Goal: Communication & Community: Answer question/provide support

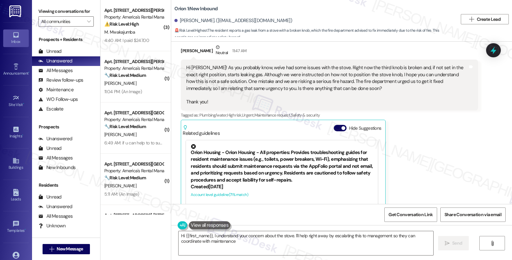
scroll to position [137, 0]
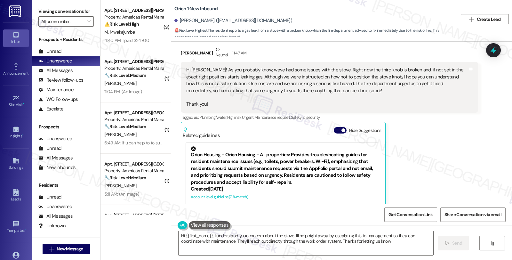
type textarea "Hi {{first_name}}, I understand your concern about the stove. I'll help right a…"
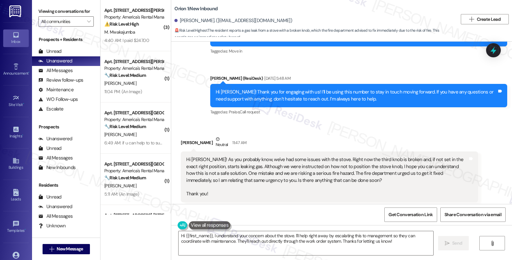
scroll to position [30, 0]
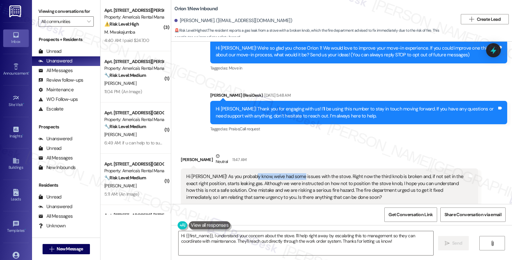
drag, startPoint x: 247, startPoint y: 173, endPoint x: 293, endPoint y: 176, distance: 46.5
click at [293, 176] on div "Hi Sarah! As you probably know, we've had some issues with the stove. Right now…" at bounding box center [327, 193] width 282 height 41
drag, startPoint x: 327, startPoint y: 179, endPoint x: 360, endPoint y: 179, distance: 32.3
click at [360, 179] on div "Hi Sarah! As you probably know, we've had some issues with the stove. Right now…" at bounding box center [327, 193] width 282 height 41
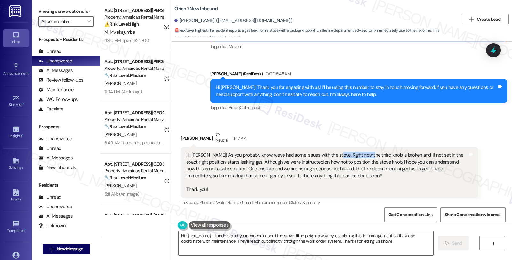
scroll to position [66, 0]
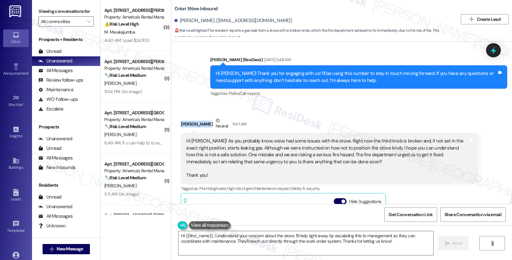
drag, startPoint x: 175, startPoint y: 122, endPoint x: 200, endPoint y: 126, distance: 25.3
click at [200, 126] on div "Received via SMS Bryton Snyder Neutral 11:47 AM Hi Sarah! As you probably know,…" at bounding box center [329, 216] width 307 height 209
click at [198, 124] on div "Bryton Snyder Neutral 11:47 AM" at bounding box center [329, 125] width 297 height 16
drag, startPoint x: 177, startPoint y: 124, endPoint x: 202, endPoint y: 126, distance: 25.7
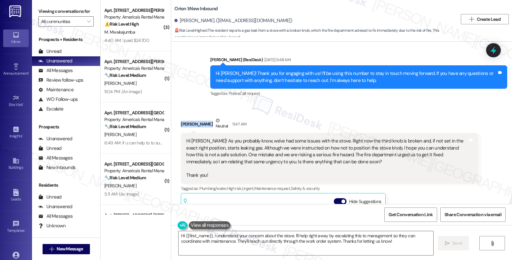
click at [202, 126] on div "Bryton Snyder Neutral 11:47 AM" at bounding box center [329, 125] width 297 height 16
copy div "Bryton Snyder"
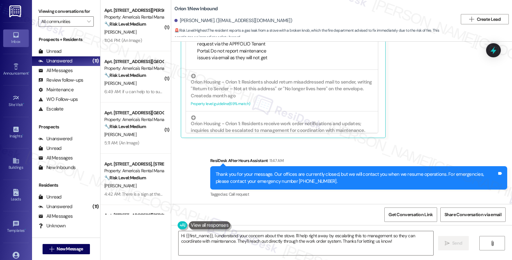
scroll to position [178, 0]
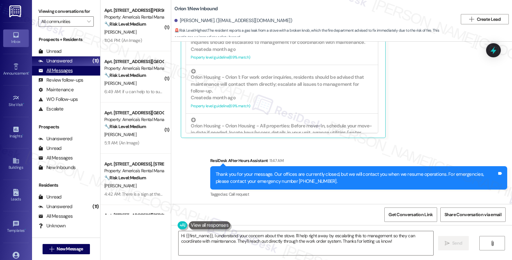
click at [65, 74] on div "All Messages" at bounding box center [55, 70] width 34 height 7
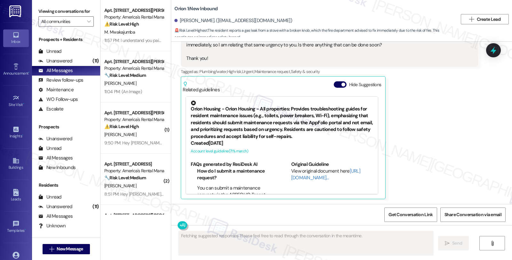
scroll to position [318, 0]
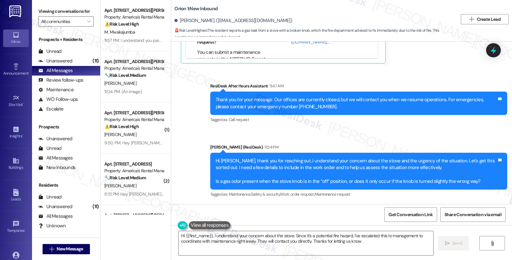
type textarea "Hi {{first_name}}, I understand your concern about the stove. Since it's a pote…"
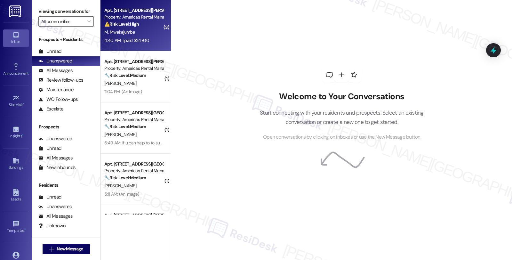
click at [138, 25] on div "⚠️ Risk Level: High The resident paid for pest control services that they belie…" at bounding box center [133, 24] width 59 height 7
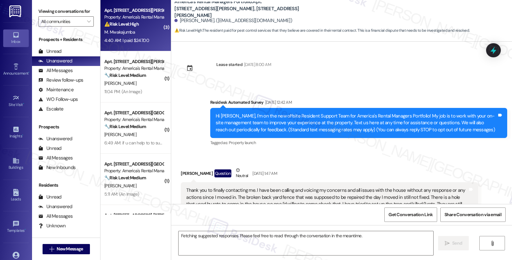
scroll to position [4786, 0]
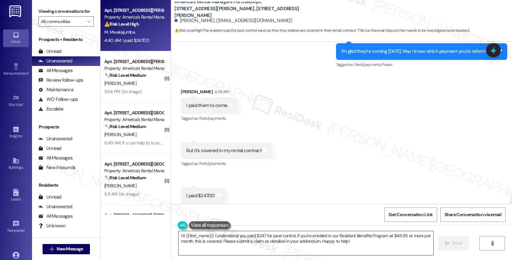
drag, startPoint x: 173, startPoint y: 235, endPoint x: 348, endPoint y: 237, distance: 174.9
click at [348, 237] on div "Hi {{first_name}}! I understand you paid $247 for pest control. If you're enrol…" at bounding box center [303, 243] width 256 height 25
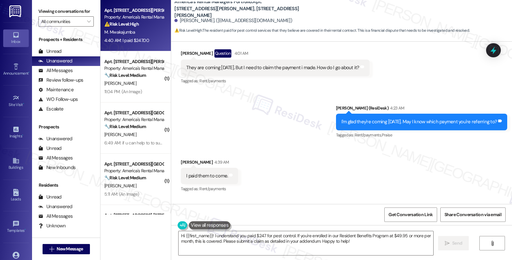
scroll to position [4715, 0]
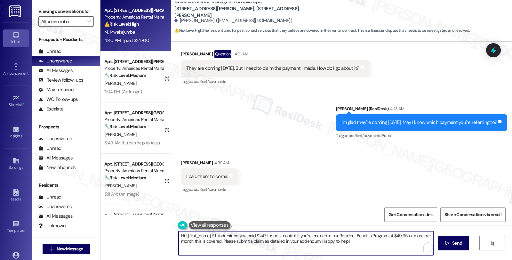
drag, startPoint x: 176, startPoint y: 236, endPoint x: 383, endPoint y: 241, distance: 207.0
click at [383, 241] on textarea "Hi {{first_name}}! I understand you paid $247 for pest control. If you're enrol…" at bounding box center [306, 243] width 255 height 24
click at [202, 241] on textarea "Hi {{first_name}}! I understand you paid $247 for pest control. If you're enrol…" at bounding box center [306, 243] width 255 height 24
drag, startPoint x: 209, startPoint y: 234, endPoint x: 167, endPoint y: 234, distance: 42.9
click at [171, 234] on div "America's Rental Managers Portfolio: Apt. [STREET_ADDRESS][PERSON_NAME], 1604 K…" at bounding box center [341, 130] width 341 height 260
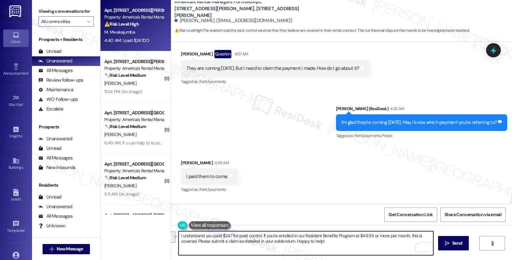
drag, startPoint x: 259, startPoint y: 235, endPoint x: 366, endPoint y: 250, distance: 108.6
click at [366, 250] on textarea "I understand you paid $247 for pest control. If you're enrolled in our Resident…" at bounding box center [306, 243] width 255 height 24
drag, startPoint x: 218, startPoint y: 235, endPoint x: 228, endPoint y: 233, distance: 10.2
click at [228, 233] on textarea "I understand you paid $247 for pest control. May I know to whom did you pay the" at bounding box center [306, 243] width 255 height 24
click at [346, 236] on textarea "I understand you paid $247 for pest control. May I know to whom did you pay the" at bounding box center [306, 243] width 255 height 24
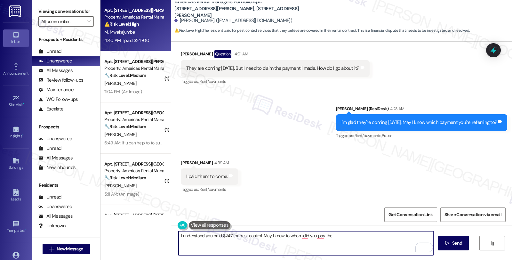
paste textarea "$247"
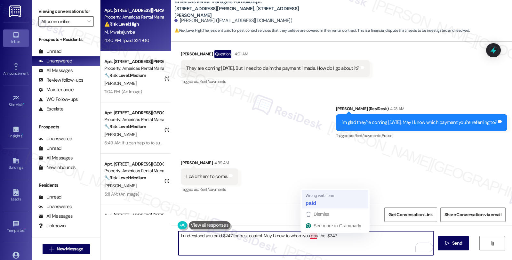
click at [309, 201] on div "Received via SMS Marcelina Mwakajumba 4:39 AM I paid them to come. Tags and not…" at bounding box center [341, 217] width 341 height 144
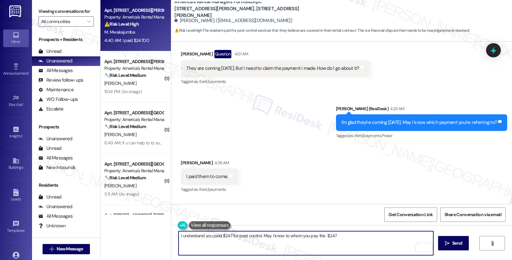
click at [338, 234] on textarea "I understand you paid $247 for pest control. May I know to whom you pay the $247" at bounding box center [306, 243] width 255 height 24
click at [322, 234] on textarea "I understand you paid $247 for pest control. May I know to whom you pay the $24…" at bounding box center [306, 243] width 255 height 24
type textarea "I understand you paid $247 for pest control. May I know to whom you pay the $24…"
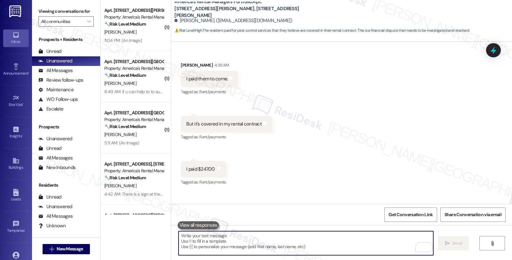
scroll to position [4831, 0]
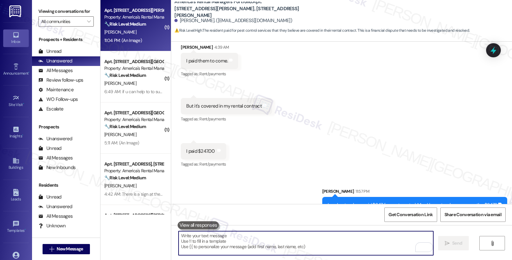
click at [134, 21] on strong "🔧 Risk Level: Medium" at bounding box center [125, 24] width 42 height 6
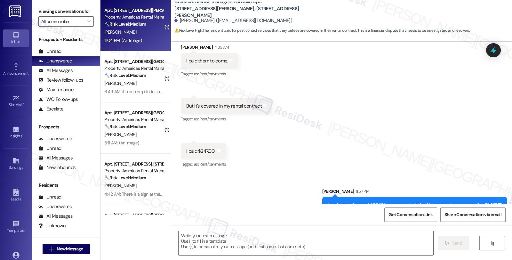
type textarea "Fetching suggested responses. Please feel free to read through the conversation…"
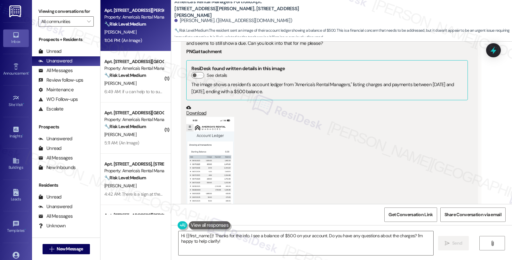
scroll to position [811, 0]
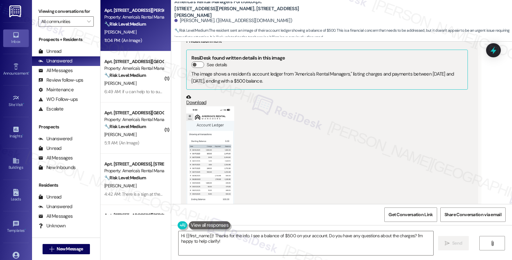
click at [209, 143] on button "Zoom image" at bounding box center [210, 158] width 48 height 104
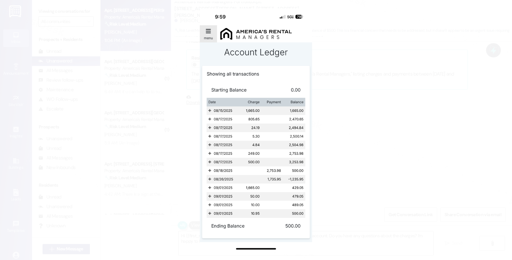
click at [359, 147] on button "Unzoom image" at bounding box center [256, 130] width 512 height 260
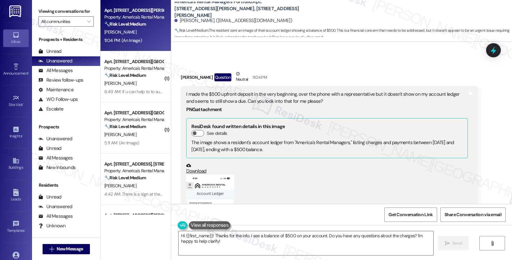
scroll to position [783, 0]
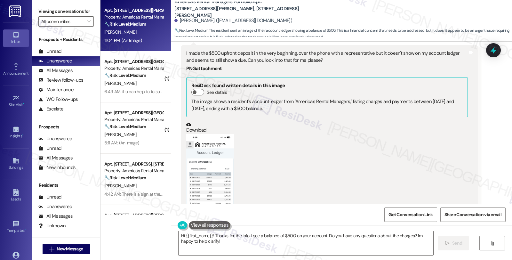
click at [208, 184] on button "Zoom image" at bounding box center [210, 186] width 48 height 104
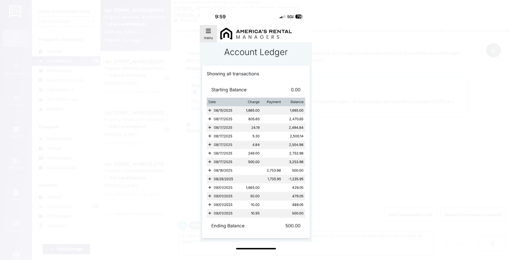
click at [349, 159] on button "Unzoom image" at bounding box center [256, 130] width 512 height 260
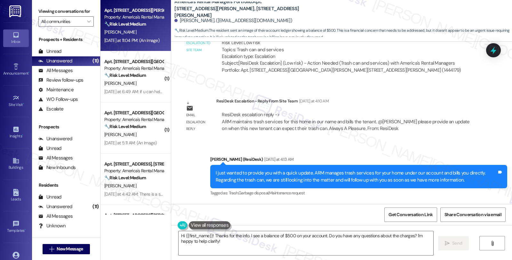
scroll to position [534, 0]
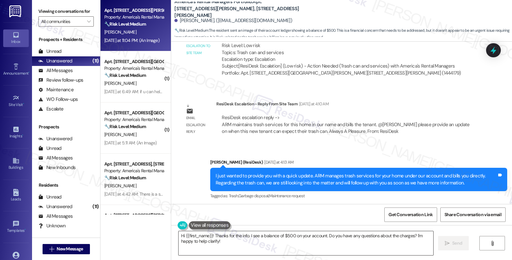
drag, startPoint x: 207, startPoint y: 236, endPoint x: 241, endPoint y: 234, distance: 34.3
click at [207, 236] on textarea "Hi {{first_name}}! Thanks for the info. I see a balance of $500 on your account…" at bounding box center [306, 243] width 255 height 24
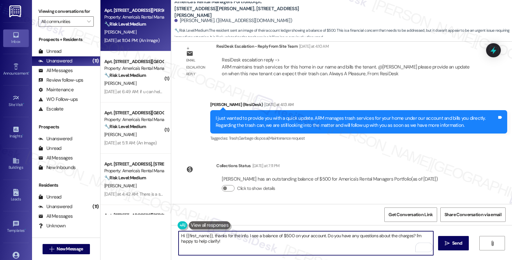
scroll to position [712, 0]
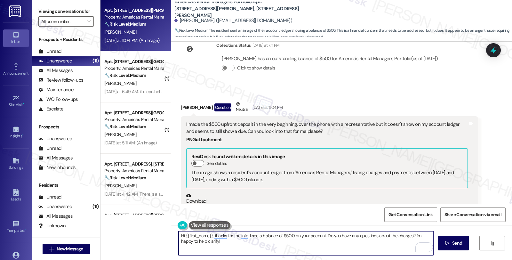
click at [209, 236] on textarea "Hi {{first_name}}, thanks for the info. I see a balance of $500 on your account…" at bounding box center [306, 243] width 255 height 24
click at [351, 235] on textarea "Hi {{first_name}}, I understand that the deposit you made is not yet posted on …" at bounding box center [306, 243] width 255 height 24
click at [424, 233] on textarea "Hi {{first_name}}, I understand that the deposit you made is not yet posted on …" at bounding box center [306, 243] width 255 height 24
drag, startPoint x: 208, startPoint y: 240, endPoint x: 369, endPoint y: 242, distance: 161.8
click at [369, 242] on textarea "Hi {{first_name}}, I understand that the deposit you made is not yet posted on …" at bounding box center [306, 243] width 255 height 24
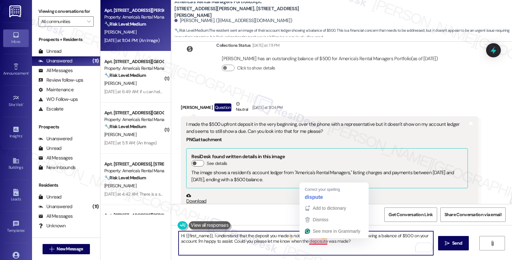
click at [316, 241] on textarea "Hi {{first_name}}, I understand that the deposit you made is not yet posted on …" at bounding box center [306, 243] width 255 height 24
click at [317, 241] on textarea "Hi {{first_name}}, I understand that the deposit you made is not yet posted on …" at bounding box center [306, 243] width 255 height 24
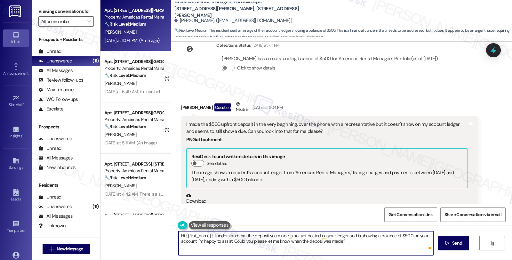
type textarea "Hi {{first_name}}, I understand that the deposit you made is not yet posted on …"
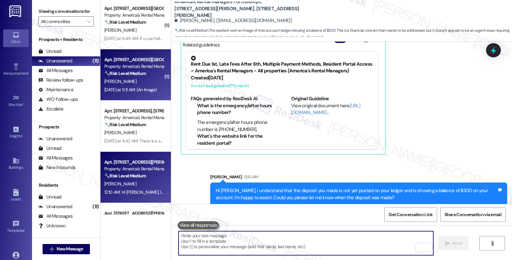
scroll to position [0, 0]
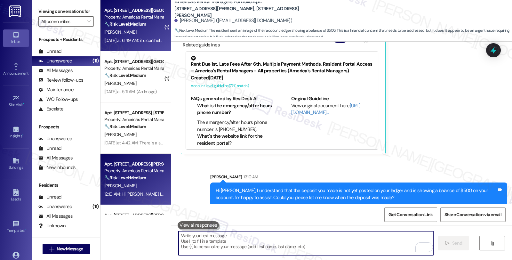
click at [153, 26] on div "🔧 Risk Level: Medium The resident is requesting assistance with submitting a wo…" at bounding box center [133, 24] width 59 height 7
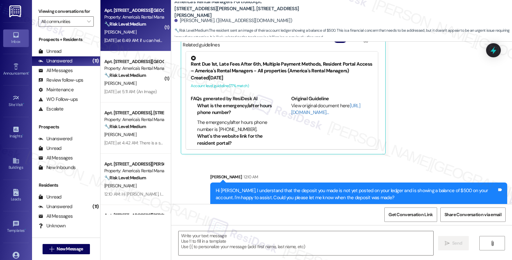
type textarea "Fetching suggested responses. Please feel free to read through the conversation…"
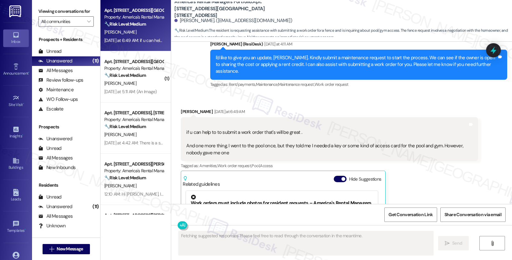
scroll to position [1108, 0]
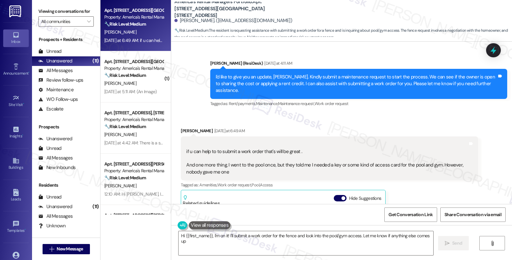
type textarea "Hi {{first_name}}, I'm on it! I'll submit a work order for the fence and look i…"
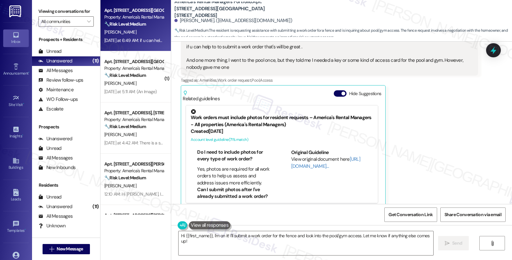
scroll to position [1214, 0]
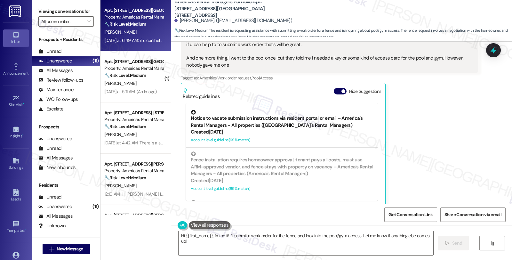
click at [260, 129] on div "Created [DATE]" at bounding box center [282, 132] width 183 height 7
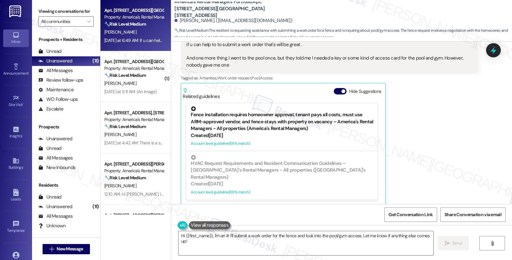
click at [272, 125] on div "Fence installation requires homeowner approval, tenant pays all costs, must use…" at bounding box center [282, 119] width 183 height 26
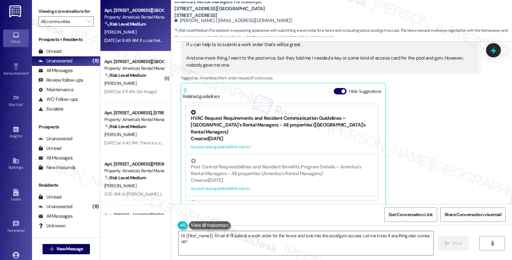
click at [276, 135] on div "Created 4 days ago" at bounding box center [282, 138] width 183 height 7
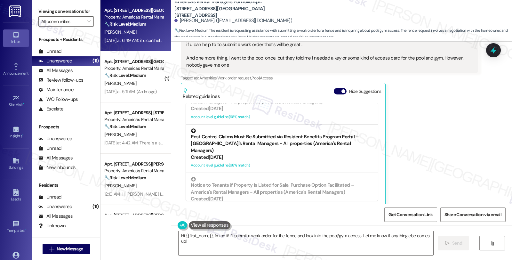
click at [277, 130] on div "Pest Control Claims Must Be Submitted via Resident Benefits Program Portal – [G…" at bounding box center [282, 141] width 183 height 26
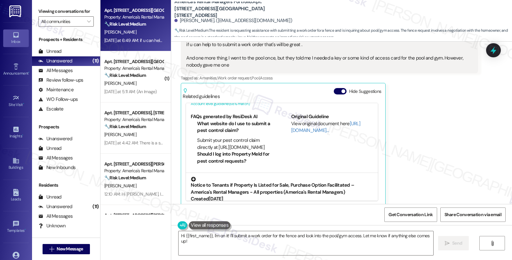
click at [274, 177] on div "Notice to Tenants if Property Is Listed for Sale, Purchase Option Facilitated –…" at bounding box center [282, 186] width 183 height 19
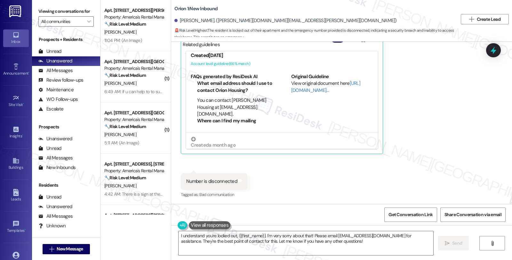
scroll to position [135, 0]
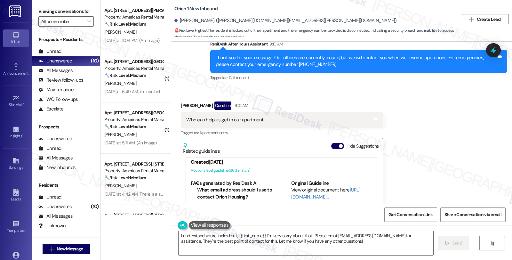
click at [410, 112] on div "Received via SMS Stephanie Duran Question 9:10 AM Who can help us get in our ap…" at bounding box center [341, 199] width 341 height 224
click at [411, 144] on div "Received via SMS Stephanie Duran Question 9:10 AM Who can help us get in our ap…" at bounding box center [341, 199] width 341 height 224
click at [181, 105] on div "Stephanie Duran Question 9:10 AM" at bounding box center [282, 107] width 202 height 10
copy div "Stephanie"
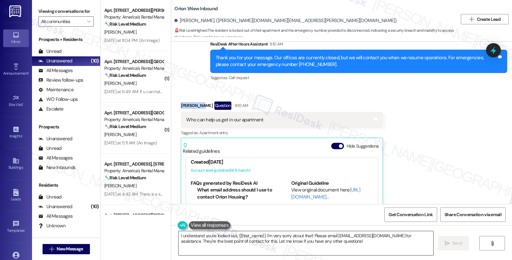
click at [179, 234] on textarea "I understand you're locked out, {{first_name}}. I'm very sorry about that! Plea…" at bounding box center [306, 243] width 255 height 24
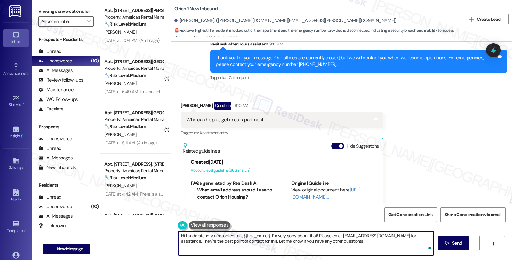
paste textarea "Stephanie"
drag, startPoint x: 264, startPoint y: 236, endPoint x: 270, endPoint y: 234, distance: 6.4
click at [264, 236] on textarea "Hi Stephanie, I'm sorry to hear you're locked out, {{first_name}}. I'm very sor…" at bounding box center [306, 243] width 255 height 24
click at [430, 234] on textarea "Hi Stephanie, I'm sorry to hear you're locked out and unable to reach the emerg…" at bounding box center [306, 243] width 255 height 24
click at [363, 241] on textarea "Hi Stephanie, I'm sorry to hear you're locked out and unable to reach the emerg…" at bounding box center [306, 243] width 255 height 24
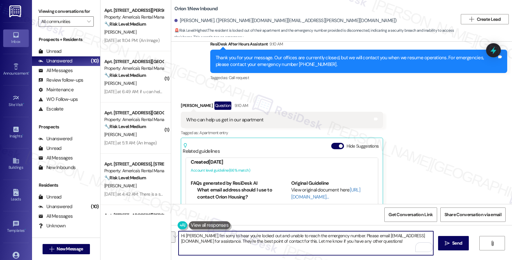
paste textarea "During business hours (Mon - Fri 9am - 5pm), we provide lockout assistance with…"
click at [350, 234] on textarea "Hi Stephanie, I'm sorry to hear you're locked out and unable to reach the emerg…" at bounding box center [306, 243] width 255 height 24
click at [221, 241] on textarea "Hi Stephanie, I'm sorry to hear you're locked out and unable to reach the emerg…" at bounding box center [306, 243] width 255 height 24
click at [300, 241] on textarea "Hi Stephanie, I'm sorry to hear you're locked out and unable to reach the emerg…" at bounding box center [306, 243] width 255 height 24
drag, startPoint x: 349, startPoint y: 235, endPoint x: 385, endPoint y: 235, distance: 35.2
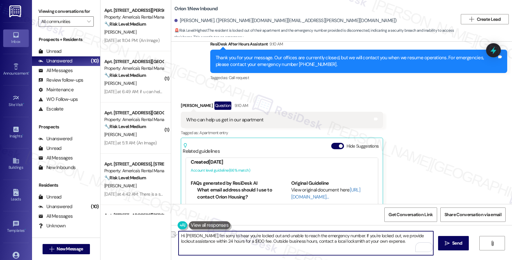
click at [385, 235] on textarea "Hi Stephanie, I'm sorry to hear you're locked out and unable to reach the emerg…" at bounding box center [306, 243] width 255 height 24
paste textarea "During business hours (Mon - Fri 9am - 5pm),"
click at [217, 245] on textarea "Hi Stephanie, I'm sorry to hear you're locked out and unable to reach the emerg…" at bounding box center [306, 243] width 255 height 24
click at [348, 240] on textarea "Hi Stephanie, I'm sorry to hear you're locked out and unable to reach the emerg…" at bounding box center [306, 243] width 255 height 24
click at [212, 246] on textarea "Hi Stephanie, I'm sorry to hear you're locked out and unable to reach the emerg…" at bounding box center [306, 243] width 255 height 24
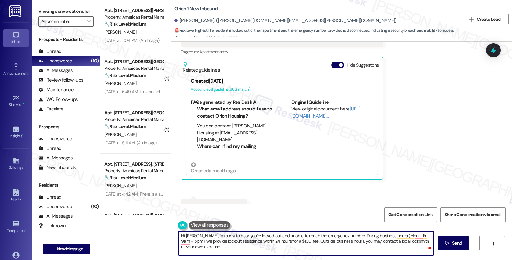
scroll to position [242, 0]
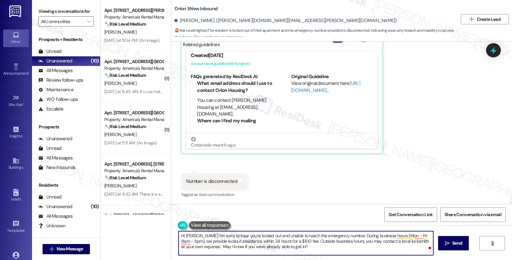
type textarea "Hi Stephanie, I'm sorry to hear you're locked out and unable to reach the emerg…"
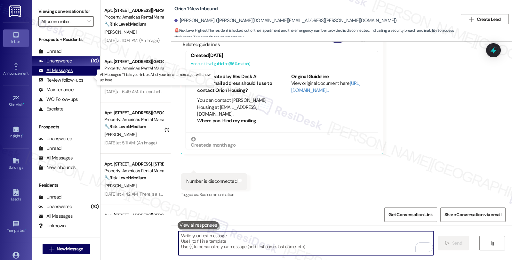
click at [70, 74] on div "All Messages" at bounding box center [55, 70] width 34 height 7
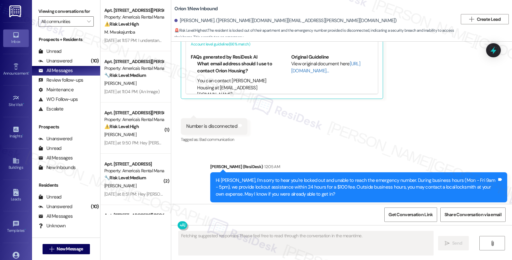
scroll to position [310, 0]
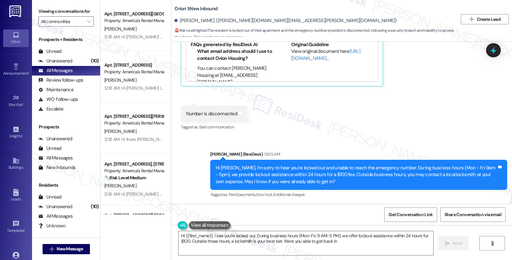
type textarea "Hi {{first_name}}, I see you're locked out. During business hours (Mon-Fri, 9 A…"
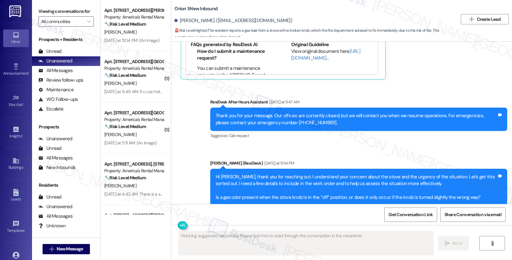
scroll to position [318, 0]
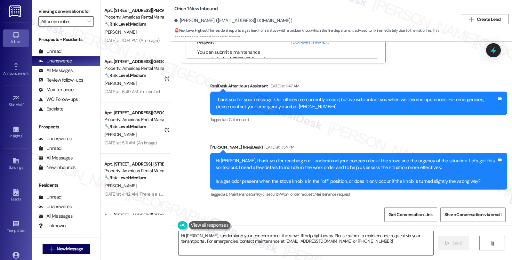
type textarea "Hi Bryton, I understand your concern about the stove. I'll help right away. Ple…"
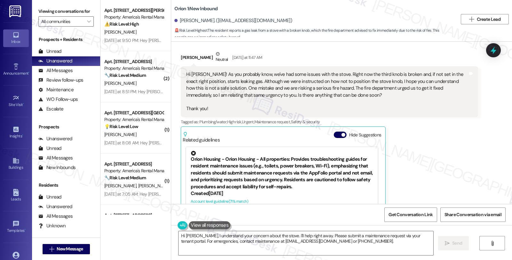
scroll to position [140, 0]
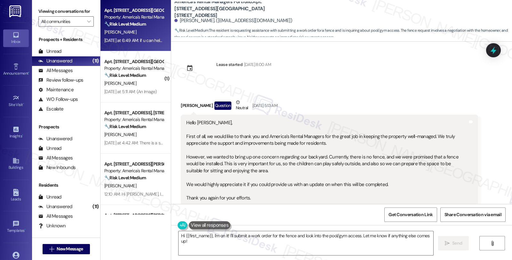
scroll to position [242, 0]
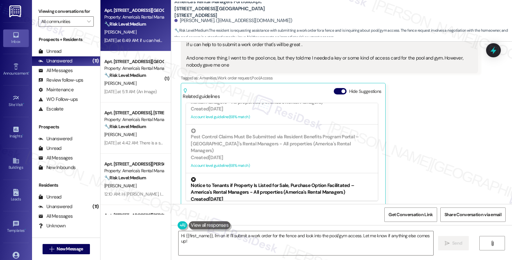
click at [468, 108] on div "Mohammed Muthana Yesterday at 6:49 AM if u can help to to submit a work order t…" at bounding box center [329, 112] width 297 height 185
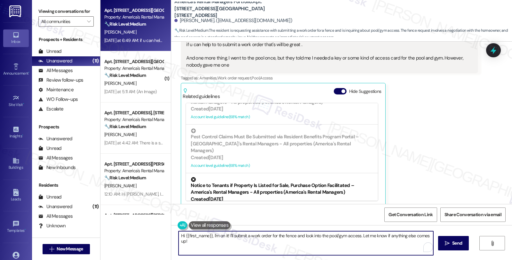
drag, startPoint x: 359, startPoint y: 234, endPoint x: 364, endPoint y: 241, distance: 8.6
click at [364, 241] on textarea "Hi {{first_name}}, I'm on it! I'll submit a work order for the fence and look i…" at bounding box center [306, 243] width 255 height 24
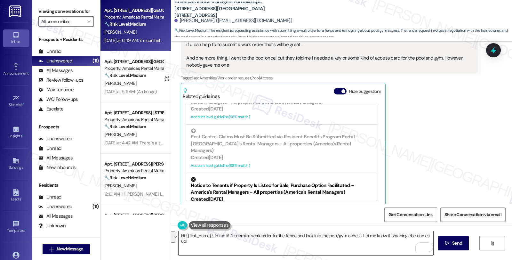
click at [360, 235] on textarea "Hi {{first_name}}, I'm on it! I'll submit a work order for the fence and look i…" at bounding box center [306, 243] width 255 height 24
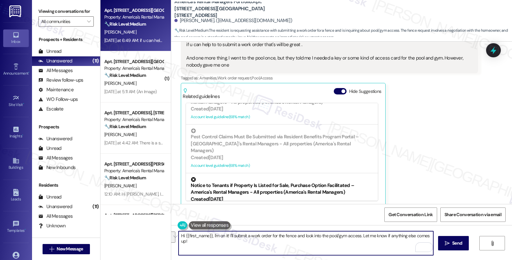
drag, startPoint x: 360, startPoint y: 235, endPoint x: 365, endPoint y: 244, distance: 10.4
click at [365, 244] on textarea "Hi {{first_name}}, I'm on it! I'll submit a work order for the fence and look i…" at bounding box center [306, 243] width 255 height 24
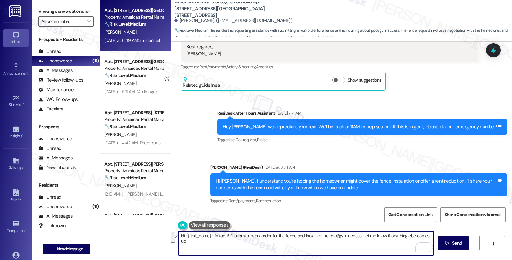
scroll to position [752, 0]
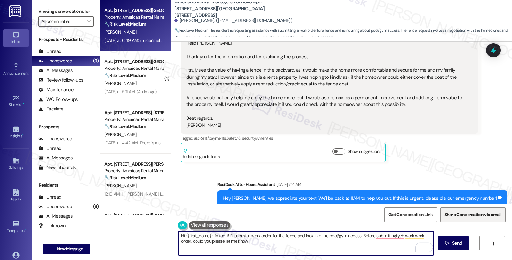
paste textarea "Do we have your permission to enter during your absence? Also, do you have pets…"
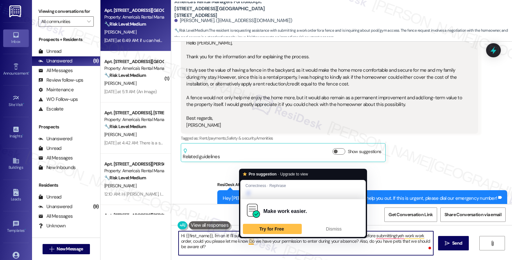
click at [246, 241] on textarea "Hi {{first_name}}, I'm on it! I'll submit a work order for the fence and look i…" at bounding box center [306, 243] width 255 height 24
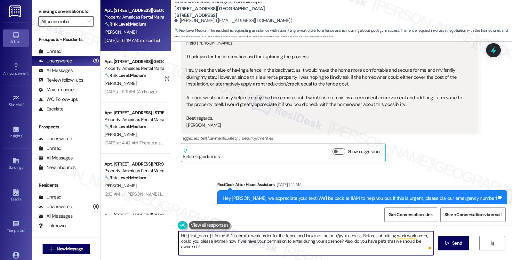
click at [285, 249] on textarea "Hi {{first_name}}, I'm on it! I'll submit a work order for the fence and look i…" at bounding box center [306, 243] width 255 height 24
type textarea "Hi {{first_name}}, I'm on it! I'll submit a work order for the fence and look i…"
click at [463, 244] on button " Send" at bounding box center [453, 243] width 31 height 14
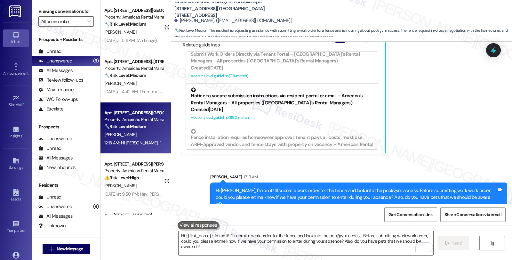
scroll to position [284, 0]
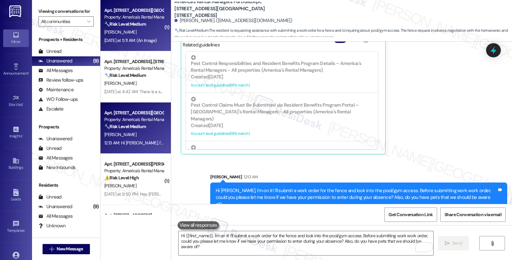
click at [147, 31] on div "J. Lackey" at bounding box center [134, 32] width 61 height 8
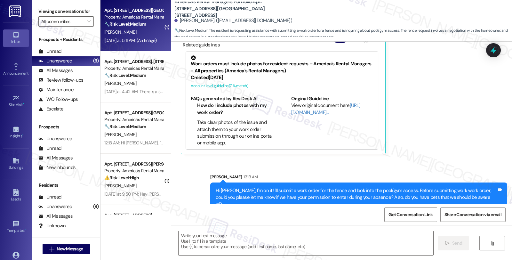
type textarea "Fetching suggested responses. Please feel free to read through the conversation…"
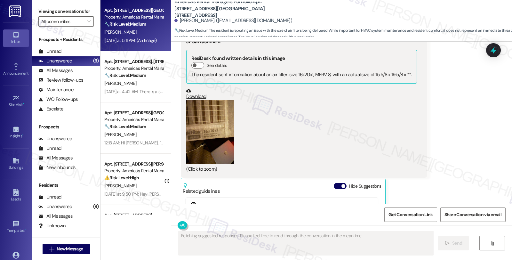
scroll to position [495, 0]
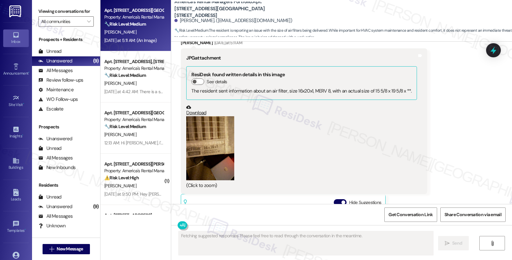
click at [207, 161] on button "Zoom image" at bounding box center [210, 148] width 48 height 64
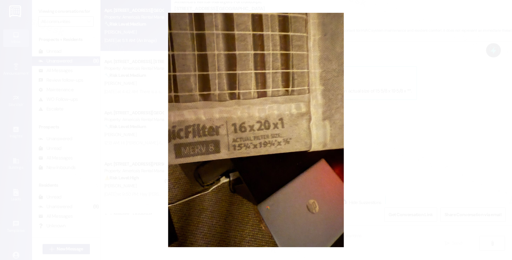
click at [405, 134] on button "Unzoom image" at bounding box center [256, 130] width 512 height 260
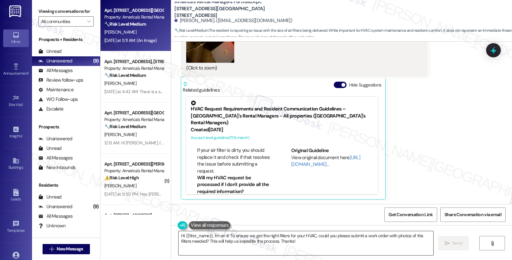
scroll to position [249, 0]
click at [179, 236] on textarea "Hi {{first_name}}, I'm on it! To ensure we get the right filters for your HVAC,…" at bounding box center [306, 243] width 255 height 24
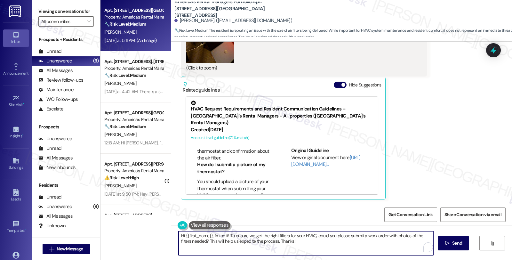
click at [179, 236] on textarea "Hi {{first_name}}, I'm on it! To ensure we get the right filters for your HVAC,…" at bounding box center [306, 243] width 255 height 24
drag, startPoint x: 220, startPoint y: 235, endPoint x: 360, endPoint y: 258, distance: 142.6
click at [360, 258] on div "Thanks, {{first_name}}, I'm on it! To ensure we get the right filters for your …" at bounding box center [341, 249] width 341 height 48
paste textarea "Do we have your permission to enter during your absence? Also, do you have pets…"
type textarea "Thanks, {{first_name}}. Do we have your permission to enter during your absence…"
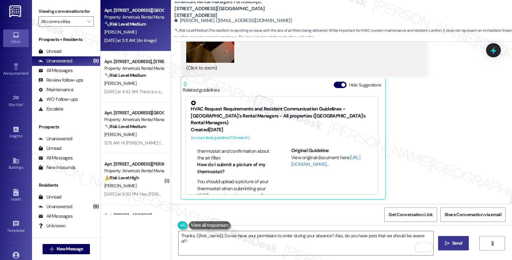
click at [457, 238] on button " Send" at bounding box center [453, 243] width 31 height 14
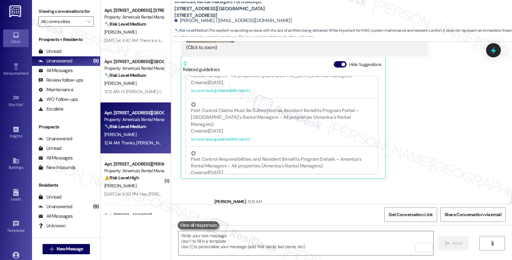
scroll to position [658, 0]
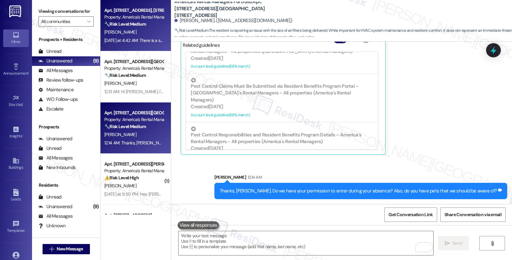
click at [130, 35] on div "M. Moreno" at bounding box center [134, 32] width 61 height 8
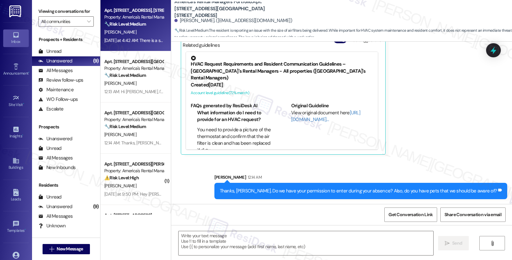
type textarea "Fetching suggested responses. Please feel free to read through the conversation…"
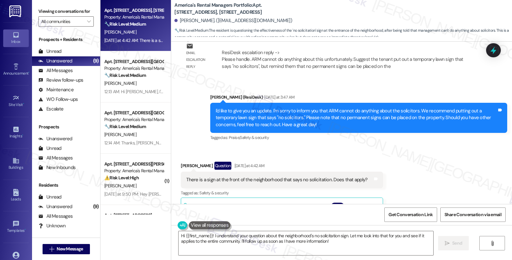
scroll to position [519, 0]
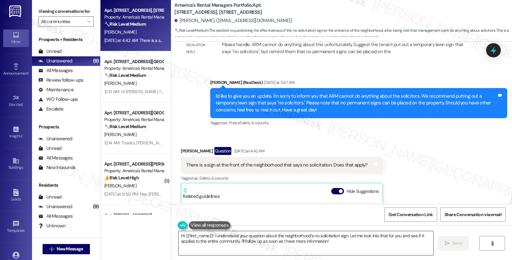
click at [208, 236] on textarea "Hi {{first_name}}! I understand your question about the neighborhood's no solic…" at bounding box center [306, 243] width 255 height 24
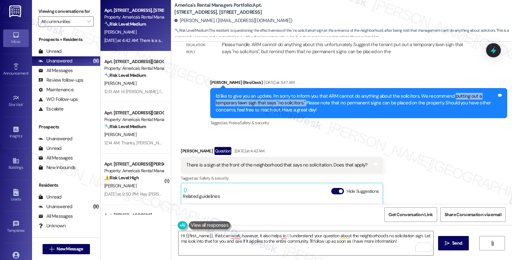
drag, startPoint x: 447, startPoint y: 97, endPoint x: 278, endPoint y: 104, distance: 169.9
click at [278, 104] on div "I'd like to give you an update. I'm sorry to inform you that ARM cannot do anyt…" at bounding box center [357, 103] width 282 height 20
copy div "putting out a temporary lawn sign that says "no solicitors.""
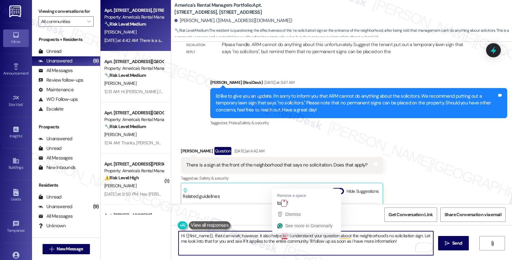
click at [282, 235] on textarea "Hi {{first_name}}, that can work; however, it also helps to ! I understand your…" at bounding box center [306, 243] width 255 height 24
paste textarea "putting out a temporary lawn sign that says "no solicitors.""
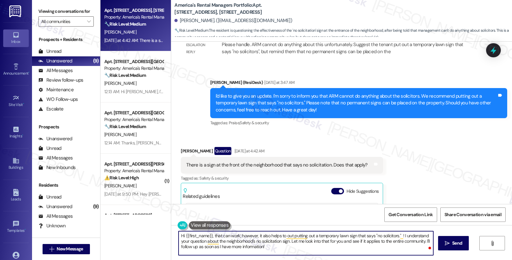
click at [297, 233] on textarea "Hi {{first_name}}, that can work; however, it also helps to out putting out a t…" at bounding box center [306, 243] width 255 height 24
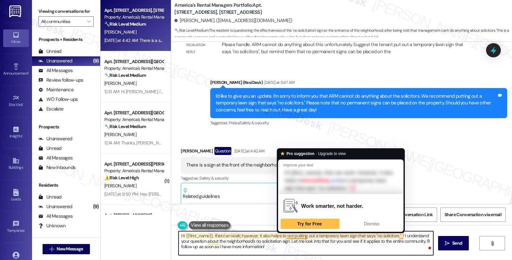
click at [297, 233] on textarea "Hi {{first_name}}, that can work; however, it also helps to out putting out a t…" at bounding box center [306, 243] width 255 height 24
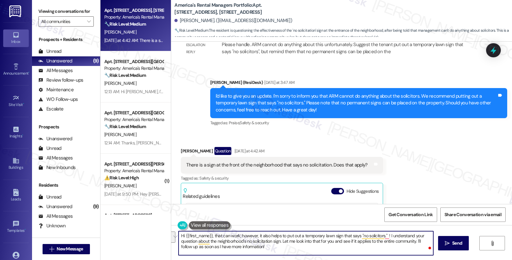
drag, startPoint x: 384, startPoint y: 236, endPoint x: 390, endPoint y: 242, distance: 8.4
click at [390, 242] on textarea "Hi {{first_name}}, that can work; however, it also helps to put out a temporary…" at bounding box center [306, 243] width 255 height 24
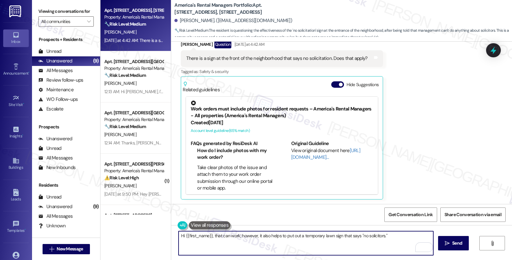
scroll to position [626, 0]
type textarea "Hi {{first_name}}, that can work; however, it also helps to put out a temporary…"
click at [455, 247] on span "Send" at bounding box center [458, 243] width 10 height 7
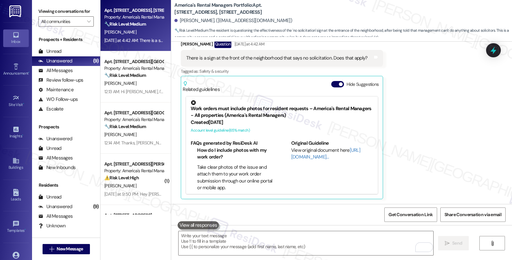
scroll to position [626, 0]
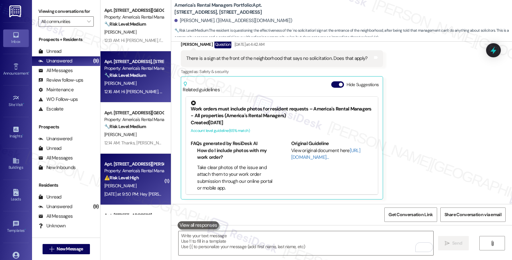
click at [152, 171] on div "Property: America's Rental Managers Portfolio" at bounding box center [133, 171] width 59 height 7
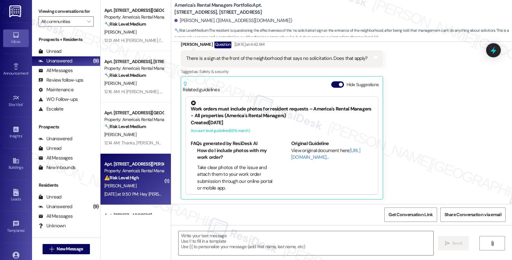
type textarea "Fetching suggested responses. Please feel free to read through the conversation…"
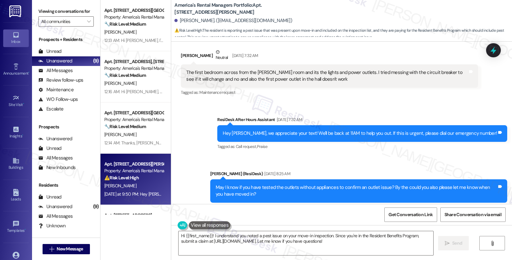
scroll to position [320, 0]
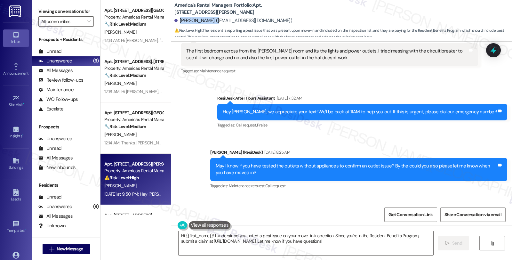
drag, startPoint x: 177, startPoint y: 20, endPoint x: 210, endPoint y: 20, distance: 32.7
click at [210, 20] on div "Christine Vanhorn. (vanho1cm@gmail.com)" at bounding box center [234, 20] width 118 height 7
copy div "Christine Vanhorn"
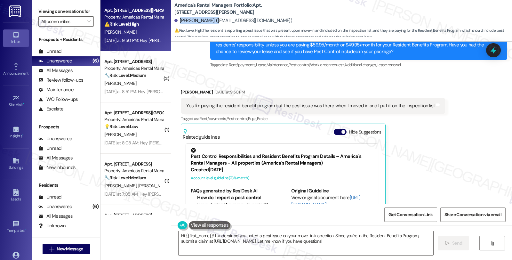
scroll to position [1850, 0]
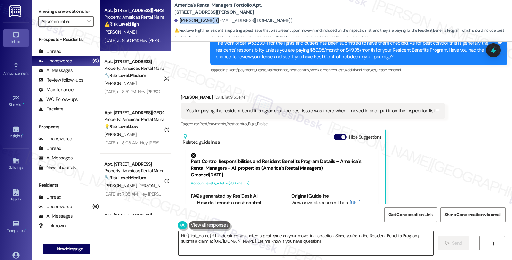
click at [417, 236] on textarea "Hi {{first_name}}! I understand you noted a pest issue on your move-in inspecti…" at bounding box center [306, 243] width 255 height 24
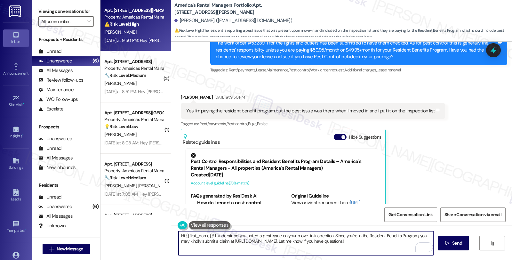
click at [366, 245] on textarea "Hi {{first_name}}! I understand you noted a pest issue on your move-in inspecti…" at bounding box center [306, 243] width 255 height 24
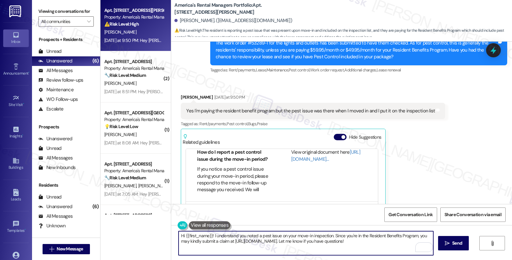
scroll to position [142, 0]
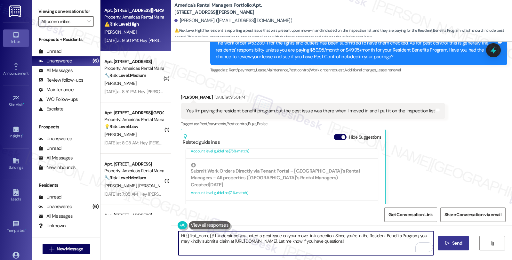
type textarea "Hi {{first_name}}! I understand you noted a pest issue on your move-in inspecti…"
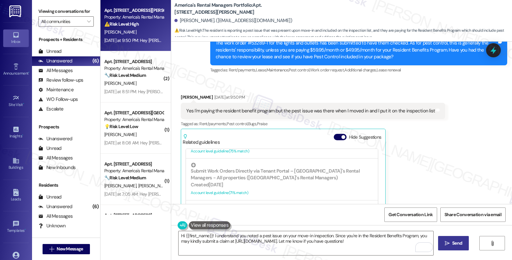
click at [447, 243] on icon "" at bounding box center [447, 243] width 5 height 5
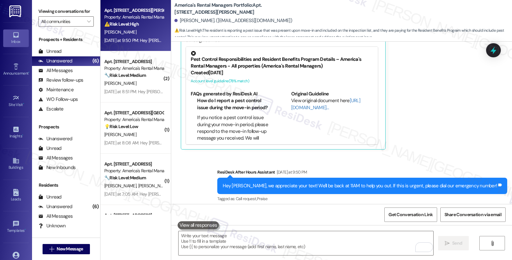
scroll to position [2008, 0]
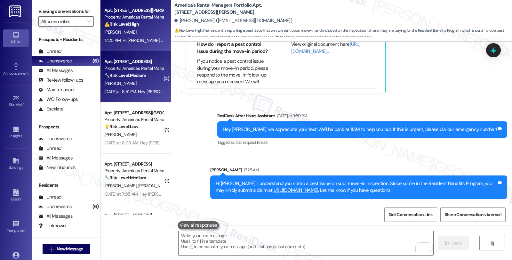
click at [135, 67] on div "Property: America's Rental Managers Portfolio" at bounding box center [133, 68] width 59 height 7
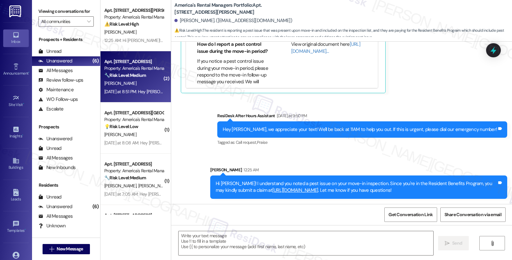
type textarea "Fetching suggested responses. Please feel free to read through the conversation…"
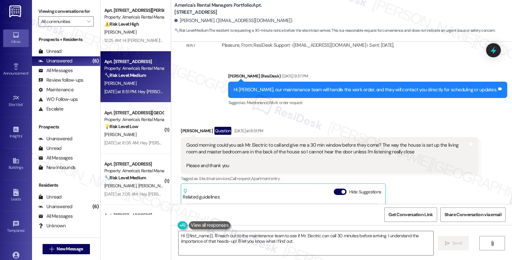
scroll to position [2007, 0]
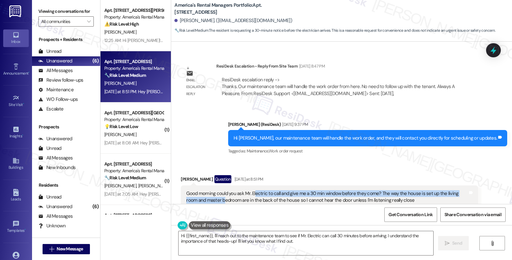
drag, startPoint x: 207, startPoint y: 184, endPoint x: 250, endPoint y: 183, distance: 43.2
click at [250, 190] on div "Good morning could you ask Mr. Electric to call and give me a 30 min window bef…" at bounding box center [327, 204] width 282 height 28
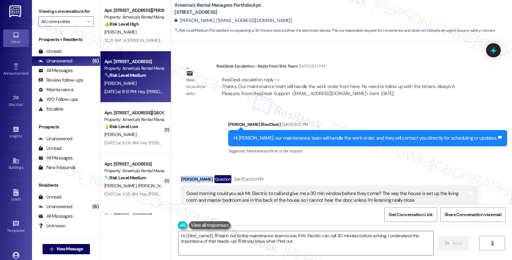
drag, startPoint x: 176, startPoint y: 164, endPoint x: 204, endPoint y: 164, distance: 28.5
click at [204, 170] on div "Received via SMS Anndrea Jones Question Yesterday at 8:51 PM Good morning could…" at bounding box center [329, 264] width 307 height 189
copy div "Anndrea Jones"
click at [258, 236] on textarea "Hi {{first_name}}, I'll reach out to the maintenance team to see if Mr. Electri…" at bounding box center [306, 243] width 255 height 24
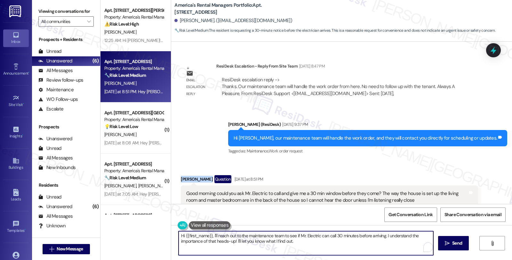
click at [258, 236] on textarea "Hi {{first_name}}, I'll reach out to the maintenance team to see if Mr. Electri…" at bounding box center [306, 243] width 255 height 24
type textarea "Hi {{first_name}}, I'll reach out to the team to see if Mr. Electric can call 3…"
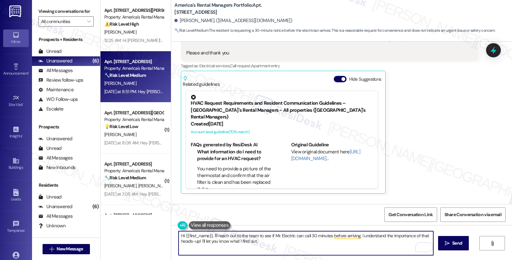
scroll to position [2097, 0]
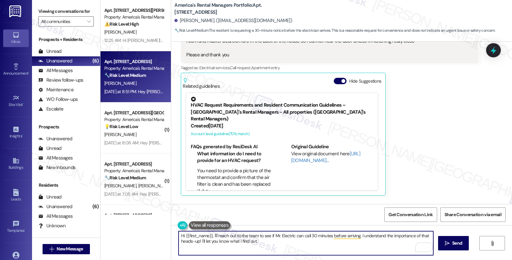
scroll to position [2204, 0]
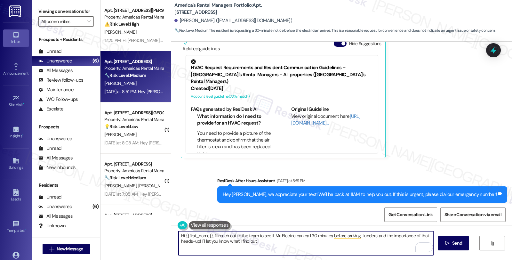
click at [281, 247] on textarea "Hi {{first_name}}, I'll reach out to the team to see if Mr. Electric can call 3…" at bounding box center [306, 243] width 255 height 24
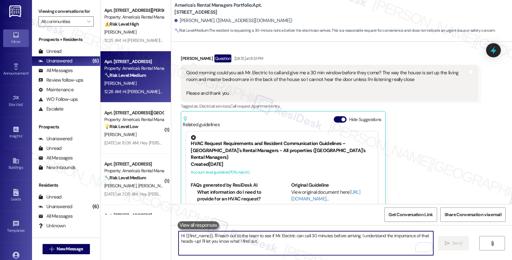
scroll to position [2114, 0]
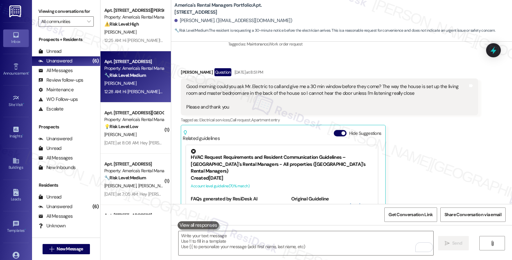
click at [408, 130] on div "[PERSON_NAME] Question [DATE] at 8:51 PM Good morning could you ask Mr. Electri…" at bounding box center [329, 158] width 297 height 180
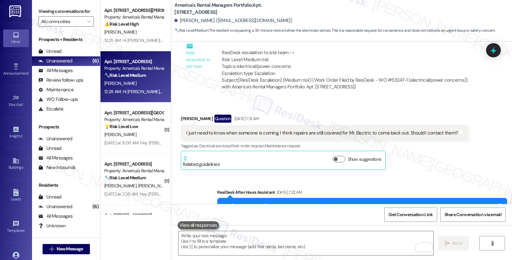
scroll to position [1828, 0]
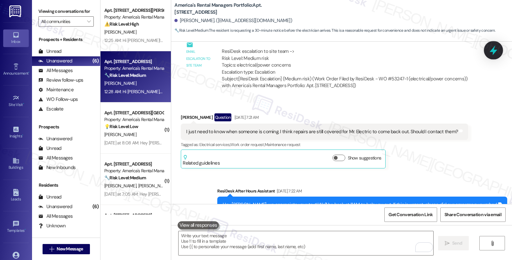
click at [493, 51] on icon at bounding box center [494, 50] width 8 height 10
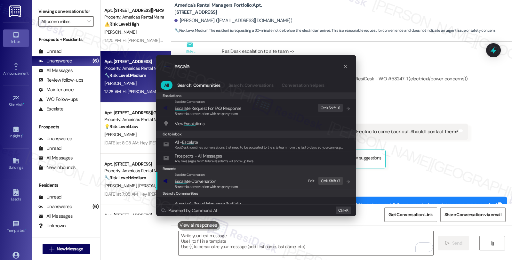
type input "escala"
click at [214, 181] on span "Escala te Conversation" at bounding box center [195, 181] width 41 height 6
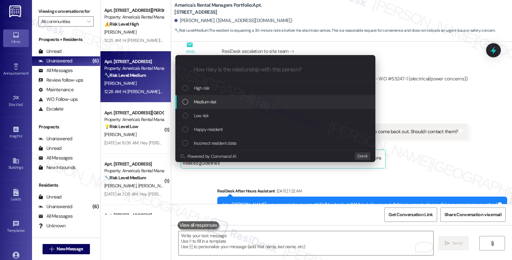
click at [210, 102] on span "Medium risk" at bounding box center [205, 101] width 22 height 7
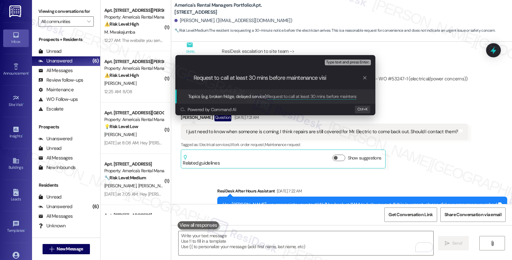
type input "Request to call at least 30 mins before maintenance visit"
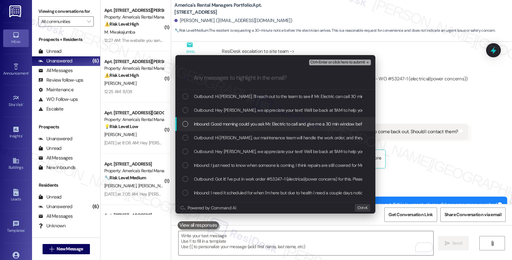
click at [210, 121] on span "Inbound: Good morning could you ask Mr. Electric to call and give me a 30 min w…" at bounding box center [453, 123] width 518 height 7
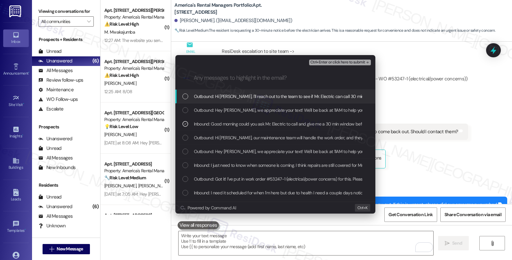
click at [342, 63] on span "Ctrl+Enter or click here to submit" at bounding box center [338, 62] width 55 height 4
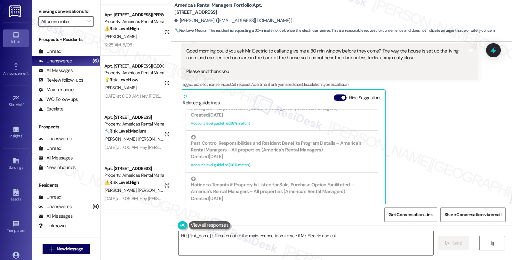
scroll to position [93, 0]
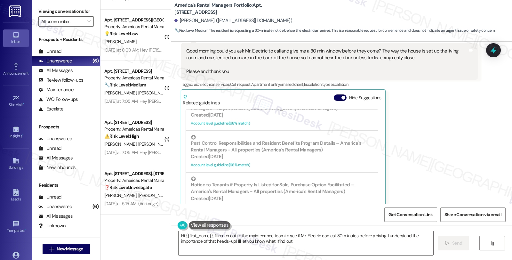
type textarea "Hi {{first_name}}, I'll reach out to the maintenance team to see if Mr. Electri…"
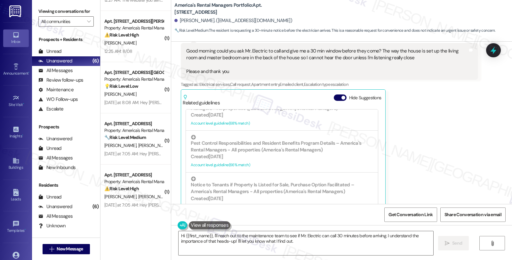
scroll to position [0, 0]
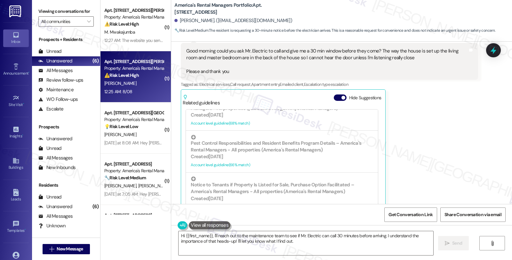
click at [137, 91] on div "12:25 AM: 8/08 12:25 AM: 8/08" at bounding box center [134, 92] width 61 height 8
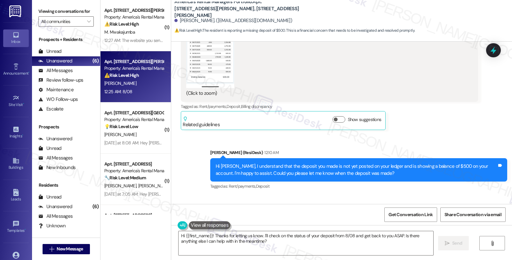
scroll to position [856, 0]
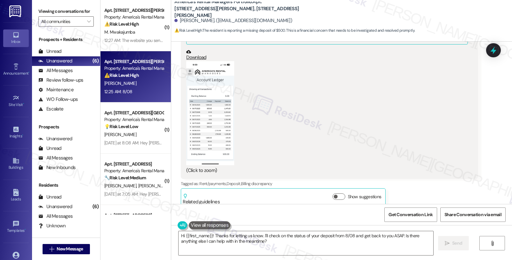
click at [209, 135] on button "Zoom image" at bounding box center [210, 113] width 48 height 104
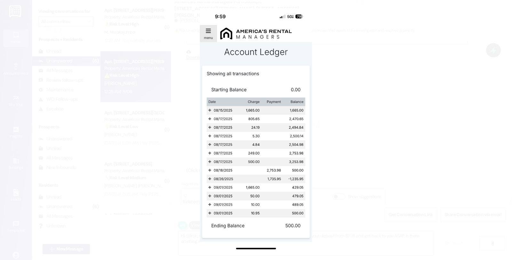
click at [332, 142] on button "Unzoom image" at bounding box center [256, 130] width 512 height 260
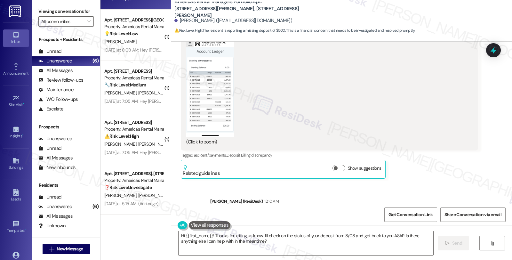
scroll to position [962, 0]
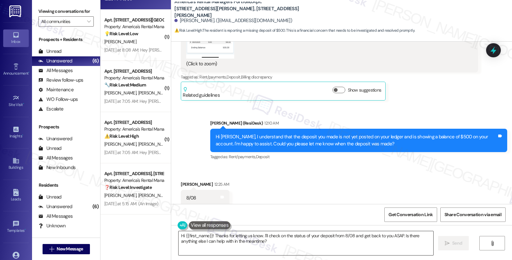
click at [179, 236] on textarea "Hi {{first_name}}! Thanks for letting us know. I'll check on the status of your…" at bounding box center [306, 243] width 255 height 24
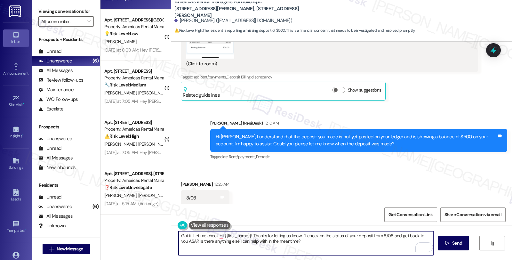
click at [315, 234] on textarea "Got it! Let me check Hi {{first_name}}! Thanks for letting us know. I'll check …" at bounding box center [306, 243] width 255 height 24
click at [331, 234] on textarea "Got it! Let me check on the status of your deposit from 8/08 and get back to yo…" at bounding box center [306, 243] width 255 height 24
click at [348, 237] on textarea "Got it! Let me check on the status of your deposit from 8/08 and get back to yo…" at bounding box center [306, 243] width 255 height 24
click at [362, 234] on textarea "Got it! Let me check on the status of your deposit from 8/08 and get back to yo…" at bounding box center [306, 243] width 255 height 24
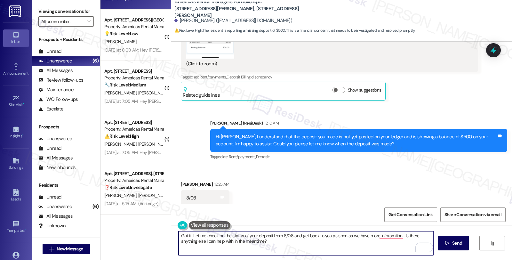
click at [362, 234] on textarea "Got it! Let me check on the status of your deposit from 8/08 and get back to yo…" at bounding box center [306, 243] width 255 height 24
drag, startPoint x: 398, startPoint y: 234, endPoint x: 405, endPoint y: 248, distance: 15.6
click at [405, 248] on textarea "Got it! Let me check on the status of your deposit from 8/08 and get back to yo…" at bounding box center [306, 243] width 255 height 24
click at [397, 235] on textarea "Got it! Let me check on the status of your deposit from 8/08 and get back to yo…" at bounding box center [306, 243] width 255 height 24
click at [200, 241] on textarea "Got it! Let me check on the status of your deposit from 8/08 and get back to yo…" at bounding box center [306, 243] width 255 height 24
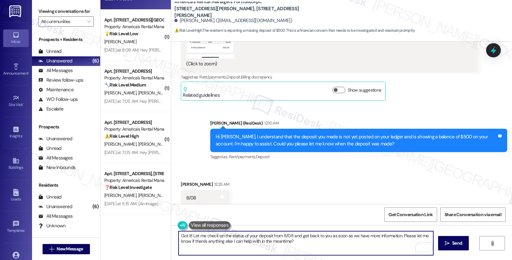
click at [334, 245] on textarea "Got it! Let me check on the status of your deposit from 8/08 and get back to yo…" at bounding box center [306, 243] width 255 height 24
type textarea "Got it! Let me check on the status of your deposit from 8/08 and get back to yo…"
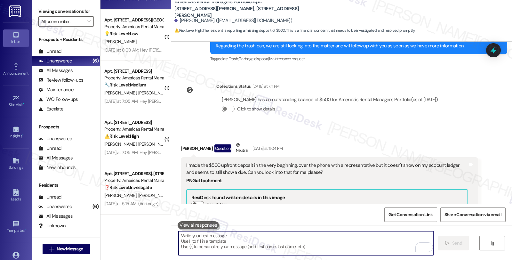
scroll to position [658, 0]
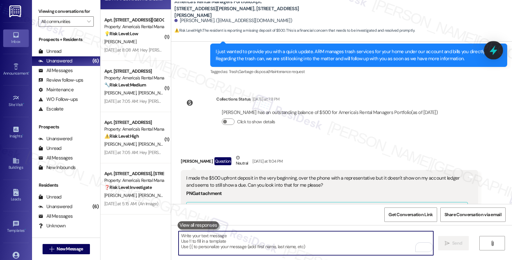
click at [497, 49] on icon at bounding box center [493, 50] width 11 height 11
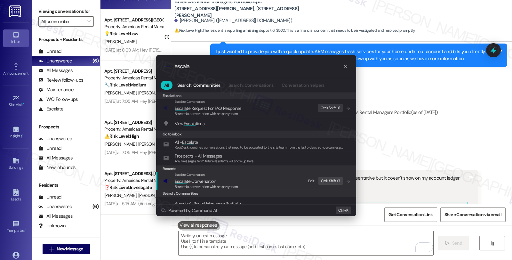
type input "escala"
click at [228, 180] on span "Escala te Conversation" at bounding box center [206, 181] width 63 height 7
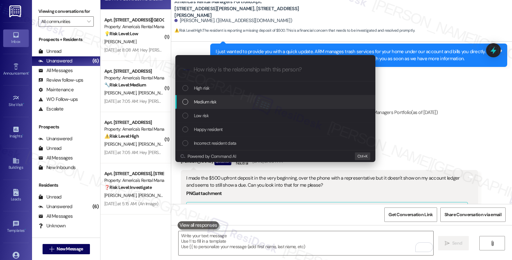
click at [211, 104] on span "Medium risk" at bounding box center [205, 101] width 22 height 7
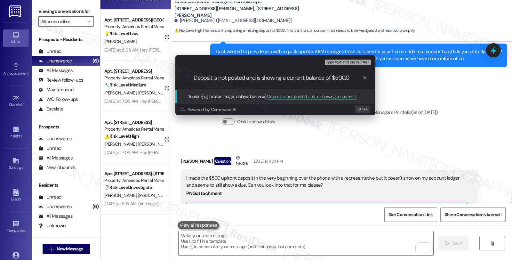
type input "Deposit is not posted and is showing a current balance of $500.00"
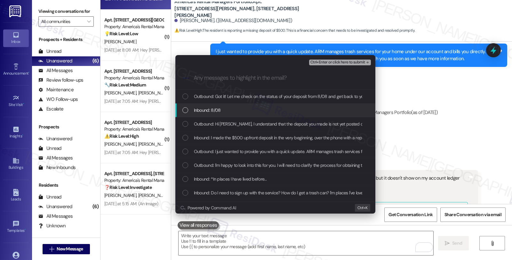
click at [210, 111] on span "Inbound: 8/08" at bounding box center [207, 110] width 27 height 7
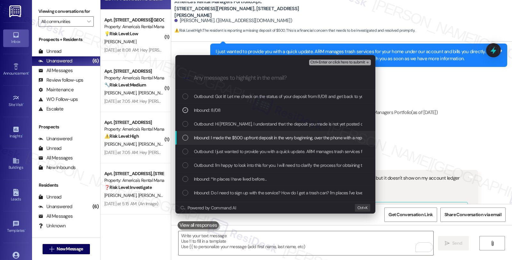
click at [218, 141] on span "Inbound: I made the $500 upfront deposit in the very beginning, over the phone …" at bounding box center [391, 137] width 394 height 7
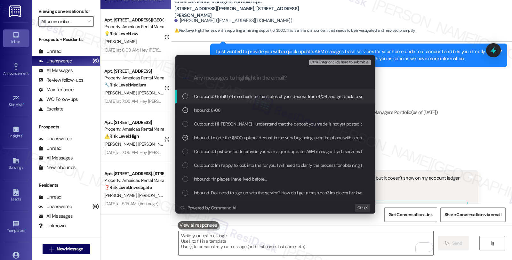
click at [330, 60] on span "Ctrl+Enter or click here to submit" at bounding box center [338, 62] width 55 height 4
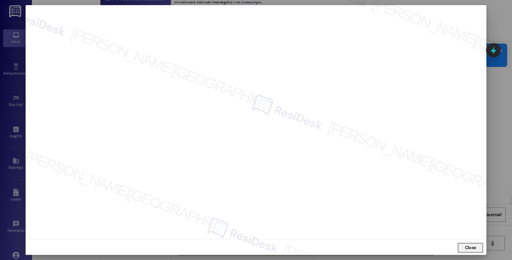
click at [475, 248] on button "Close" at bounding box center [471, 248] width 26 height 10
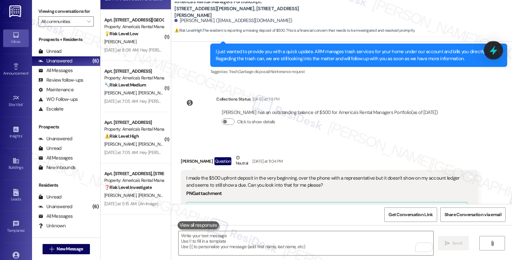
click at [495, 53] on icon at bounding box center [493, 50] width 11 height 11
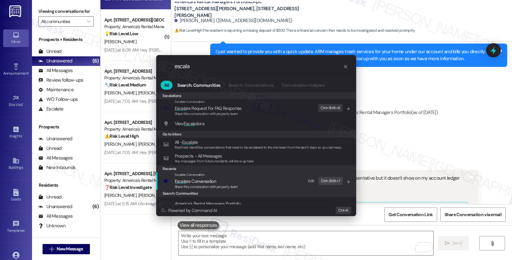
type input "escala"
click at [205, 179] on span "Escala te Conversation" at bounding box center [195, 181] width 41 height 6
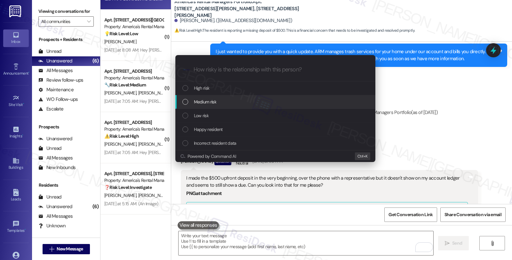
click at [212, 99] on span "Medium risk" at bounding box center [205, 101] width 22 height 7
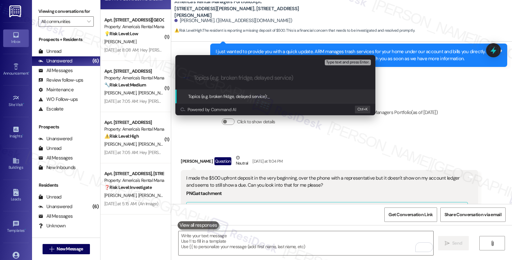
paste input "Deposit is not posted and is showing a current balance of $500.00"
type input "Deposit is not posted and is showing a current balance of $500.00"
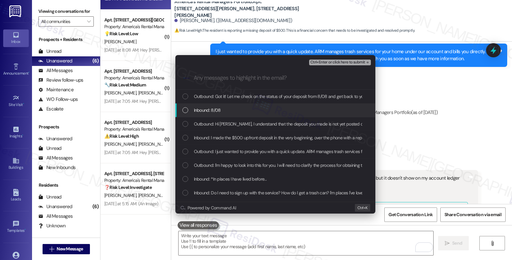
click at [209, 110] on span "Inbound: 8/08" at bounding box center [207, 110] width 27 height 7
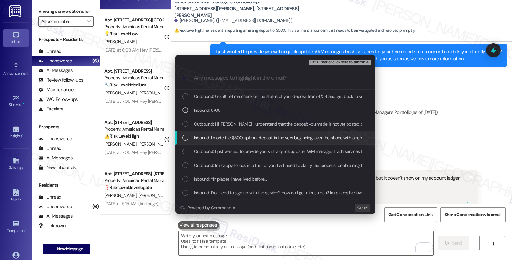
click at [213, 140] on span "Inbound: I made the $500 upfront deposit in the very beginning, over the phone …" at bounding box center [391, 137] width 394 height 7
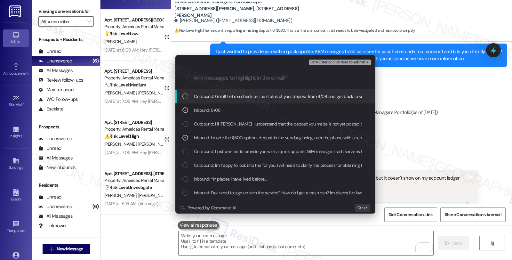
click at [337, 63] on span "Ctrl+Enter or click here to submit" at bounding box center [338, 62] width 55 height 4
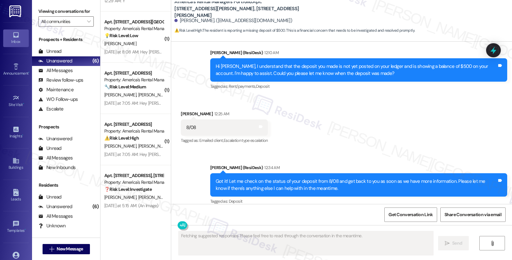
scroll to position [93, 0]
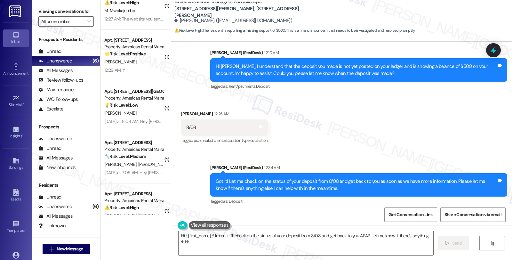
type textarea "Hi {{first_name}}! I'm on it! I'll check on the status of your deposit from 8/0…"
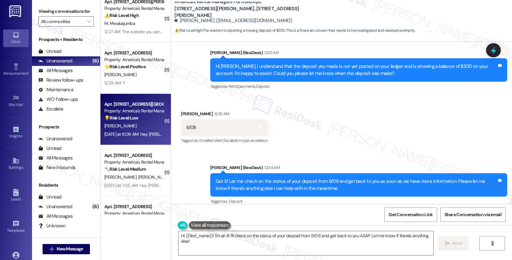
scroll to position [0, 0]
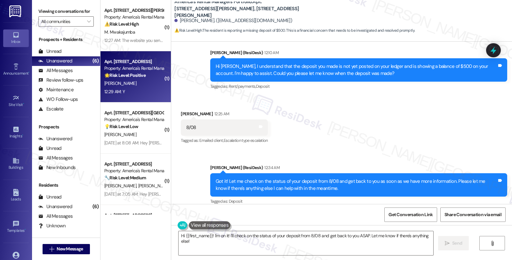
click at [146, 84] on div "L. Rogers" at bounding box center [134, 83] width 61 height 8
type textarea "Fetching suggested responses. Please feel free to read through the conversation…"
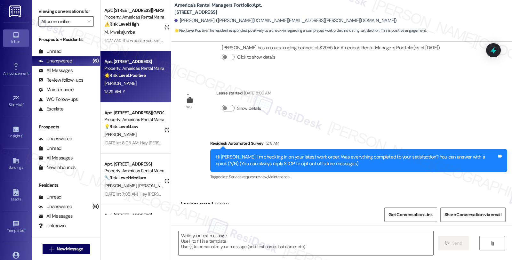
scroll to position [67, 0]
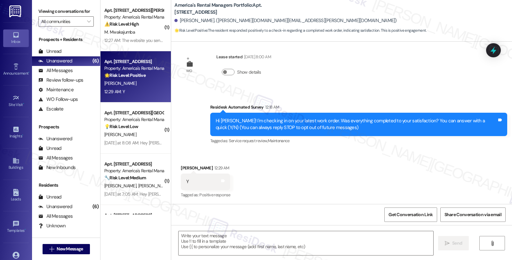
click at [316, 168] on div "Received via SMS Latonya Rogers 12:29 AM Y Tags and notes Tagged as: Positive r…" at bounding box center [341, 177] width 341 height 54
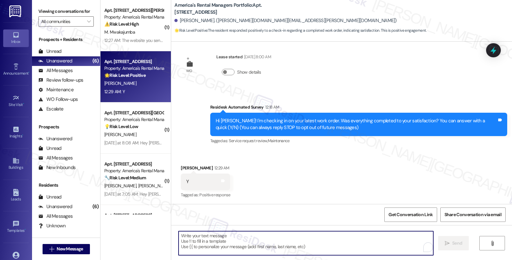
click at [264, 240] on textarea "To enrich screen reader interactions, please activate Accessibility in Grammarl…" at bounding box center [306, 243] width 255 height 24
paste textarea "Deposit is not posted and is showing a current balance of $500.00"
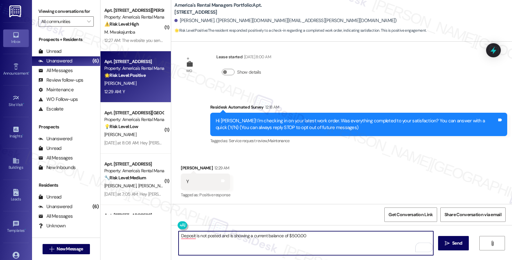
click at [301, 244] on textarea "Deposit is not posted and is showing a current balance of $500.00" at bounding box center [306, 243] width 255 height 24
paste textarea "Hi, it’s great to hear from you and I’m glad your latest work order has been co…"
click at [181, 169] on div "Latonya Rogers 12:29 AM" at bounding box center [205, 169] width 49 height 9
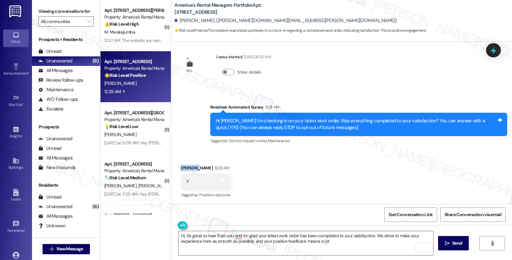
click at [181, 169] on div "Latonya Rogers 12:29 AM" at bounding box center [205, 169] width 49 height 9
click at [228, 235] on textarea "Hi, it’s great to hear from you and I’m glad your latest work order has been co…" at bounding box center [306, 243] width 255 height 24
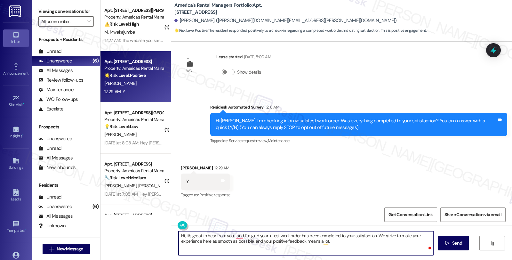
paste textarea "Hi, it’s great to hear from you and I’m glad your latest work order has been co…"
click at [184, 168] on div "Latonya Rogers 12:29 AM" at bounding box center [205, 169] width 49 height 9
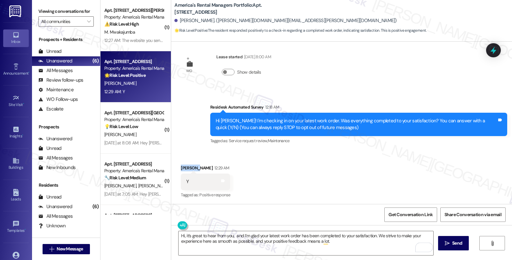
click at [184, 168] on div "Latonya Rogers 12:29 AM" at bounding box center [205, 169] width 49 height 9
copy div "Latonya"
click at [231, 235] on textarea "Hi, it’s great to hear from you, and I’m glad your latest work order has been c…" at bounding box center [306, 243] width 255 height 24
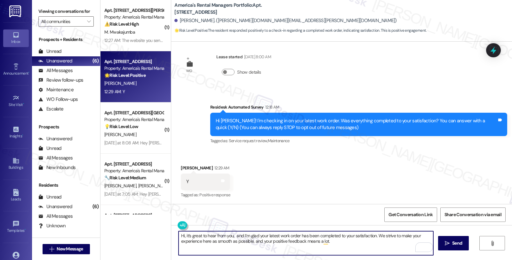
paste textarea "Latonya"
drag, startPoint x: 181, startPoint y: 235, endPoint x: 162, endPoint y: 235, distance: 18.6
click at [162, 235] on div "( 1 ) Apt. 1604 King James Dr., 1604 King James Dr. Property: America's Rental …" at bounding box center [307, 130] width 412 height 260
type textarea "it’s great to hear from you, Latonya, and I’m glad your latest work order has b…"
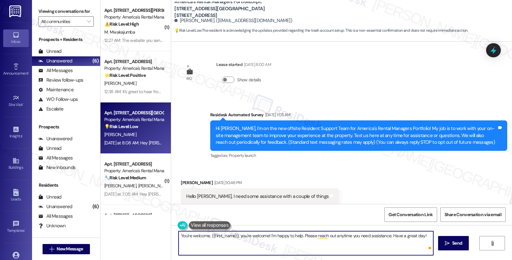
scroll to position [1263, 0]
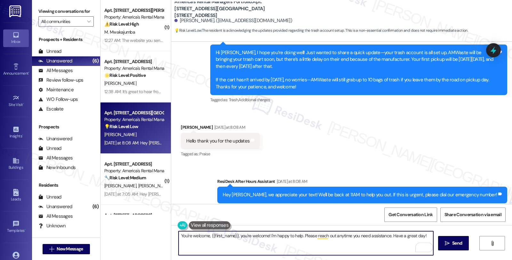
click at [235, 236] on textarea "You're welcome, {{first_name}}, you're welcome! I'm happy to help. Please reach…" at bounding box center [306, 243] width 255 height 24
click at [300, 237] on textarea "You're welcome, {{first_name}}. , you're welcome! I'm happy to help. Please rea…" at bounding box center [306, 243] width 255 height 24
click at [342, 236] on textarea "You're welcome, {{first_name}}. Please reach out anytime you need assistance. H…" at bounding box center [306, 243] width 255 height 24
type textarea "You're welcome, {{first_name}}. Please reach out anytime you need assistance. H…"
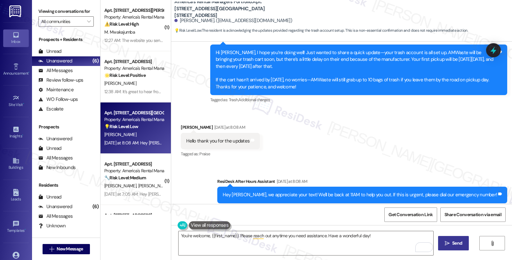
click at [463, 247] on button " Send" at bounding box center [453, 243] width 31 height 14
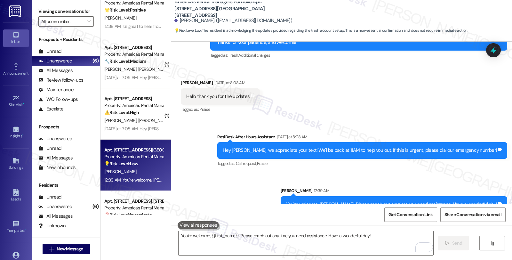
scroll to position [21, 0]
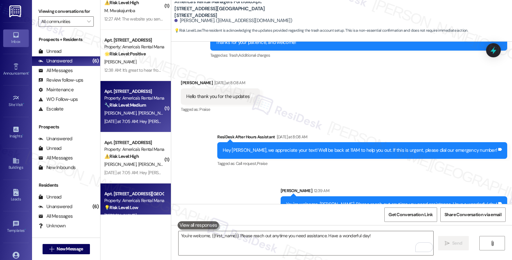
click at [157, 113] on div "[PERSON_NAME] [PERSON_NAME]" at bounding box center [134, 113] width 61 height 8
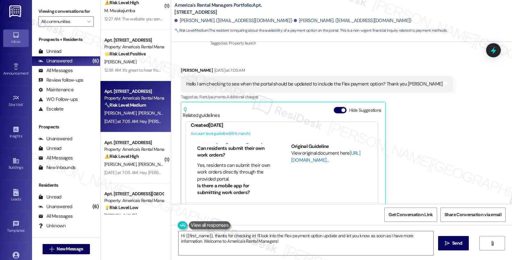
scroll to position [71, 0]
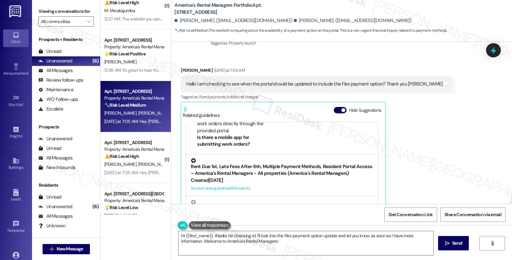
click at [295, 167] on div "Rent Due 1st, Late Fees After 6th, Multiple Payment Methods, Resident Portal Ac…" at bounding box center [282, 167] width 183 height 19
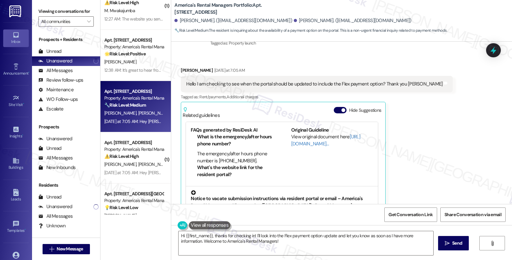
scroll to position [116, 0]
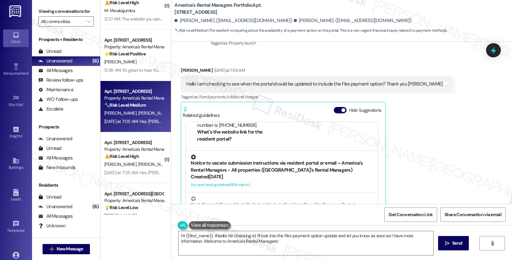
click at [295, 167] on div "Notice to vacate submission instructions via resident portal or email – America…" at bounding box center [282, 164] width 183 height 19
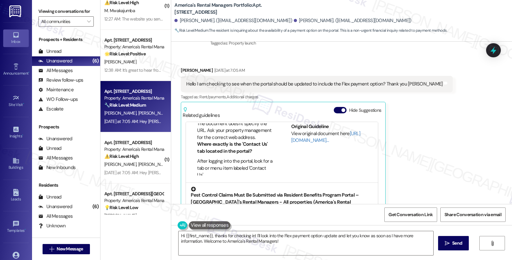
scroll to position [161, 0]
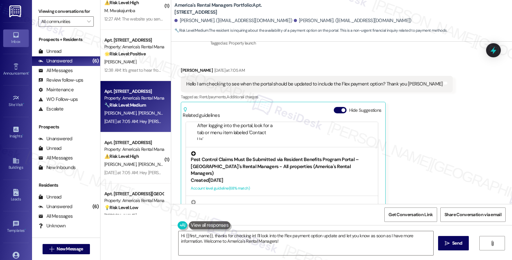
click at [300, 151] on div "Pest Control Claims Must Be Submitted via Resident Benefits Program Portal – [G…" at bounding box center [282, 164] width 183 height 26
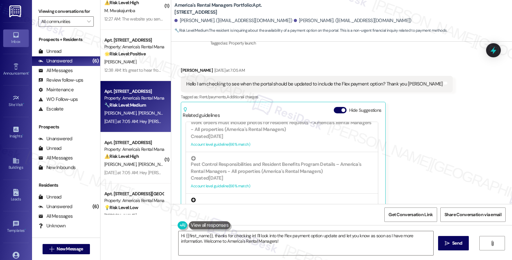
scroll to position [171, 0]
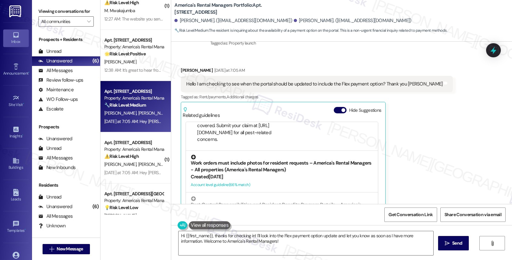
click at [292, 174] on div "Created [DATE]" at bounding box center [282, 177] width 183 height 7
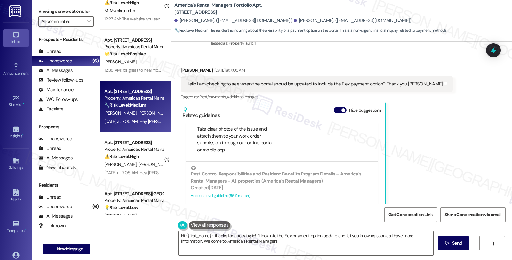
scroll to position [252, 0]
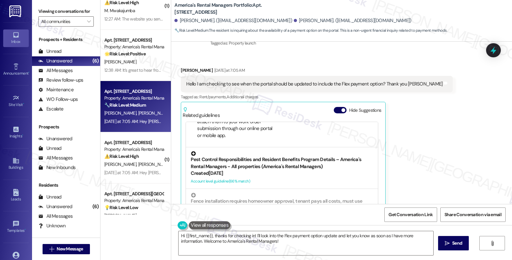
click at [293, 178] on div "Account level guideline ( 66 % match)" at bounding box center [282, 181] width 183 height 7
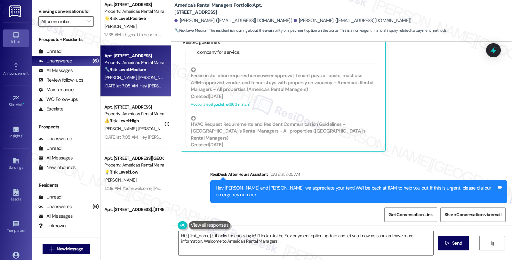
scroll to position [0, 0]
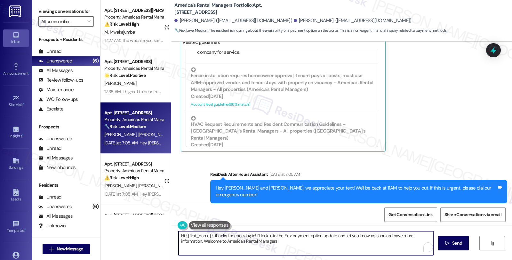
click at [342, 241] on textarea "Hi {{first_name}}, thanks for checking in! I'll look into the Flex payment opti…" at bounding box center [306, 243] width 255 height 24
click at [329, 240] on textarea "Hi {{first_name}}, thanks for checking in! I'll look into the Flex payment opti…" at bounding box center [306, 243] width 255 height 24
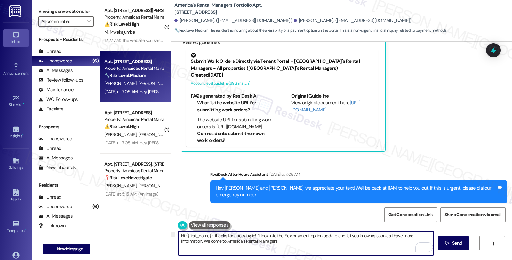
drag, startPoint x: 202, startPoint y: 241, endPoint x: 334, endPoint y: 242, distance: 132.0
click at [334, 242] on textarea "Hi {{first_name}}, thanks for checking in! I'll look into the Flex payment opti…" at bounding box center [306, 243] width 255 height 24
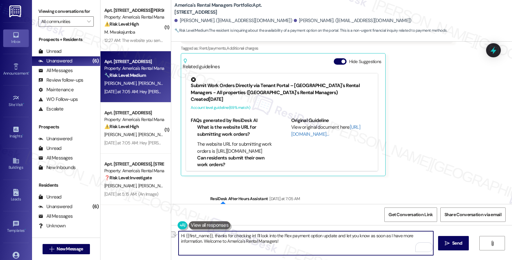
scroll to position [108, 0]
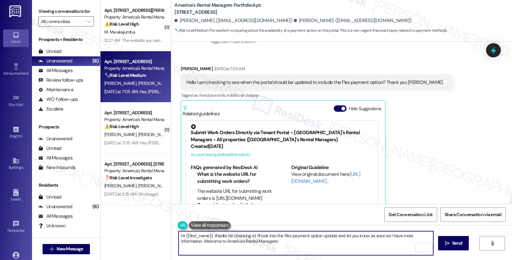
drag, startPoint x: 182, startPoint y: 235, endPoint x: 207, endPoint y: 236, distance: 25.3
click at [207, 237] on textarea "Hi {{first_name}}, thanks for checking in! I'll look into the Flex payment opti…" at bounding box center [306, 243] width 255 height 24
click at [232, 236] on textarea "Hi [PERSON_NAME], thanks for checking in! I'll look into the Flex payment optio…" at bounding box center [306, 243] width 255 height 24
click at [235, 234] on textarea "Hi Laura, thanks for checking in! I'll look into the Flex payment option update…" at bounding box center [306, 243] width 255 height 24
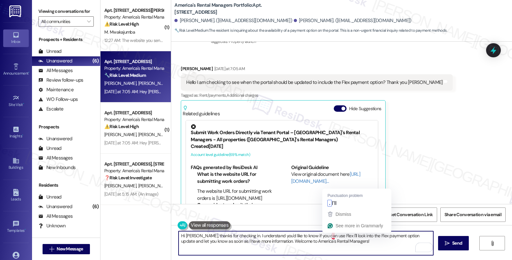
click at [329, 234] on textarea "Hi Laura, thanks for checking in. I understand you'd like to know if you can us…" at bounding box center [306, 243] width 255 height 24
drag, startPoint x: 292, startPoint y: 242, endPoint x: 437, endPoint y: 246, distance: 144.8
click at [437, 246] on div "Hi Laura, thanks for checking in. I understand you'd like to know if you can us…" at bounding box center [341, 249] width 341 height 48
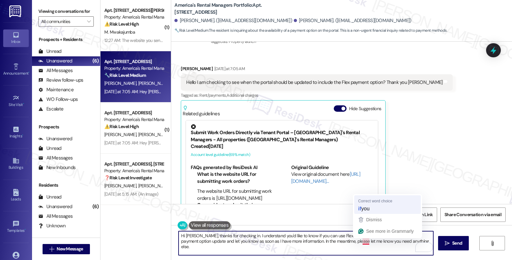
type textarea "Hi [PERSON_NAME], thanks for checking in. I understand you'd like to know if yo…"
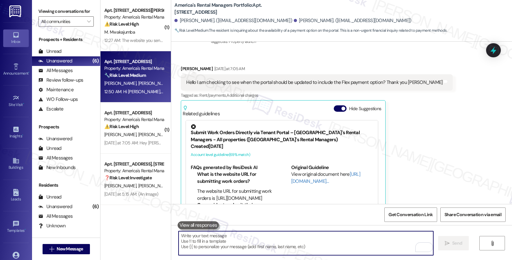
scroll to position [231, 0]
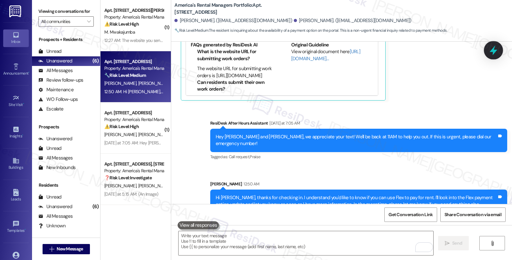
click at [488, 45] on div at bounding box center [493, 50] width 19 height 18
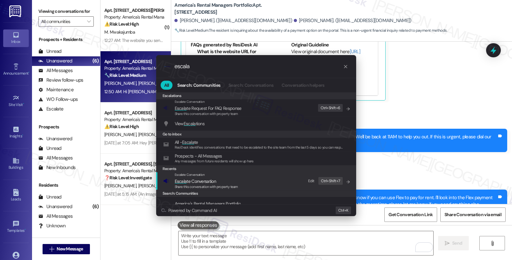
type input "escala"
click at [206, 177] on div "Escalate Conversation" at bounding box center [206, 174] width 63 height 5
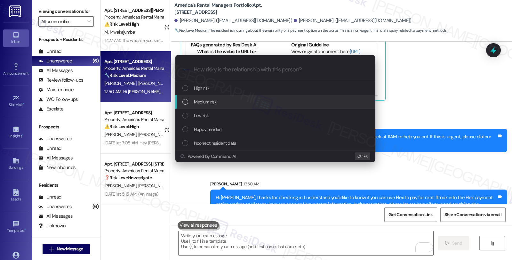
click at [204, 103] on span "Medium risk" at bounding box center [205, 101] width 22 height 7
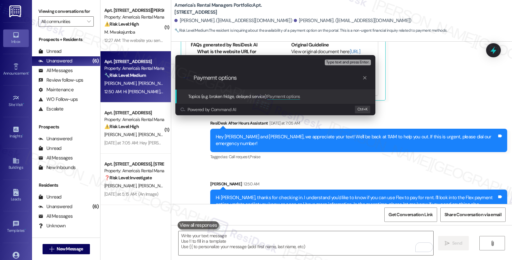
click at [215, 78] on input "Paymemt options" at bounding box center [278, 78] width 169 height 7
click at [246, 76] on input "Payment options" at bounding box center [278, 78] width 169 height 7
click at [239, 77] on input "Payment options 0 Flex" at bounding box center [278, 78] width 169 height 7
type input "Payment options - Flex"
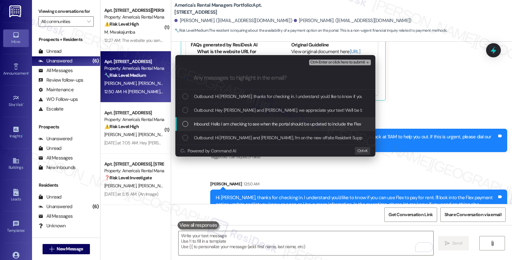
click at [230, 125] on span "Inbound: Hello I am checking to see when the portal should be updated to includ…" at bounding box center [321, 123] width 254 height 7
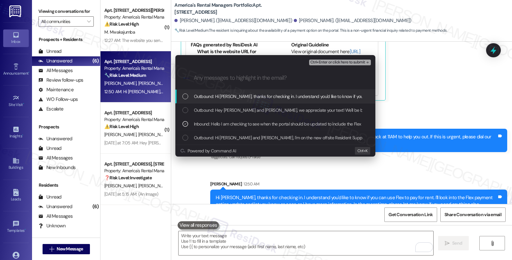
click at [341, 64] on span "Ctrl+Enter or click here to submit" at bounding box center [338, 62] width 55 height 4
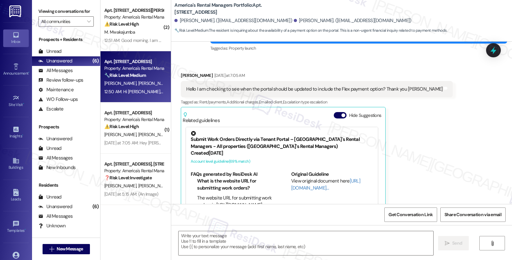
scroll to position [125, 0]
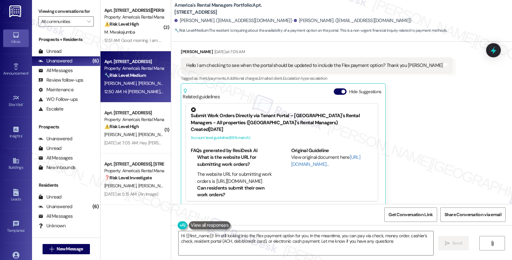
type textarea "Hi {{first_name}}! I'm still looking into the Flex payment option for you. In t…"
click at [452, 126] on div "Received via SMS Laura Smith Yesterday at 7:05 AM Hello I am checking to see wh…" at bounding box center [341, 122] width 341 height 177
click at [467, 128] on div "Received via SMS Laura Smith Yesterday at 7:05 AM Hello I am checking to see wh…" at bounding box center [341, 122] width 341 height 177
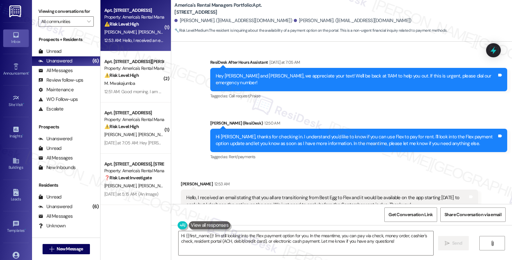
scroll to position [292, 0]
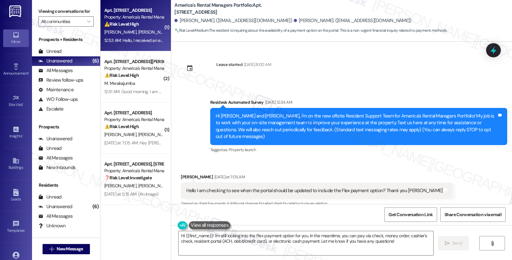
scroll to position [292, 0]
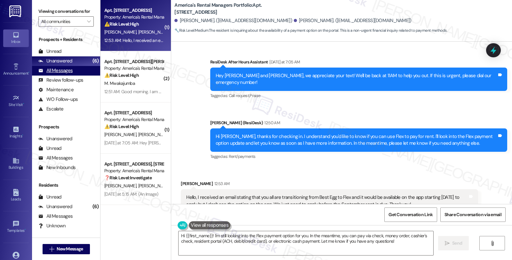
click at [62, 74] on div "All Messages" at bounding box center [55, 70] width 34 height 7
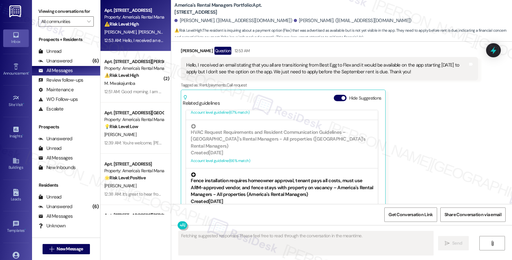
scroll to position [346, 0]
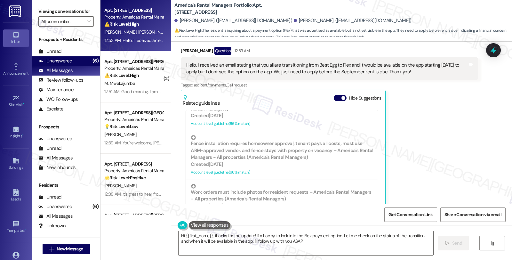
type textarea "Hi {{first_name}}, thanks for the update! I'm happy to look into the Flex payme…"
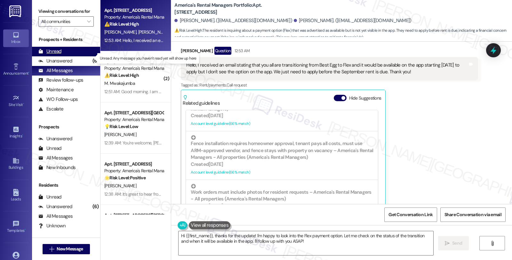
click at [57, 55] on div "Unread" at bounding box center [49, 51] width 23 height 7
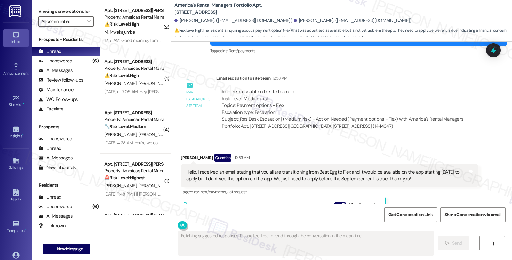
scroll to position [365, 0]
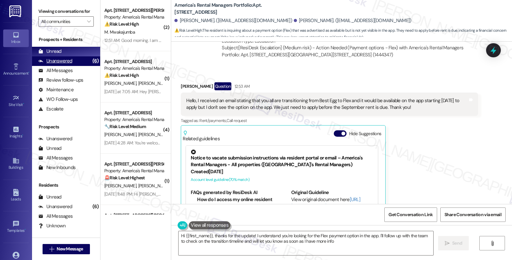
type textarea "Hi {{first_name}}, thanks for the update! I understand you're looking for the F…"
click at [68, 64] on div "Unanswered" at bounding box center [55, 61] width 34 height 7
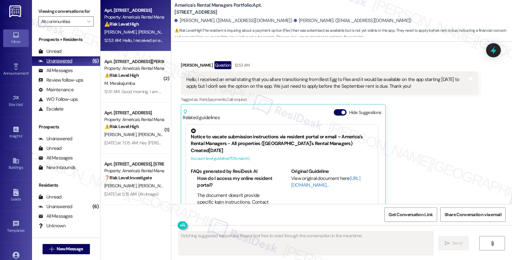
scroll to position [401, 0]
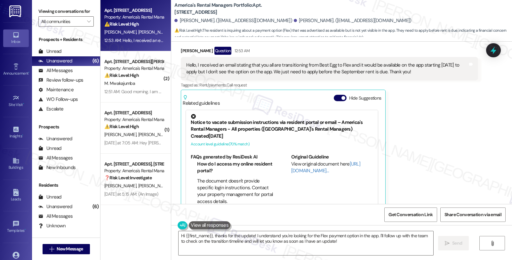
click at [475, 106] on div "[PERSON_NAME] Question 12:53 AM Hello, I received an email stating that you all…" at bounding box center [329, 130] width 297 height 166
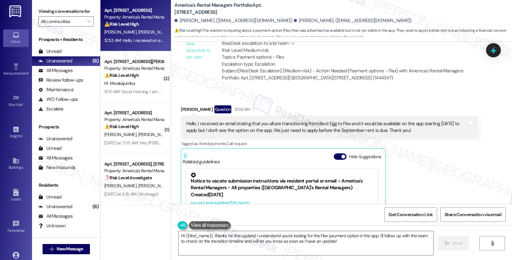
scroll to position [258, 0]
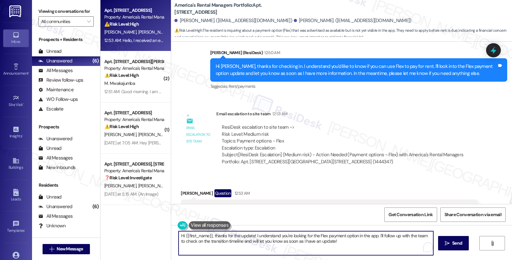
drag, startPoint x: 209, startPoint y: 236, endPoint x: 158, endPoint y: 230, distance: 51.6
click at [158, 231] on div "Apt. [STREET_ADDRESS], [STREET_ADDRESS] Property: America's Rental Managers Por…" at bounding box center [307, 130] width 412 height 260
click at [218, 234] on textarea "Thanks for the update! I understand you're looking for the Flex payment option …" at bounding box center [306, 243] width 255 height 24
click at [261, 234] on textarea "Thanks for the update!. We're looking into this anderstand you're looking for t…" at bounding box center [306, 243] width 255 height 24
drag, startPoint x: 346, startPoint y: 235, endPoint x: 379, endPoint y: 259, distance: 40.8
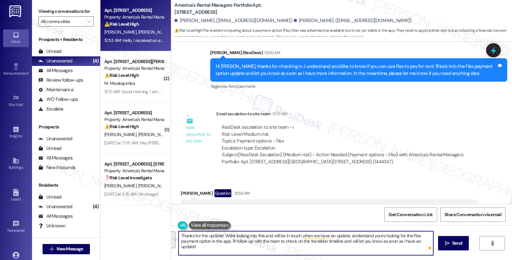
click at [379, 259] on div "Thanks for the update!. We're looking into this and will be in touch when we ha…" at bounding box center [341, 249] width 341 height 48
type textarea "Thanks for the update!. We're looking into this and will be in touch when we ha…"
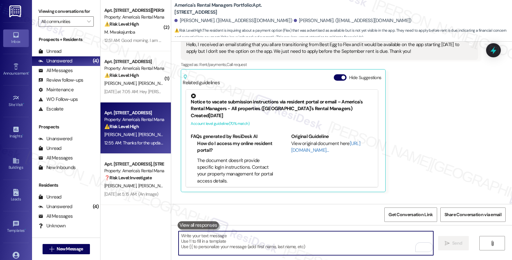
scroll to position [445, 0]
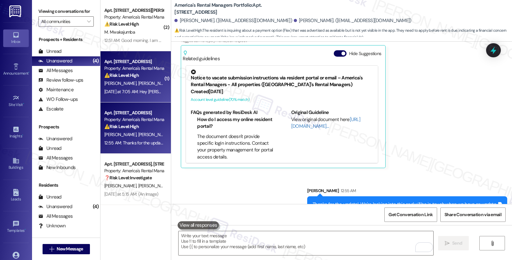
click at [140, 82] on div "[PERSON_NAME] [PERSON_NAME]" at bounding box center [134, 83] width 61 height 8
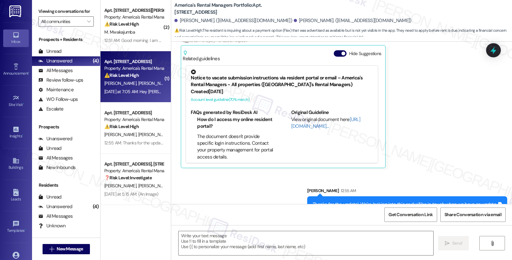
type textarea "Fetching suggested responses. Please feel free to read through the conversation…"
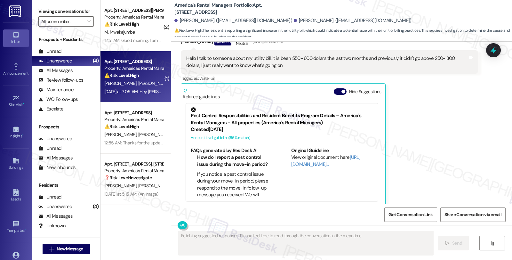
scroll to position [80, 0]
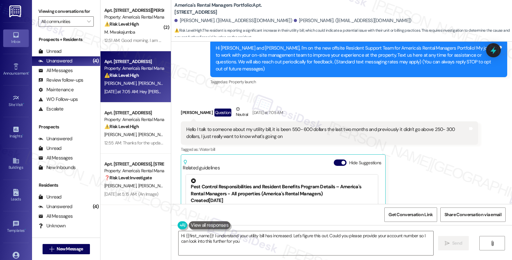
type textarea "Hi {{first_name}}! I understand your utility bill has increased. Let's figure t…"
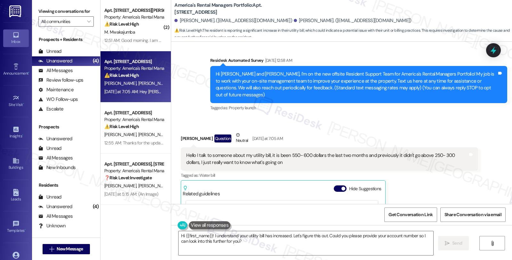
scroll to position [9, 0]
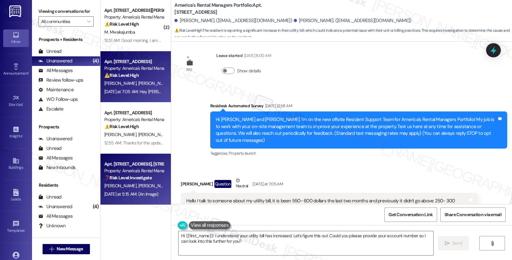
click at [142, 170] on div "Property: America's Rental Managers Portfolio" at bounding box center [133, 171] width 59 height 7
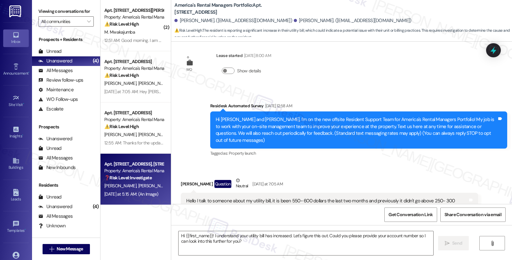
type textarea "Fetching suggested responses. Please feel free to read through the conversation…"
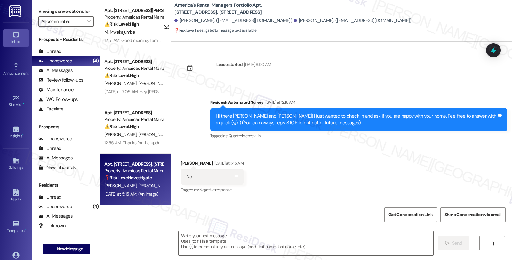
scroll to position [910, 0]
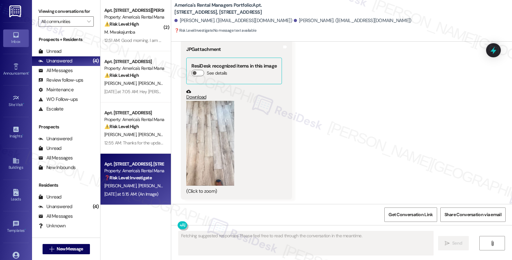
click at [200, 147] on button "Zoom image" at bounding box center [210, 143] width 48 height 85
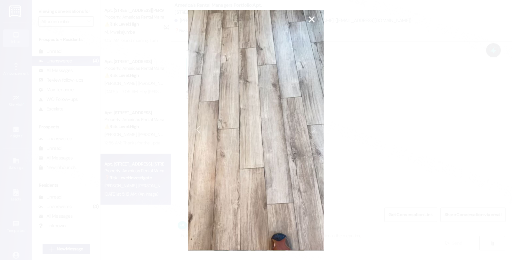
click at [354, 151] on button "Unzoom image" at bounding box center [256, 130] width 512 height 260
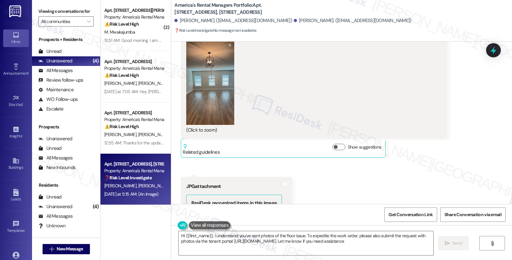
type textarea "Hi {{first_name}}, I understand you've sent photos of the floor issue. To exped…"
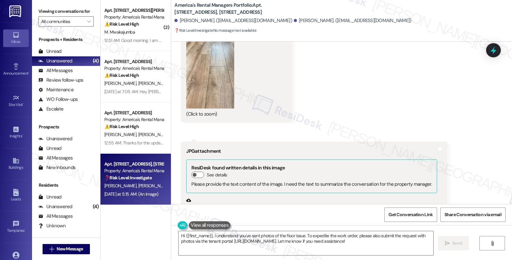
scroll to position [340, 0]
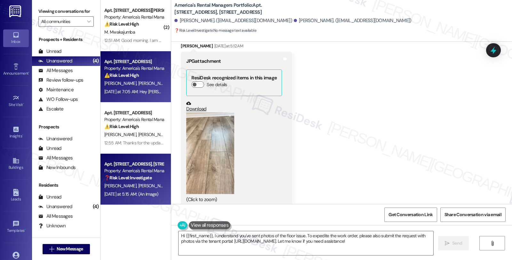
click at [155, 87] on div "S. Perkins A. Moran" at bounding box center [134, 83] width 61 height 8
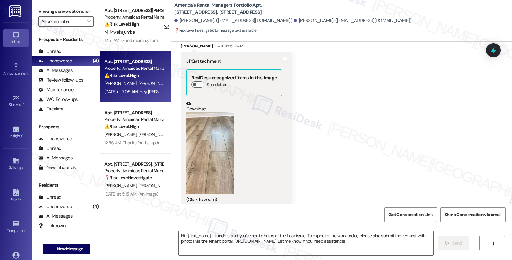
type textarea "Fetching suggested responses. Please feel free to read through the conversation…"
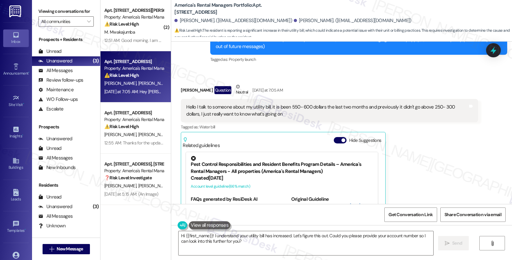
scroll to position [80, 0]
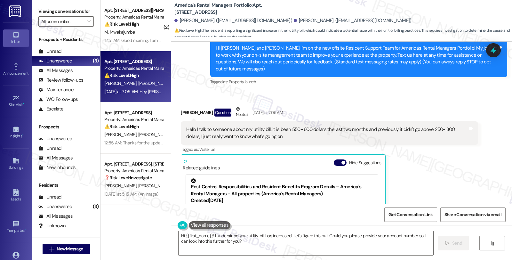
click at [182, 106] on div "Alissa Moran Question Neutral Yesterday at 7:05 AM" at bounding box center [329, 114] width 297 height 16
click at [183, 106] on div "Alissa Moran Question Neutral Yesterday at 7:05 AM" at bounding box center [329, 114] width 297 height 16
copy div "Alissa"
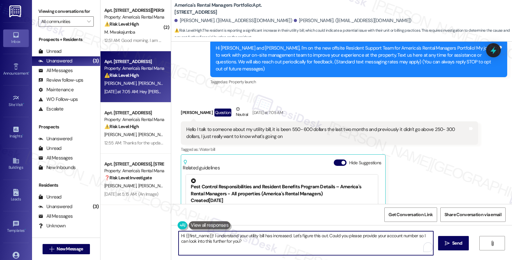
drag, startPoint x: 181, startPoint y: 237, endPoint x: 201, endPoint y: 237, distance: 20.2
click at [201, 237] on textarea "Hi {{first_name}}! I understand your utility bill has increased. Let's figure t…" at bounding box center [306, 243] width 255 height 24
click at [192, 236] on textarea "Hi {{first_name}}! I understand your utility bill has increased. Let's figure t…" at bounding box center [306, 243] width 255 height 24
drag, startPoint x: 181, startPoint y: 237, endPoint x: 209, endPoint y: 236, distance: 27.9
click at [209, 236] on textarea "Hi {{first_name}}! I understand your utility bill has increased. Let's figure t…" at bounding box center [306, 243] width 255 height 24
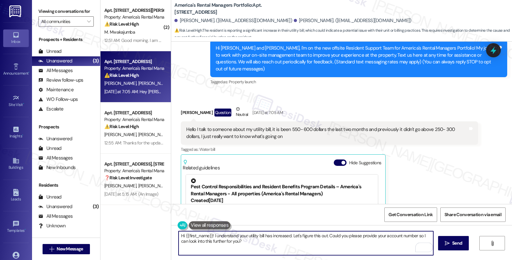
paste textarea "Alissa"
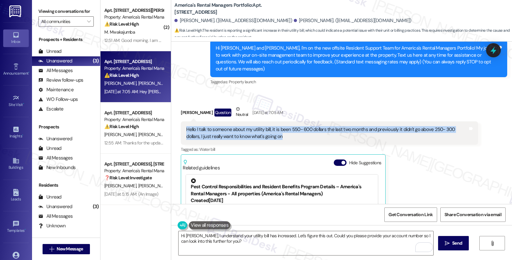
drag, startPoint x: 227, startPoint y: 131, endPoint x: 176, endPoint y: 123, distance: 51.9
click at [176, 123] on div "Received via SMS Alissa Moran Question Neutral Yesterday at 7:05 AM Hello I tal…" at bounding box center [329, 191] width 307 height 181
copy div "Hello I talk to someone about my utility bill, it is been 550- 600 dollars the …"
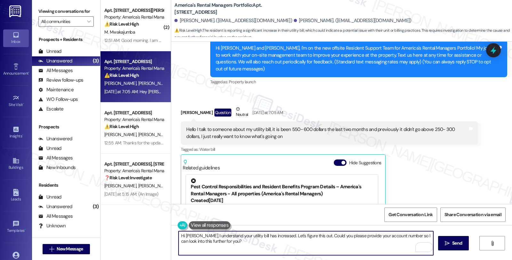
click at [229, 245] on textarea "Hi Alissa, I understand your utility bill has increased. Let's figure this out.…" at bounding box center [306, 243] width 255 height 24
drag, startPoint x: 194, startPoint y: 237, endPoint x: 248, endPoint y: 241, distance: 54.3
click at [248, 241] on textarea "Hi Alissa, I understand your utility bill has increased. Let's figure this out.…" at bounding box center [306, 243] width 255 height 24
paste textarea "Hi! Thanks for reaching out. I’m really sorry to hear about the sudden increase…"
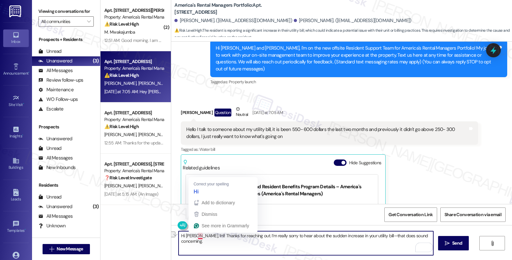
drag, startPoint x: 199, startPoint y: 235, endPoint x: 203, endPoint y: 235, distance: 4.2
click at [203, 235] on textarea "Hi Alissa, IHi! Thanks for reaching out. I’m really sorry to hear about the sud…" at bounding box center [306, 243] width 255 height 24
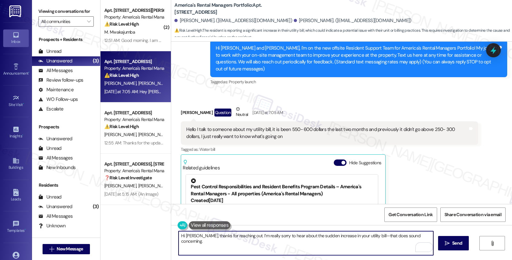
click at [421, 235] on textarea "Hi Alissa, thanks for reaching out. I’m really sorry to hear about the sudden i…" at bounding box center [306, 243] width 255 height 24
drag, startPoint x: 418, startPoint y: 235, endPoint x: 428, endPoint y: 241, distance: 11.5
click at [428, 241] on textarea "Hi Alissa, thanks for reaching out. I’m really sorry to hear about the sudden i…" at bounding box center [306, 243] width 255 height 24
type textarea "Hi [PERSON_NAME], thanks for reaching out. I’m really sorry to hear about the s…"
click at [457, 249] on button " Send" at bounding box center [453, 243] width 31 height 14
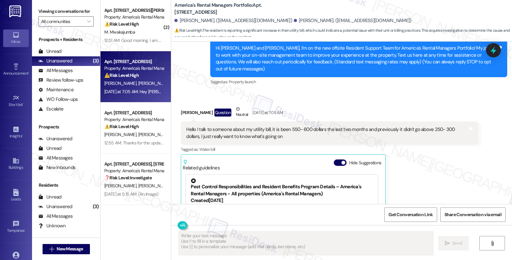
type textarea "Fetching suggested responses. Please feel free to read through the conversation…"
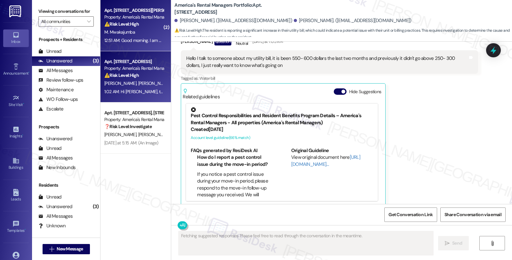
click at [145, 28] on div "M. Mwakajumba" at bounding box center [134, 32] width 61 height 8
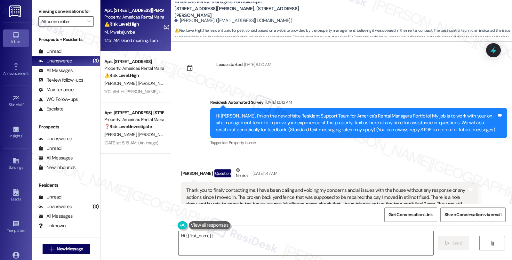
scroll to position [5092, 0]
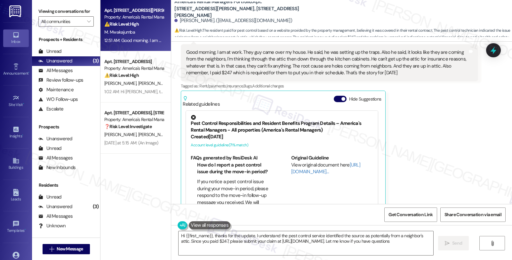
type textarea "Hi {{first_name}}, thanks for the update. I understand the pest control service…"
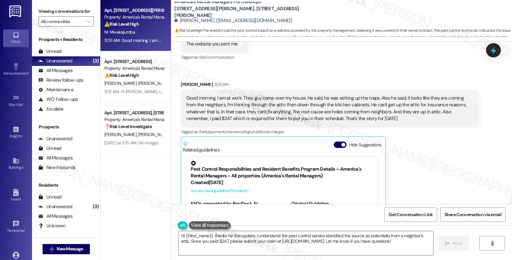
scroll to position [4985, 0]
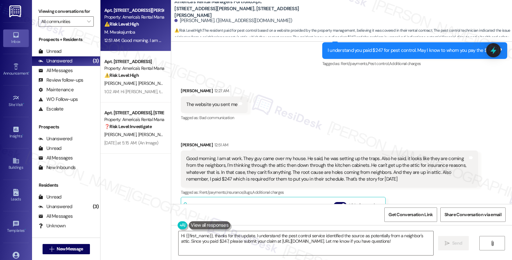
click at [427, 191] on div "Marcelina Mwakajumba 12:51 AM Good morning. I am at work. They guy came over my…" at bounding box center [329, 231] width 297 height 178
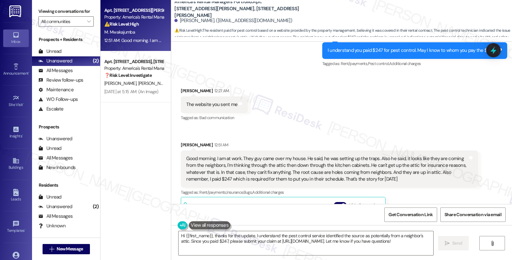
click at [436, 171] on div "Good morning. I am at work. They guy came over my house. He said, he was settin…" at bounding box center [329, 169] width 297 height 37
click at [423, 188] on div "Tagged as: Rent/payments , Click to highlight conversations about Rent/payments…" at bounding box center [329, 192] width 297 height 9
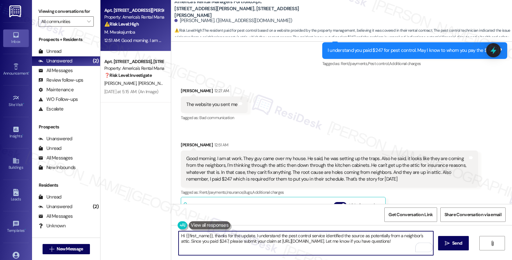
drag, startPoint x: 268, startPoint y: 241, endPoint x: 324, endPoint y: 240, distance: 56.7
click at [324, 240] on textarea "Hi {{first_name}}, thanks for the update. I understand the pest control service…" at bounding box center [306, 243] width 255 height 24
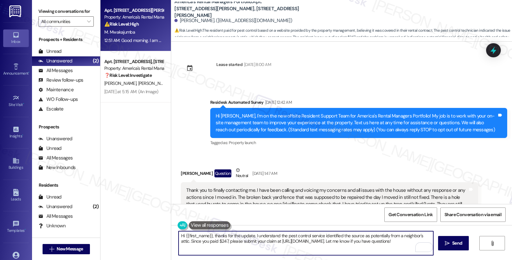
scroll to position [4985, 0]
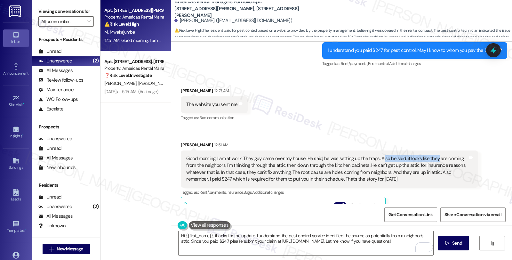
drag, startPoint x: 378, startPoint y: 144, endPoint x: 429, endPoint y: 144, distance: 51.6
click at [429, 155] on div "Good morning. I am at work. They guy came over my house. He said, he was settin…" at bounding box center [327, 169] width 282 height 28
click at [356, 155] on div "Good morning. I am at work. They guy came over my house. He said, he was settin…" at bounding box center [327, 169] width 282 height 28
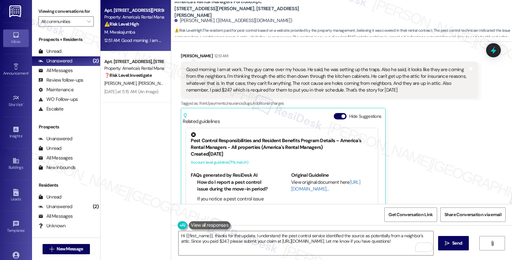
scroll to position [5092, 0]
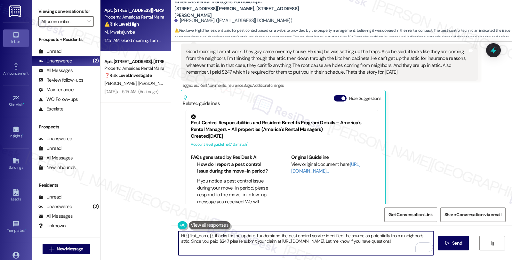
click at [179, 237] on textarea "Hi {{first_name}}, thanks for the update. I understand the pest control service…" at bounding box center [306, 243] width 255 height 24
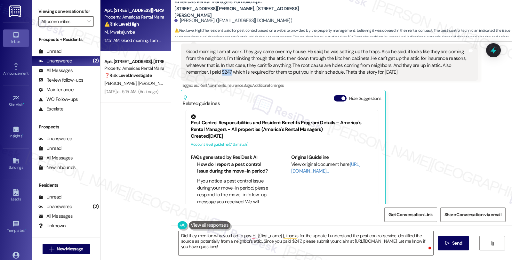
drag, startPoint x: 192, startPoint y: 59, endPoint x: 183, endPoint y: 59, distance: 9.0
click at [186, 59] on div "Good morning. I am at work. They guy came over my house. He said, he was settin…" at bounding box center [327, 62] width 282 height 28
copy div "$247"
click at [247, 236] on textarea "Did they mention why you had to pay Hi {{first_name}}, thanks for the update. I…" at bounding box center [306, 243] width 255 height 24
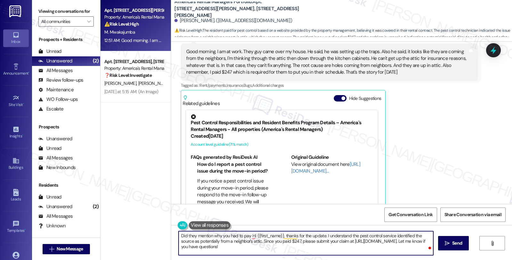
paste textarea "$247"
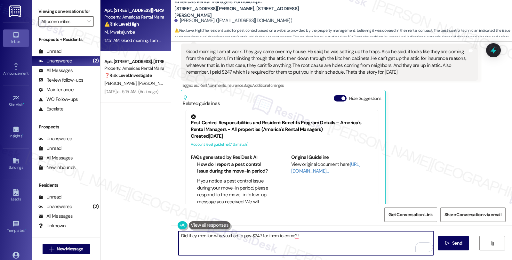
click at [179, 233] on textarea "Did they mention why you had to pay $247 for them to come? !" at bounding box center [306, 243] width 255 height 24
click at [268, 234] on textarea "Have you tried asking why Did they mention why you had to pay $247 for them to …" at bounding box center [306, 243] width 255 height 24
click at [299, 235] on textarea "Have you tried asking why you had to pay $247 for them to come? !" at bounding box center [306, 243] width 255 height 24
click at [316, 241] on textarea "Have you tried asking why you had to pay $247 for them to come? !" at bounding box center [306, 243] width 255 height 24
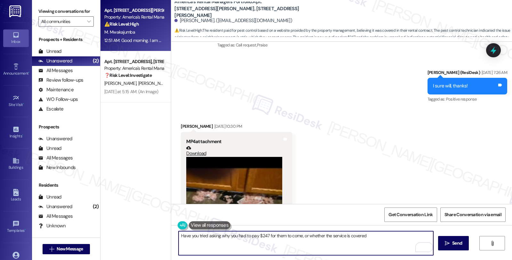
scroll to position [3527, 0]
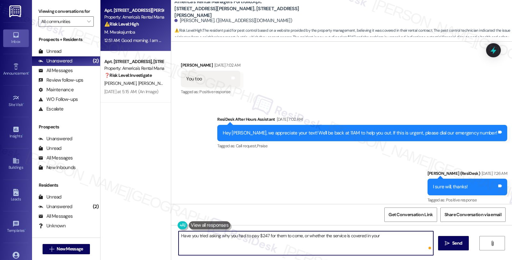
paste textarea "On Demand Pest Control"
type textarea "Have you tried asking why you had to pay $247 for them to come, or whether the …"
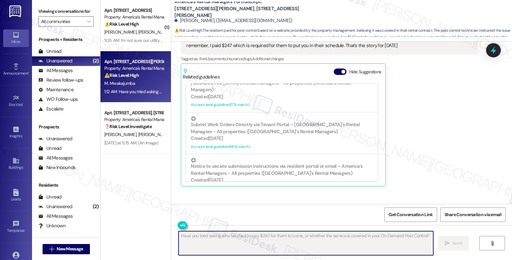
scroll to position [5137, 0]
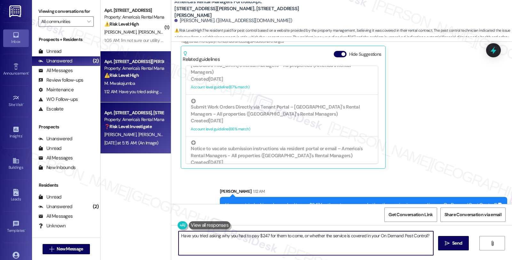
click at [140, 110] on div "Apt. [STREET_ADDRESS], [STREET_ADDRESS]" at bounding box center [133, 113] width 59 height 7
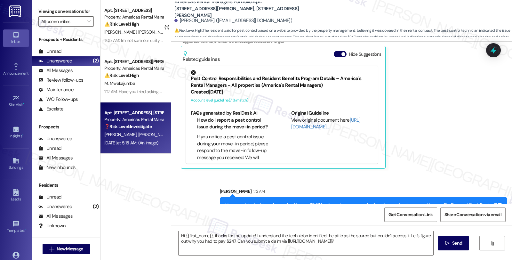
type textarea "Fetching suggested responses. Please feel free to read through the conversation…"
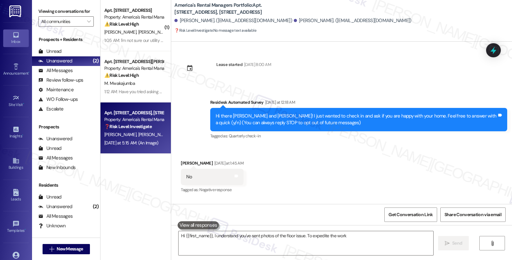
scroll to position [910, 0]
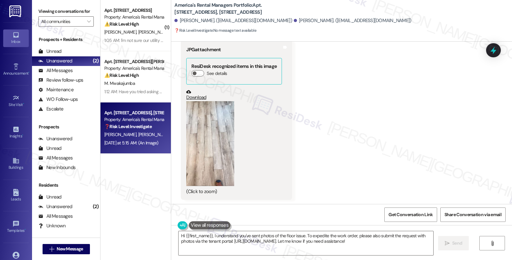
click at [210, 155] on button "Zoom image" at bounding box center [210, 143] width 48 height 85
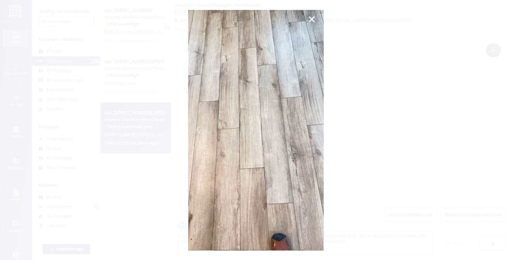
click at [342, 143] on button "Unzoom image" at bounding box center [256, 130] width 512 height 260
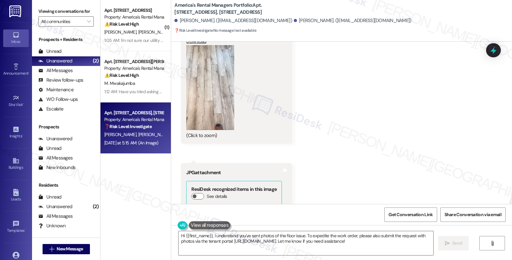
scroll to position [767, 0]
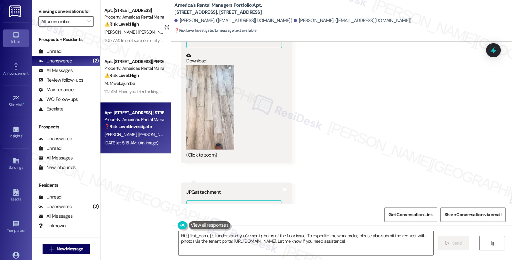
click at [217, 129] on button "Zoom image" at bounding box center [210, 107] width 48 height 85
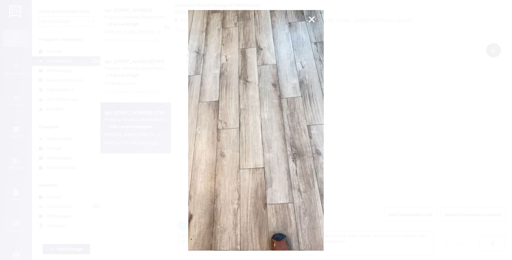
click at [389, 127] on button "Unzoom image" at bounding box center [256, 130] width 512 height 260
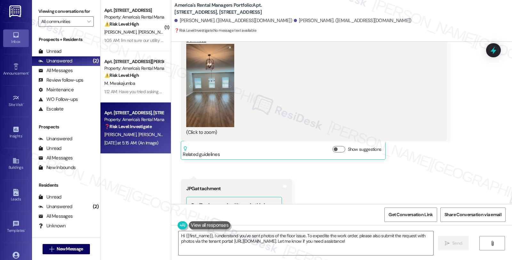
scroll to position [553, 0]
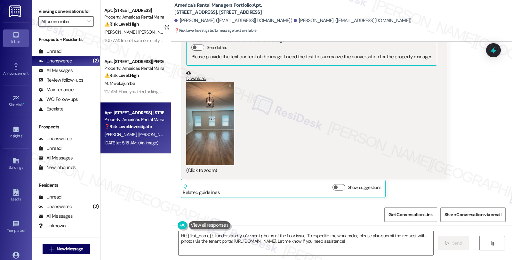
click at [217, 131] on button "Zoom image" at bounding box center [210, 123] width 48 height 83
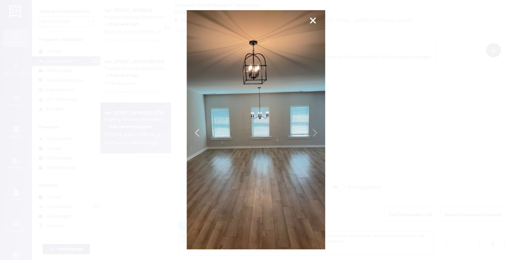
click at [287, 143] on button "Unzoom image" at bounding box center [256, 130] width 512 height 260
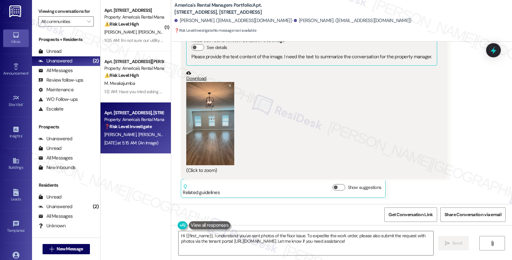
click at [222, 141] on button "Zoom image" at bounding box center [210, 123] width 48 height 83
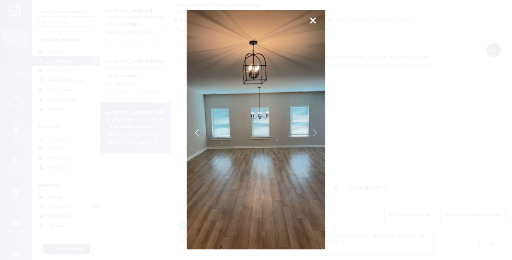
click at [309, 132] on button "Unzoom image" at bounding box center [256, 130] width 512 height 260
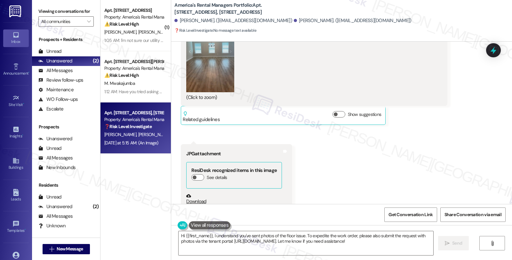
scroll to position [732, 0]
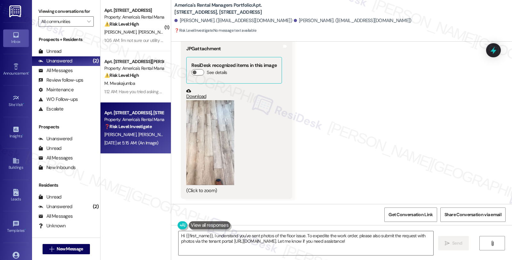
click at [212, 149] on button "Zoom image" at bounding box center [210, 142] width 48 height 85
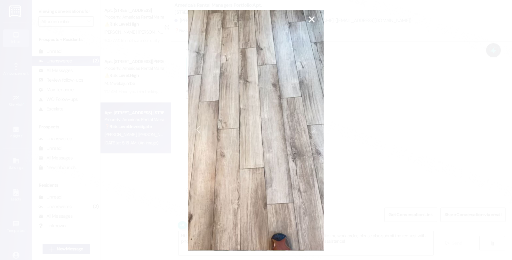
click at [367, 167] on button "Unzoom image" at bounding box center [256, 130] width 512 height 260
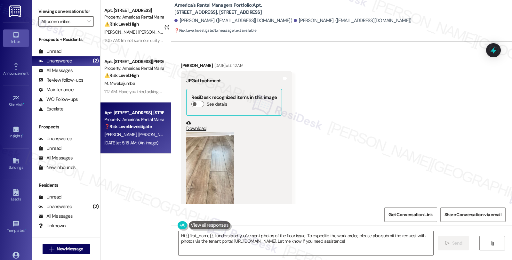
scroll to position [376, 0]
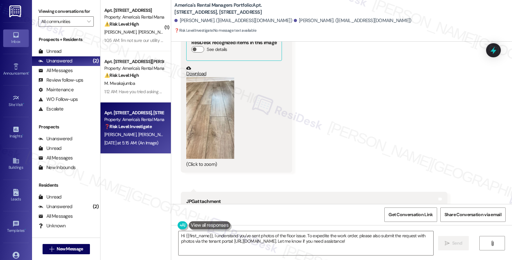
click at [210, 130] on button "Zoom image" at bounding box center [210, 118] width 48 height 82
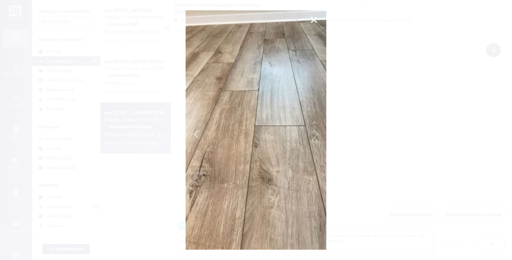
click at [392, 124] on button "Unzoom image" at bounding box center [256, 130] width 512 height 260
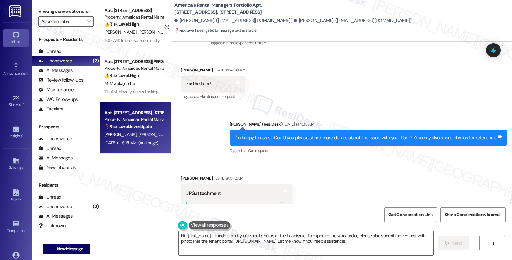
scroll to position [198, 0]
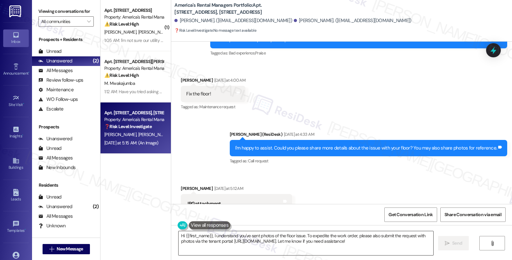
click at [179, 235] on textarea "Hi {{first_name}}, I understand you've sent photos of the floor issue. To exped…" at bounding box center [306, 243] width 255 height 24
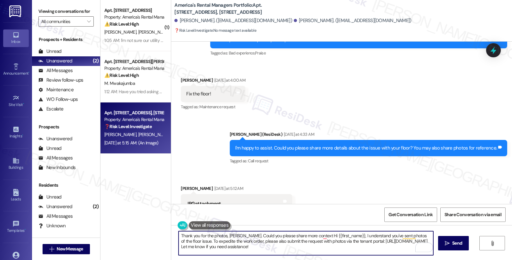
click at [319, 235] on textarea "Thank you for the photos, [PERSON_NAME]. Could you please share more context Hi…" at bounding box center [306, 243] width 255 height 24
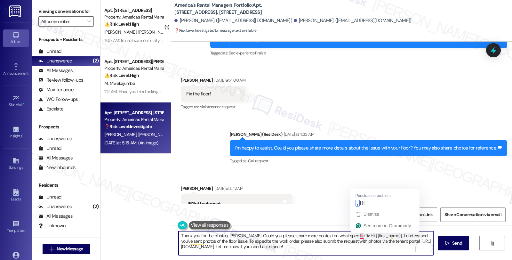
click at [357, 236] on textarea "Thank you for the photos, [PERSON_NAME]. Could you please share more context on…" at bounding box center [306, 243] width 255 height 24
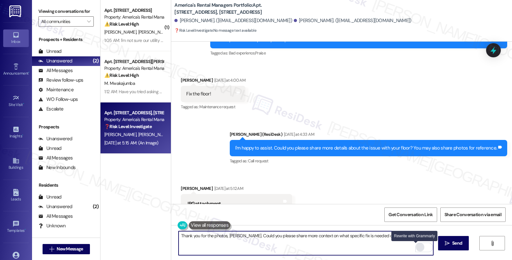
click at [417, 247] on div "Rewrite with Grammarly" at bounding box center [420, 247] width 7 height 7
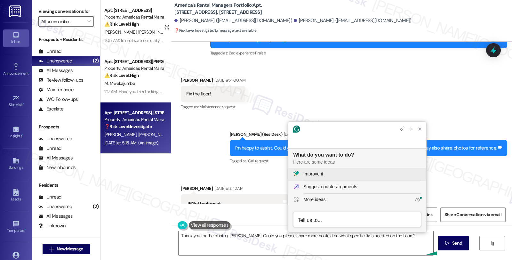
scroll to position [0, 0]
click at [335, 172] on div "Improve it" at bounding box center [363, 174] width 118 height 7
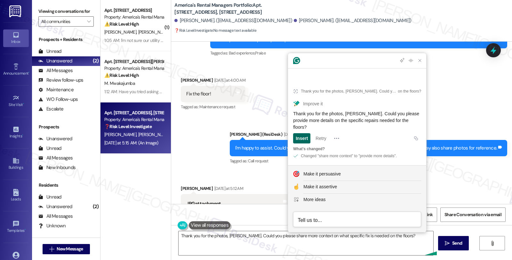
click at [306, 137] on div "Insert" at bounding box center [302, 138] width 12 height 10
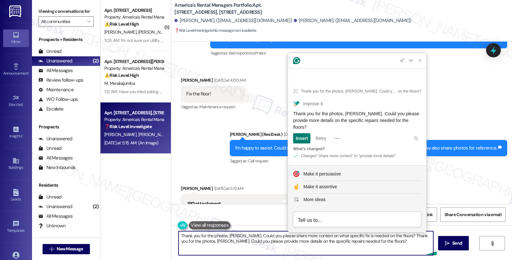
click at [380, 245] on textarea "Thank you for the photos, [PERSON_NAME]. Could you please share more context on…" at bounding box center [306, 243] width 255 height 24
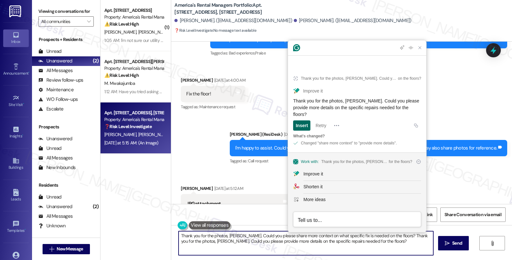
click at [299, 125] on div "Insert" at bounding box center [302, 125] width 12 height 10
click at [391, 247] on textarea "Thank you for the photos, [PERSON_NAME]. Could you please provide more details …" at bounding box center [306, 243] width 255 height 24
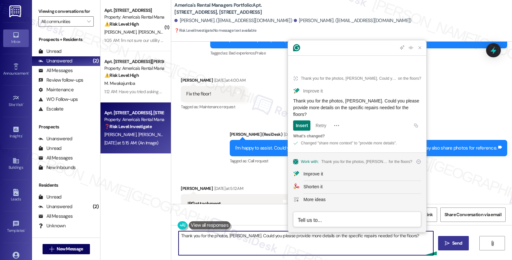
type textarea "Thank you for the photos, [PERSON_NAME]. Could you please provide more details …"
click at [453, 243] on span "Send" at bounding box center [458, 243] width 10 height 7
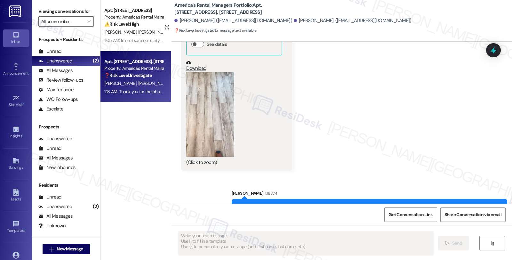
scroll to position [954, 0]
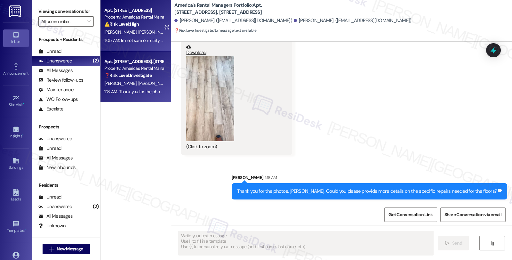
click at [147, 26] on div "⚠️ Risk Level: High The resident is reporting a significant increase in their u…" at bounding box center [133, 24] width 59 height 7
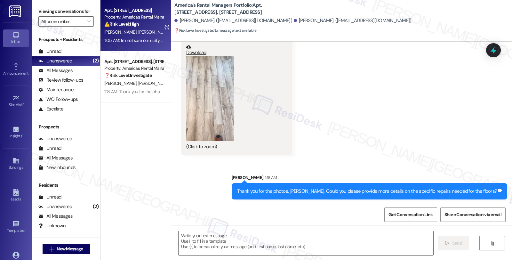
type textarea "Fetching suggested responses. Please feel free to read through the conversation…"
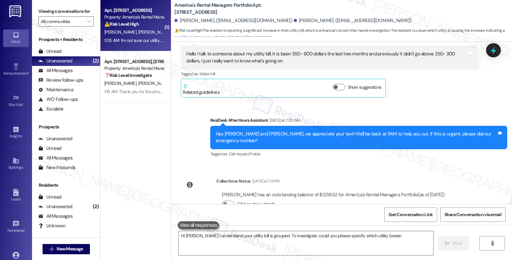
scroll to position [275, 0]
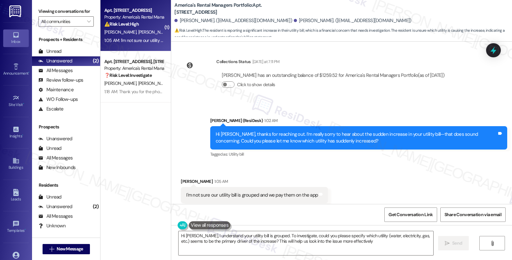
type textarea "Hi [PERSON_NAME], I understand your utility bill is grouped. To investigate, co…"
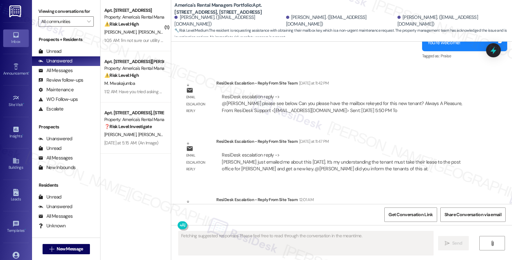
scroll to position [619, 0]
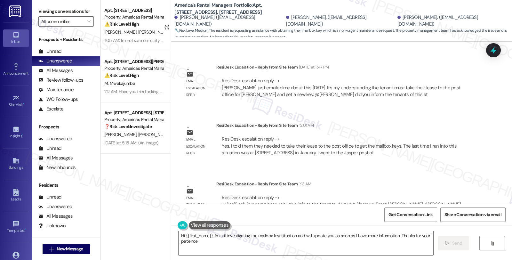
type textarea "Hi {{first_name}}, I'm still investigating the mailbox key situation and will u…"
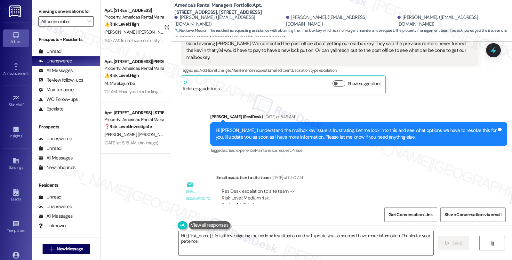
scroll to position [156, 0]
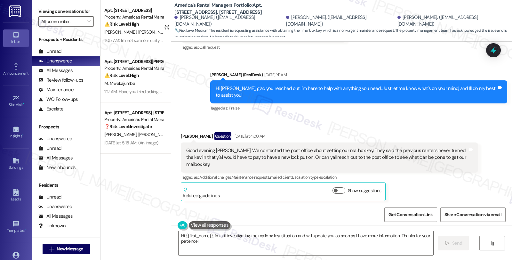
click at [428, 148] on div "Good evening Homer. We contacted the post office about getting our mailbox key.…" at bounding box center [329, 158] width 297 height 30
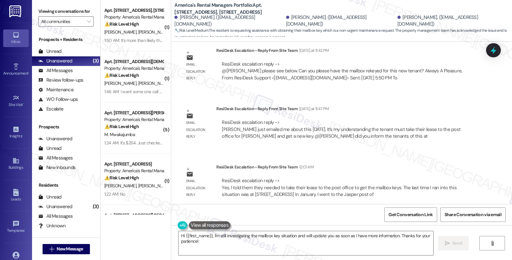
scroll to position [664, 0]
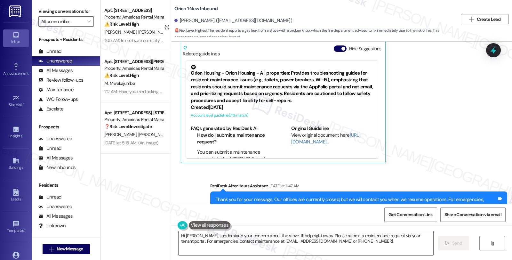
scroll to position [318, 0]
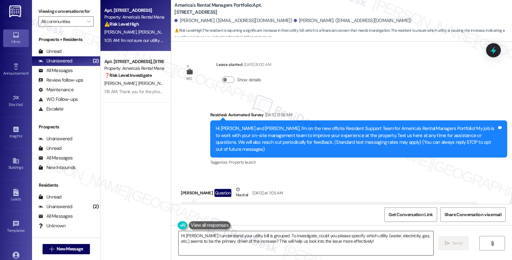
scroll to position [275, 0]
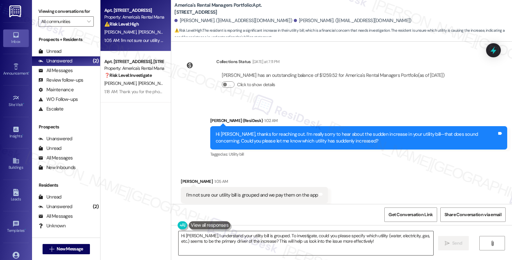
click at [238, 237] on textarea "Hi Alissa, I understand your utility bill is grouped. To investigate, could you…" at bounding box center [306, 243] width 255 height 24
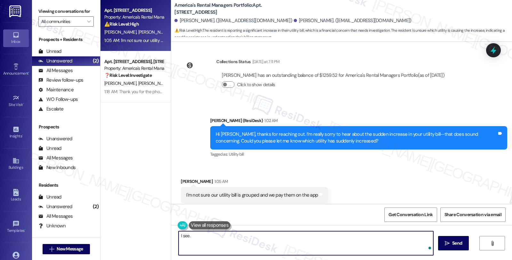
paste textarea "if anything in your home has changed recently"
click at [186, 236] on textarea "I see. if anything in your home has changed recently" at bounding box center [306, 243] width 255 height 24
click at [346, 238] on textarea "I see. Have you noticed if anything in your home has changed recently" at bounding box center [306, 243] width 255 height 24
paste textarea "like added appliances or longer usage times?"
click at [305, 235] on textarea "I see. Have you noticed if anything in your home has changed recentlylike added…" at bounding box center [306, 243] width 255 height 24
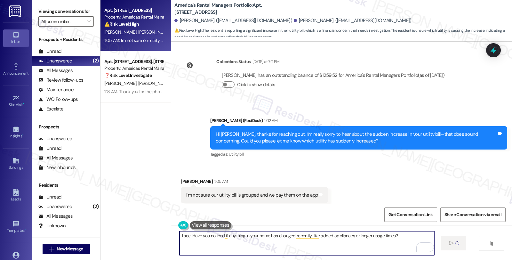
type textarea "I see. Have you noticed if anything in your home has changed recently-like adde…"
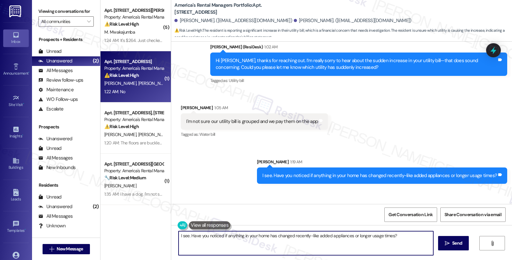
scroll to position [364, 0]
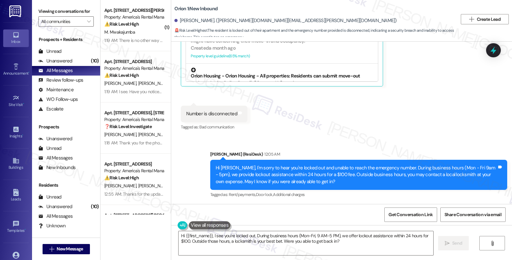
scroll to position [213, 0]
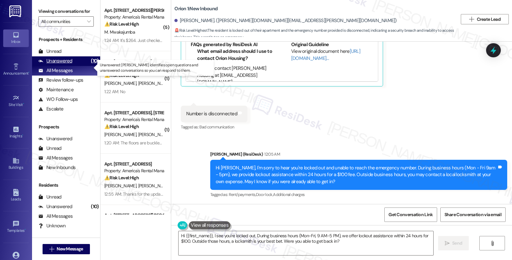
click at [89, 66] on div "(10)" at bounding box center [94, 61] width 11 height 10
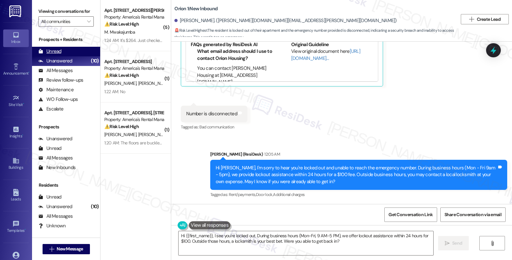
click at [52, 55] on div "Unread" at bounding box center [49, 51] width 23 height 7
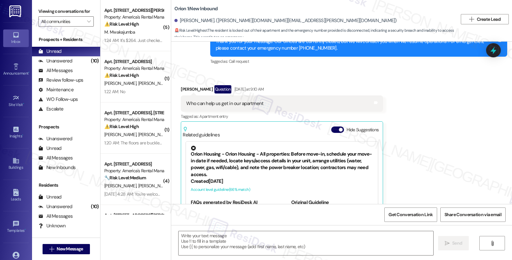
type textarea "Fetching suggested responses. Please feel free to read through the conversation…"
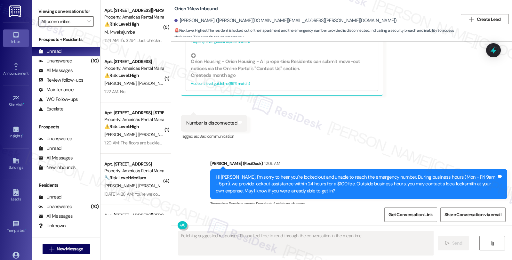
scroll to position [310, 0]
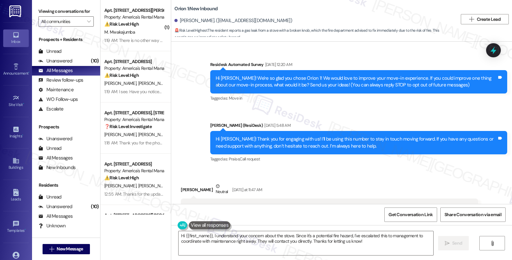
scroll to position [318, 0]
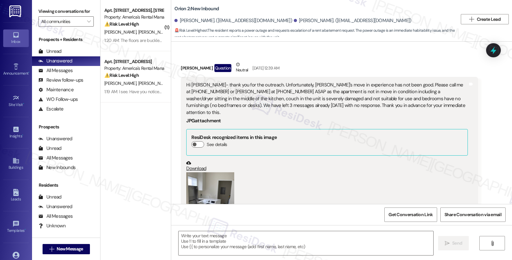
scroll to position [254, 0]
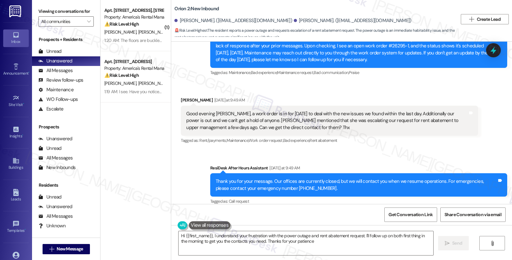
type textarea "Hi {{first_name}}, I understand your frustration with the power outage and rent…"
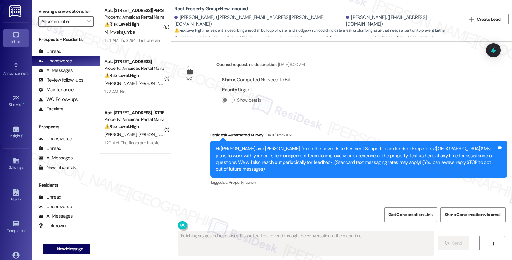
scroll to position [2268, 0]
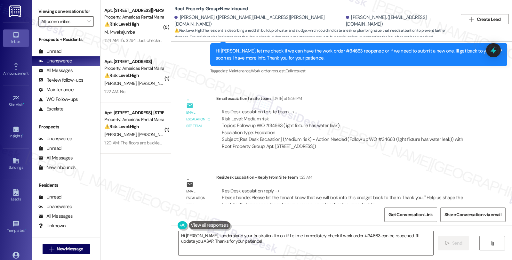
click at [421, 149] on div "WO Opened request: no description [DATE] 8:00 AM Status : Completed No Need To …" at bounding box center [341, 123] width 341 height 162
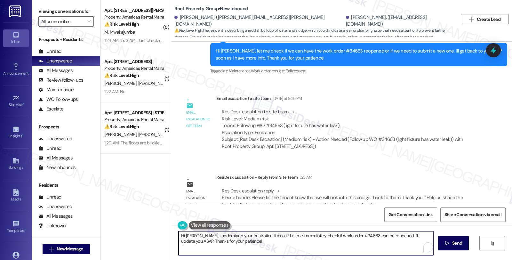
drag, startPoint x: 200, startPoint y: 236, endPoint x: 266, endPoint y: 241, distance: 66.5
click at [266, 241] on textarea "Hi [PERSON_NAME], I understand your frustration. I'm on it! Let me immediately …" at bounding box center [306, 243] width 255 height 24
paste textarea "Please let the tenant know that we will look into this and get back to them."
drag, startPoint x: 250, startPoint y: 234, endPoint x: 308, endPoint y: 238, distance: 58.4
click at [308, 238] on textarea "Hi Benjamin, just to give you an update, Please let the tenant know that we wil…" at bounding box center [306, 243] width 255 height 24
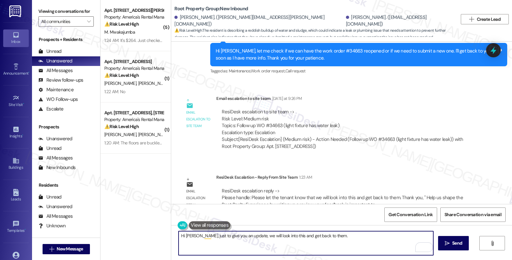
click at [296, 236] on textarea "Hi Benjamin, just to give you an update, we will look into this and get back to…" at bounding box center [306, 243] width 255 height 24
click at [324, 238] on textarea "Hi Benjamin, just to give you an update, we will look into this and get back to…" at bounding box center [306, 243] width 255 height 24
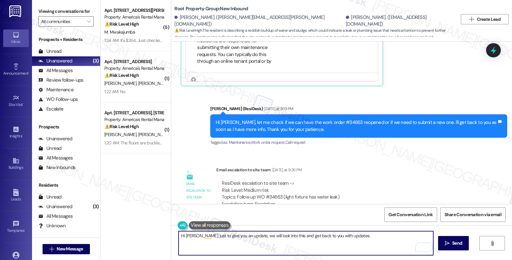
click at [302, 236] on textarea "Hi Benjamin, just to give you an update, we will look into this and get back to…" at bounding box center [306, 243] width 255 height 24
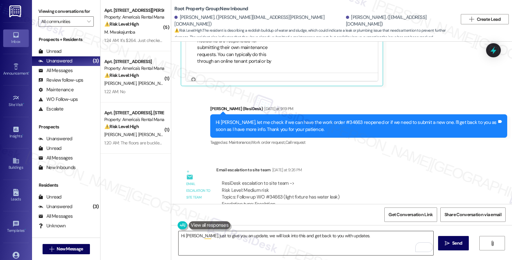
drag, startPoint x: 455, startPoint y: 242, endPoint x: 386, endPoint y: 239, distance: 69.5
click at [386, 240] on div "Hi Benjamin, just to give you an update, we will look into this and get back to…" at bounding box center [341, 249] width 341 height 48
click at [296, 236] on textarea "Hi Benjamin, just to give you an update, we will look into this and get back to…" at bounding box center [306, 243] width 255 height 24
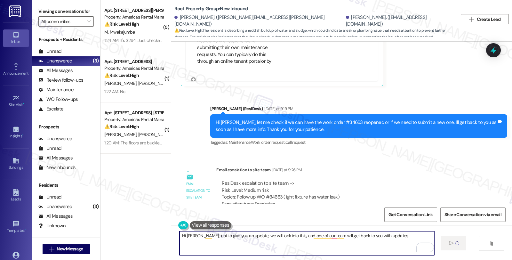
type textarea "Hi Benjamin, just to give you an update, we will look into this, and one of our…"
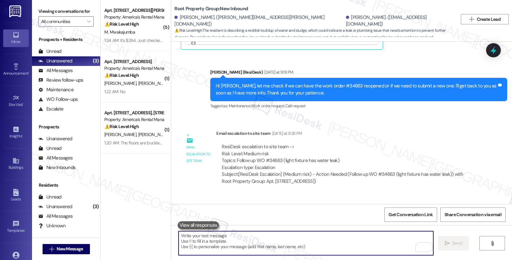
scroll to position [2268, 0]
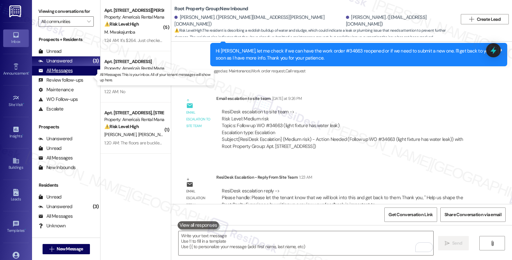
click at [70, 74] on div "All Messages" at bounding box center [55, 70] width 34 height 7
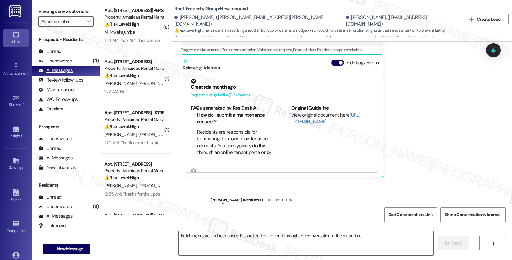
scroll to position [2070, 0]
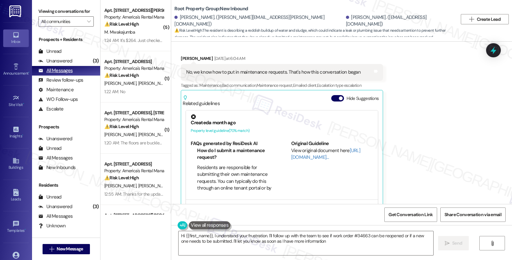
type textarea "Hi {{first_name}}, I understand your frustration. I'll follow up with the team …"
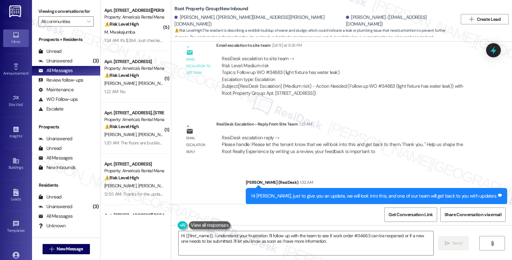
scroll to position [2322, 0]
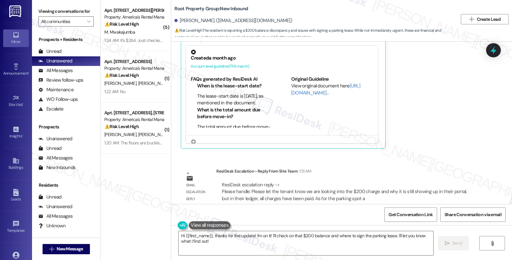
scroll to position [1084, 0]
click at [442, 110] on div "Christopher Lozier Yesterday at 11:59 PM Liked “Sarah (Root Property Group): Hi…" at bounding box center [329, 65] width 297 height 165
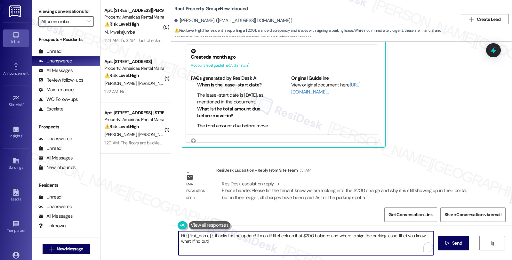
drag, startPoint x: 210, startPoint y: 234, endPoint x: 233, endPoint y: 244, distance: 25.1
click at [233, 244] on textarea "Hi {{first_name}}, thanks for the update! I'm on it! I'll check on that $200 ba…" at bounding box center [306, 243] width 255 height 24
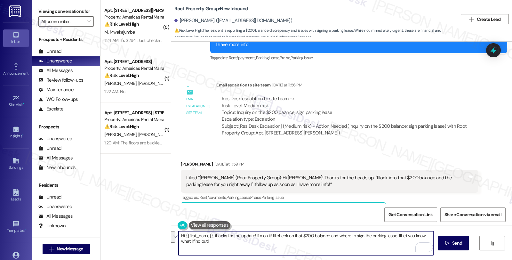
scroll to position [835, 0]
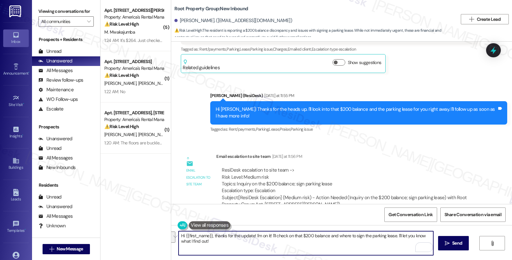
click at [209, 234] on textarea "Hi {{first_name}}, thanks for the update! I'm on it! I'll check on that $200 ba…" at bounding box center [306, 243] width 255 height 24
drag, startPoint x: 215, startPoint y: 246, endPoint x: 110, endPoint y: 220, distance: 108.5
click at [110, 220] on div "( 5 ) Apt. 1604 King James Dr., 1604 King James Dr. Property: America's Rental …" at bounding box center [307, 130] width 412 height 260
click at [181, 235] on textarea "Hi {{first_name}}, thanks for the update! I'm on it! I'll check on that $200 ba…" at bounding box center [306, 243] width 255 height 24
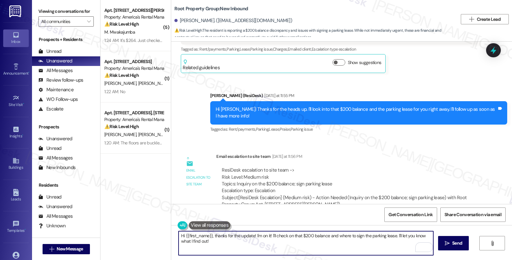
click at [179, 238] on textarea "Hi {{first_name}}, thanks for the update! I'm on it! I'll check on that $200 ba…" at bounding box center [306, 243] width 255 height 24
drag, startPoint x: 259, startPoint y: 235, endPoint x: 276, endPoint y: 248, distance: 21.5
click at [276, 248] on textarea "I'd like to give you an update, {{first_name}}, thanks for the update! I'm on i…" at bounding box center [306, 243] width 255 height 24
paste textarea "Please let the tenant know we are looking into the $200 charge and why it is st…"
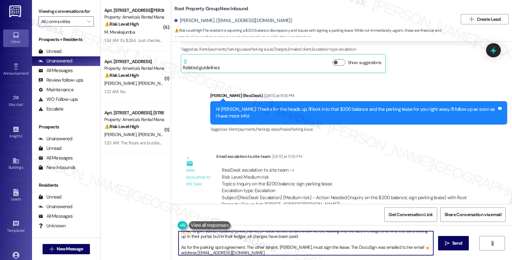
scroll to position [0, 0]
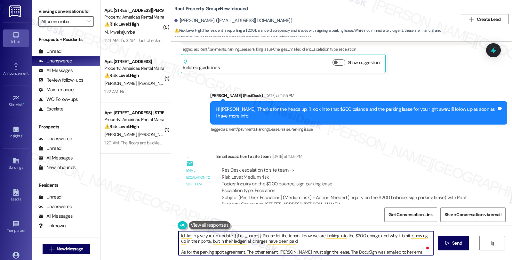
click at [260, 235] on textarea "I'd like to give you an update, {{first_name}}. Please let the tenant know we a…" at bounding box center [306, 243] width 255 height 24
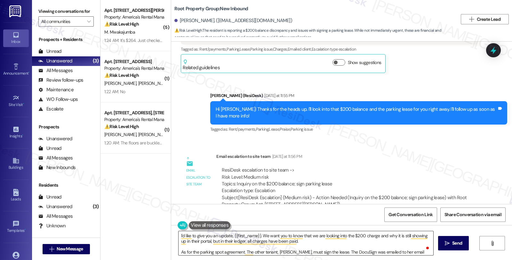
click at [188, 239] on textarea "I'd like to give you an update, {{first_name}}. We want you to know that we are…" at bounding box center [306, 243] width 255 height 24
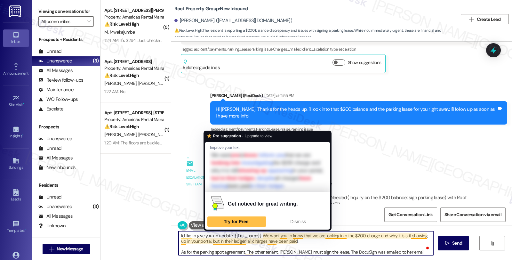
click at [218, 251] on textarea "I'd like to give you an update, {{first_name}}. We want you to know that we are…" at bounding box center [306, 243] width 255 height 24
click at [216, 242] on textarea "I'd like to give you an update, {{first_name}}. We want you to know that we are…" at bounding box center [306, 243] width 255 height 24
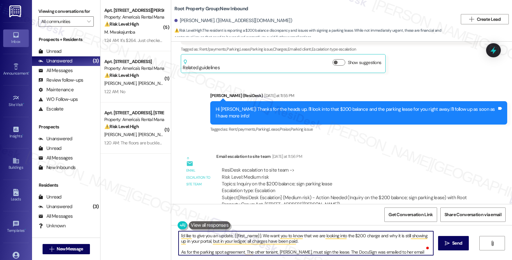
click at [187, 250] on textarea "I'd like to give you an update, {{first_name}}. We want you to know that we are…" at bounding box center [306, 243] width 255 height 24
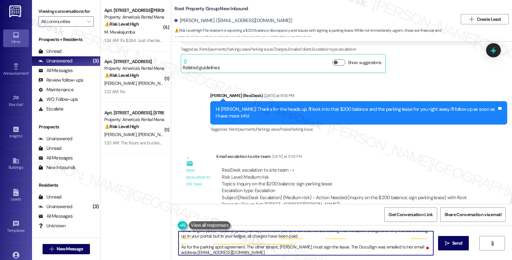
scroll to position [7, 0]
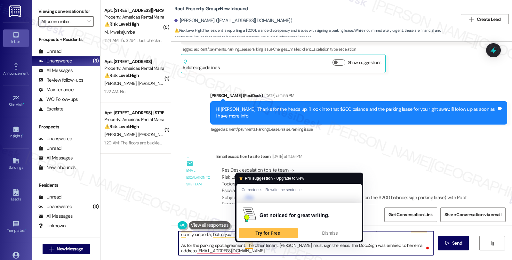
click at [239, 245] on textarea "I'd like to give you an update, {{first_name}}. We want you to know that we are…" at bounding box center [306, 243] width 255 height 24
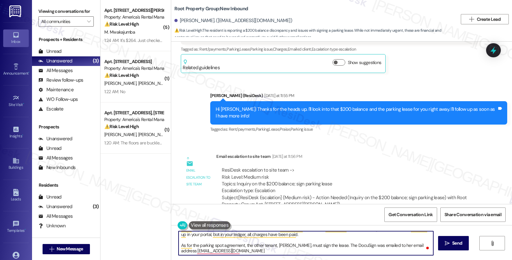
click at [266, 247] on textarea "I'd like to give you an update, {{first_name}}. We want you to know that we are…" at bounding box center [306, 243] width 255 height 24
click at [405, 246] on textarea "I'd like to give you an update, {{first_name}}. We want you to know that we are…" at bounding box center [306, 243] width 255 height 24
click at [402, 247] on textarea "I'd like to give you an update, {{first_name}}. We want you to know that we are…" at bounding box center [306, 243] width 255 height 24
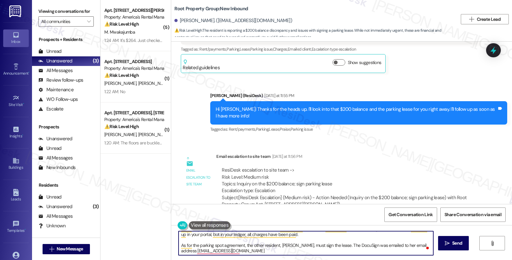
click at [239, 250] on textarea "I'd like to give you an update, {{first_name}}. We want you to know that we are…" at bounding box center [306, 243] width 255 height 24
click at [256, 251] on textarea "I'd like to give you an update, {{first_name}}. We want you to know that we are…" at bounding box center [306, 243] width 255 height 24
type textarea "I'd like to give you an update, {{first_name}}. We want you to know that we are…"
click at [330, 251] on textarea "I'd like to give you an update, {{first_name}}. We want you to know that we are…" at bounding box center [306, 243] width 255 height 24
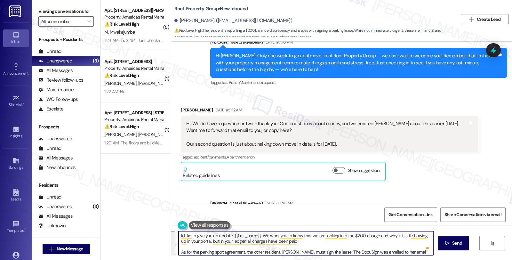
scroll to position [373, 0]
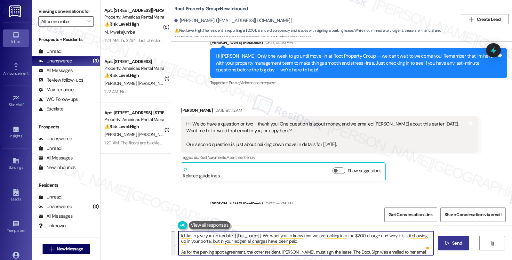
click at [456, 245] on span "Send" at bounding box center [458, 243] width 10 height 7
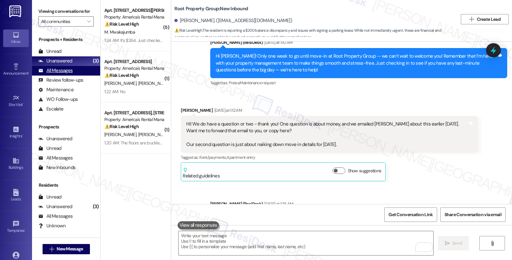
click at [70, 74] on div "All Messages" at bounding box center [55, 70] width 34 height 7
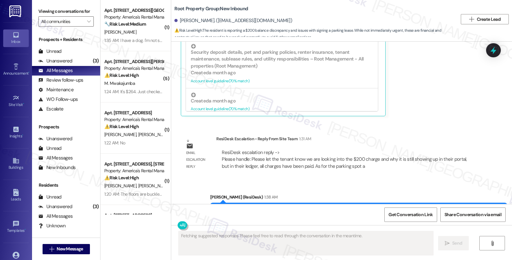
scroll to position [1166, 0]
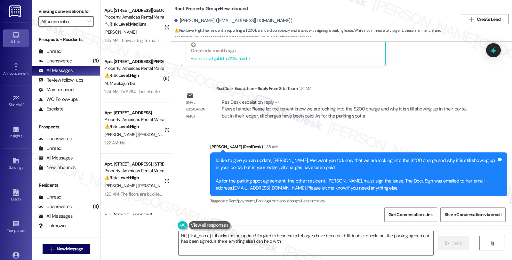
type textarea "Hi {{first_name}}, thanks for the update! I'm glad to hear that all charges hav…"
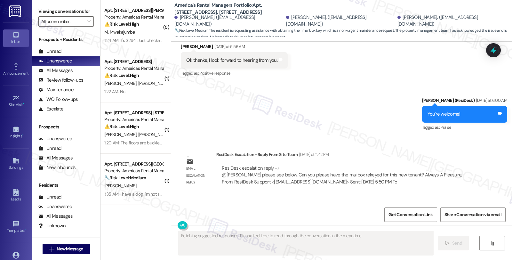
scroll to position [619, 0]
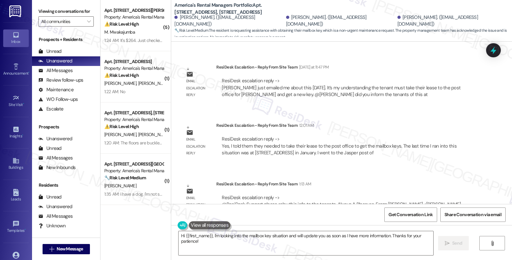
drag, startPoint x: 409, startPoint y: 166, endPoint x: 405, endPoint y: 167, distance: 4.3
click at [409, 181] on div "ResiDesk Escalation - Reply From Site Team 1:13 AM" at bounding box center [348, 185] width 262 height 9
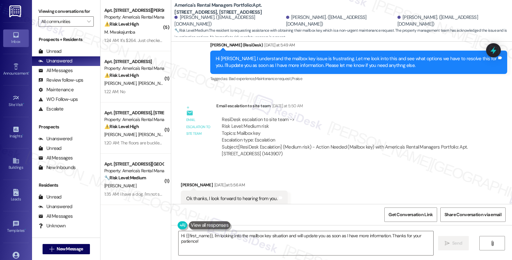
scroll to position [334, 0]
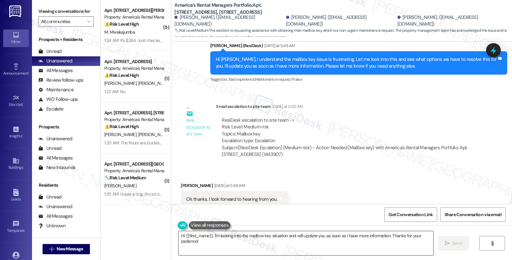
click at [182, 234] on textarea "Hi {{first_name}}, I'm looking into the mailbox key situation and will update y…" at bounding box center [306, 243] width 255 height 24
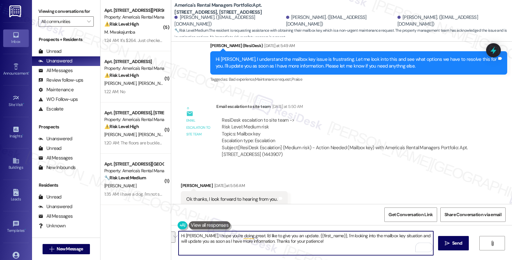
paste textarea "Yes, I told them they needed to take their lease to the post office to get the …"
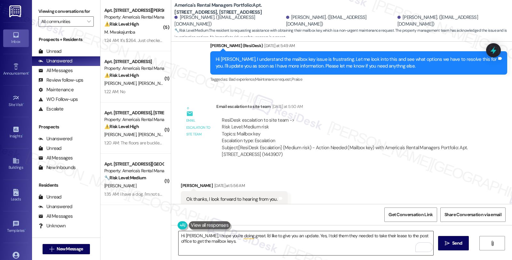
click at [292, 235] on textarea "Hi Terry, I hope you're doing great. I'd like to give you an update. Yes, I tol…" at bounding box center [306, 243] width 255 height 24
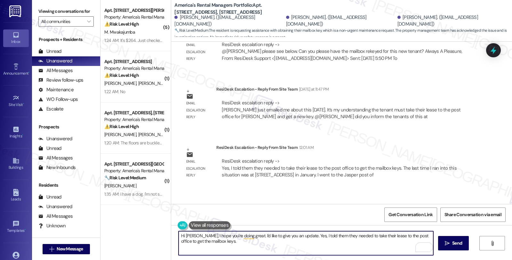
scroll to position [584, 0]
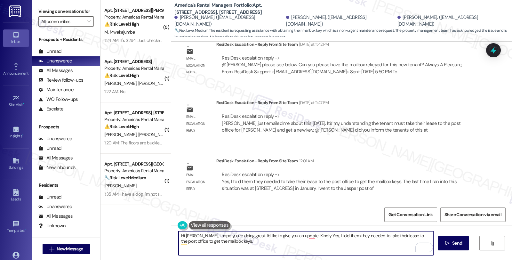
click at [304, 238] on textarea "Hi Terry, I hope you're doing great. I'd like to give you an update. Kindly Yes…" at bounding box center [306, 243] width 255 height 24
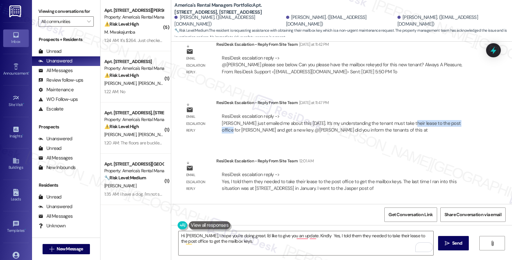
copy div "lease to the post office for"
drag, startPoint x: 403, startPoint y: 103, endPoint x: 465, endPoint y: 106, distance: 62.2
click at [465, 113] on div "ResiDesk escalation reply -> Lauren just emailed me about this yesterday. It’s …" at bounding box center [347, 123] width 252 height 20
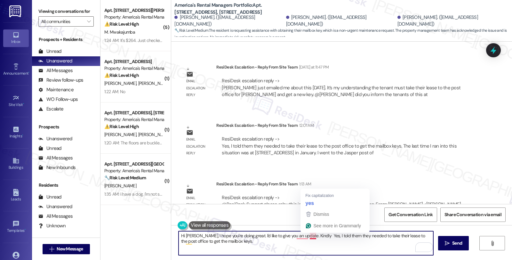
click at [305, 235] on textarea "Hi Terry, I hope you're doing great. I'd like to give you an update. Kindly Yes…" at bounding box center [306, 243] width 255 height 24
paste textarea "lease to the post office for"
click at [305, 236] on textarea "Hi Terry, I hope you're doing great. I'd like to give you an update. Kindly lea…" at bounding box center [306, 243] width 255 height 24
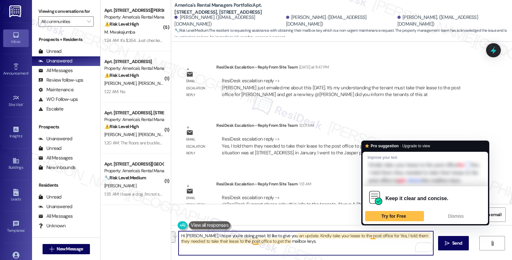
drag, startPoint x: 367, startPoint y: 236, endPoint x: 372, endPoint y: 248, distance: 12.6
click at [372, 248] on textarea "Hi Terry, I hope you're doing great. I'd like to give you an update. Kindly tak…" at bounding box center [306, 243] width 255 height 24
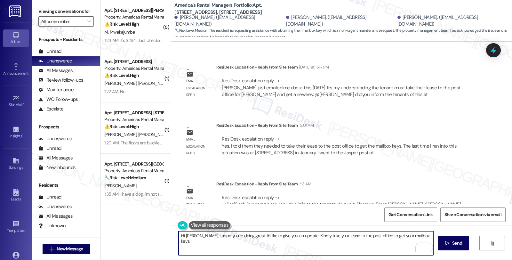
type textarea "Hi Terry, I hope you're doing great. I'd like to give you an update. Kindly tak…"
click at [421, 231] on div "Hi Terry, I hope you're doing great. I'd like to give you an update. Kindly tak…" at bounding box center [306, 243] width 256 height 25
click at [425, 238] on textarea "Hi Terry, I hope you're doing great. I'd like to give you an update. Kindly tak…" at bounding box center [306, 243] width 255 height 24
click at [450, 238] on button " Send" at bounding box center [453, 243] width 31 height 14
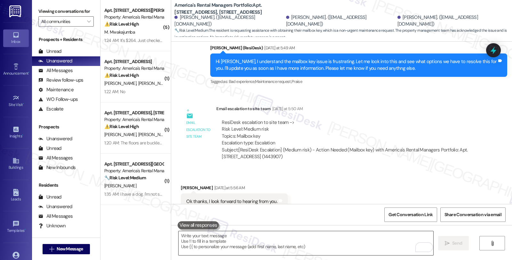
scroll to position [331, 0]
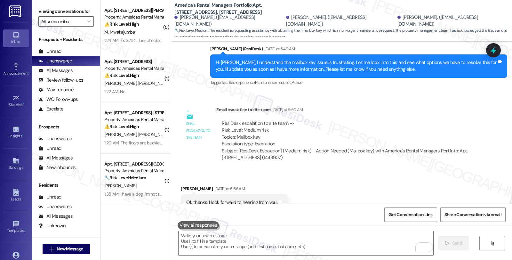
click at [476, 171] on div "Received via SMS Terry Billings Yesterday at 5:56 AM Ok thanks, I look forward …" at bounding box center [341, 198] width 341 height 54
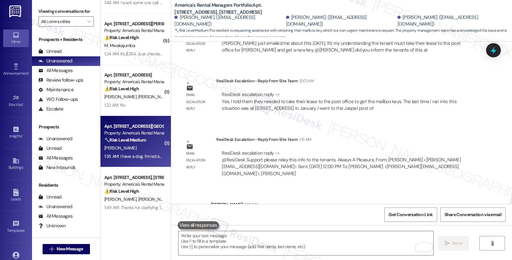
scroll to position [42, 0]
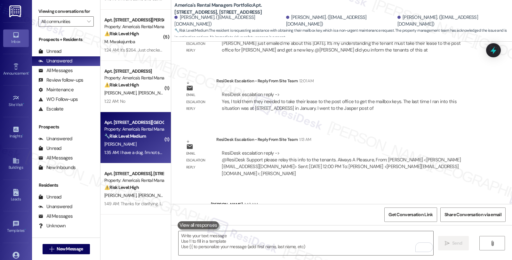
click at [148, 133] on div "🔧 Risk Level: Medium The resident is requesting the correct size of air filters…" at bounding box center [133, 136] width 59 height 7
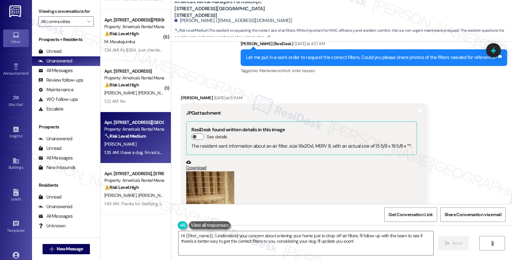
scroll to position [547, 0]
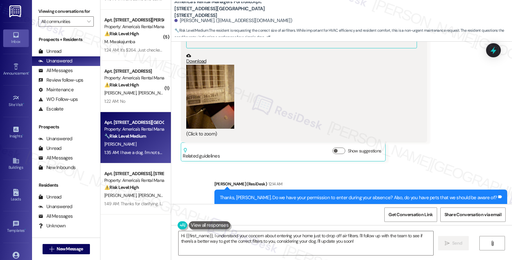
click at [452, 113] on div "Received via SMS Jamison Lackey Yesterday at 5:11 AM JPG attachment ResiDesk fo…" at bounding box center [341, 69] width 341 height 193
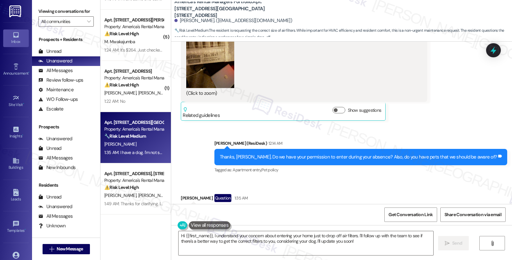
scroll to position [618, 0]
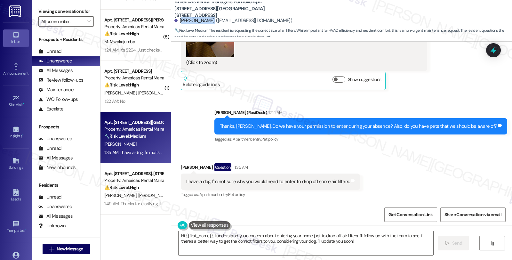
drag, startPoint x: 176, startPoint y: 20, endPoint x: 206, endPoint y: 23, distance: 29.7
click at [206, 23] on div "Jamison Lackey. (jamisonlackey@gmail.com)" at bounding box center [234, 20] width 118 height 7
copy div "amison Lackey"
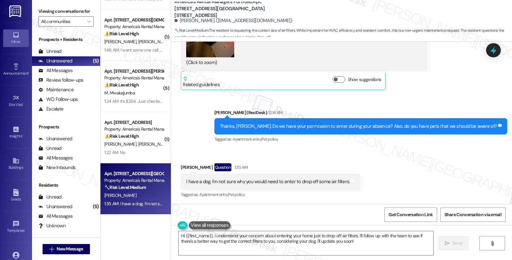
click at [264, 3] on b "America's Rental Managers Portfolio: Apt. 2225 Ascot Lane, 2225 Ascot Lane" at bounding box center [239, 8] width 128 height 20
copy b "2225"
click at [417, 168] on div "Received via SMS Jamison Lackey Question 1:35 AM I have a dog. I'm not sure why…" at bounding box center [341, 176] width 341 height 55
type textarea "Hi {{first_name}}, I understand your confusion. I'll follow up with the team"
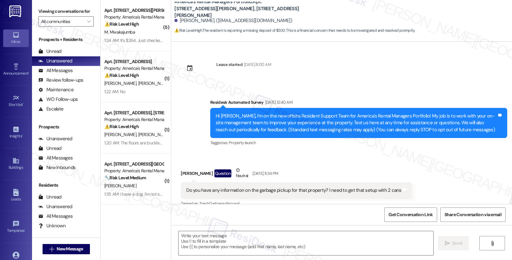
scroll to position [1170, 0]
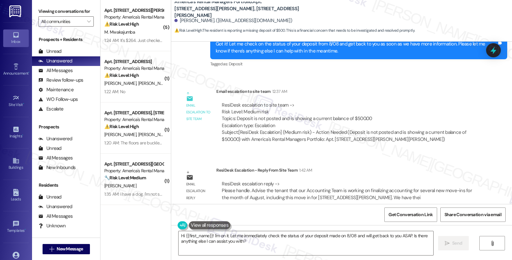
click at [457, 168] on div "ResiDesk Escalation - Reply From Site Team 1:42 AM" at bounding box center [348, 171] width 262 height 9
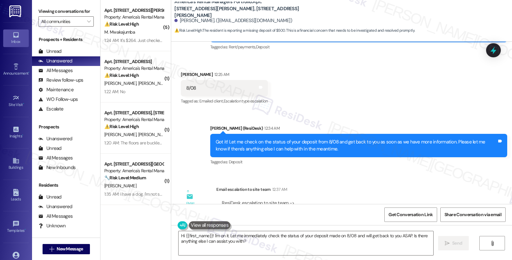
scroll to position [1064, 0]
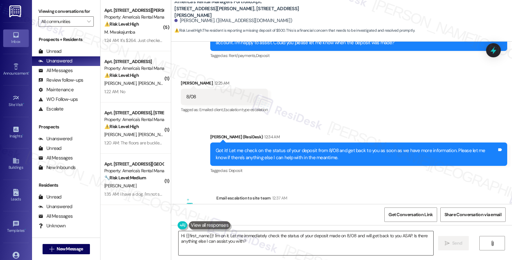
click at [210, 235] on textarea "Hi {{first_name}}! I'm on it. Let me immediately check the status of your depos…" at bounding box center [306, 243] width 255 height 24
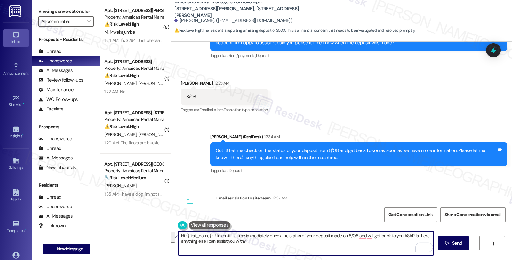
scroll to position [1170, 0]
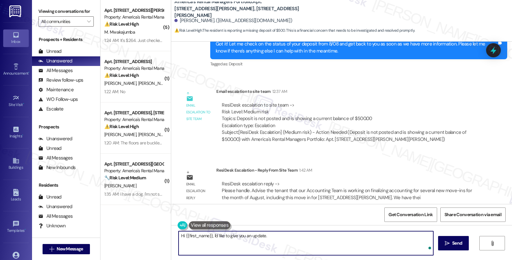
paste textarea "Advise the tenant that our Accounting Team is working on finalizing accounting …"
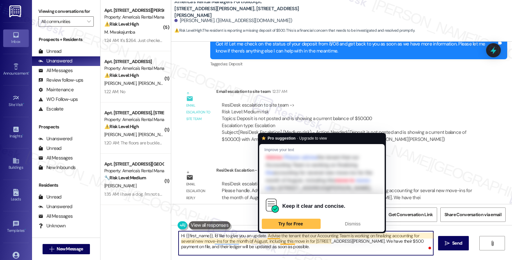
click at [263, 234] on textarea "Hi {{first_name}}, I'd like to give you an update. Advise the tenant that our A…" at bounding box center [306, 243] width 255 height 24
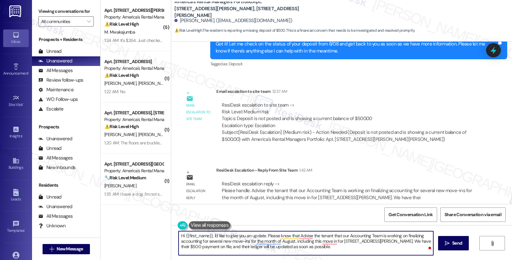
click at [339, 237] on textarea "Hi {{first_name}}, I'd like to give you an update. Please know that Advise the …" at bounding box center [306, 243] width 255 height 24
click at [263, 241] on textarea "Hi {{first_name}}, I'd like to give you an update. Please know that our Account…" at bounding box center [306, 243] width 255 height 24
click at [264, 239] on textarea "Hi {{first_name}}, I'd like to give you an update. Please know that our Account…" at bounding box center [306, 243] width 255 height 24
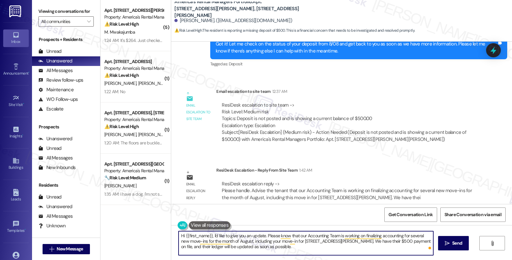
click at [266, 241] on textarea "Hi {{first_name}}, I'd like to give you an update. Please know that our Account…" at bounding box center [306, 243] width 255 height 24
click at [325, 240] on textarea "Hi {{first_name}}, I'd like to give you an update. Please know that our Account…" at bounding box center [306, 243] width 255 height 24
click at [293, 238] on textarea "Hi {{first_name}}, I'd like to give you an update. Please know that our Account…" at bounding box center [306, 243] width 255 height 24
click at [293, 242] on textarea "Hi {{first_name}}, I'd like to give you an update. Please know that our Account…" at bounding box center [306, 243] width 255 height 24
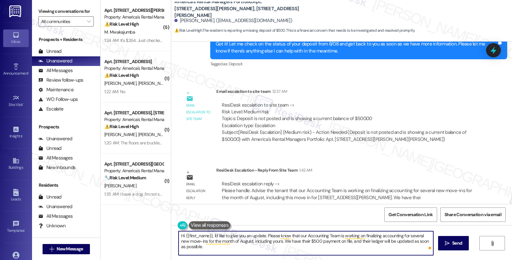
click at [293, 242] on textarea "Hi {{first_name}}, I'd like to give you an update. Please know that our Account…" at bounding box center [306, 243] width 255 height 24
click at [203, 249] on textarea "Hi {{first_name}}, I'd like to give you an update. Please know that our Account…" at bounding box center [306, 243] width 255 height 24
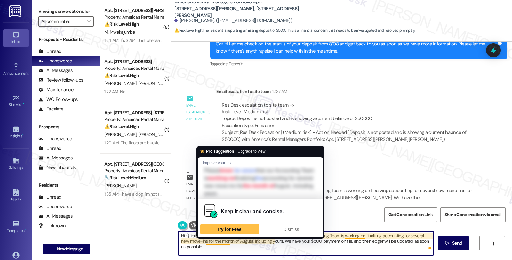
click at [222, 248] on textarea "Hi {{first_name}}, I'd like to give you an update. Please know that our Account…" at bounding box center [306, 243] width 255 height 24
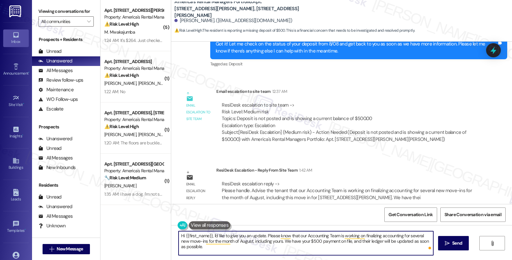
paste textarea "Should you have other concerns, please feel free to reach out. Have a great day!"
click at [328, 248] on textarea "Hi {{first_name}}, I'd like to give you an update. Please know that our Account…" at bounding box center [306, 243] width 255 height 24
type textarea "Hi {{first_name}}, I'd like to give you an update. Please know that our Account…"
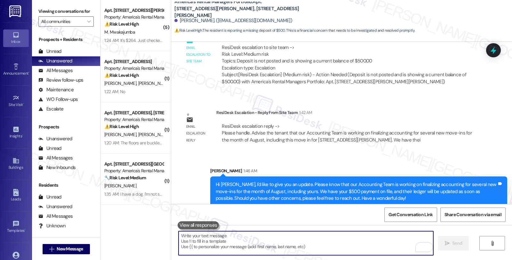
scroll to position [1229, 0]
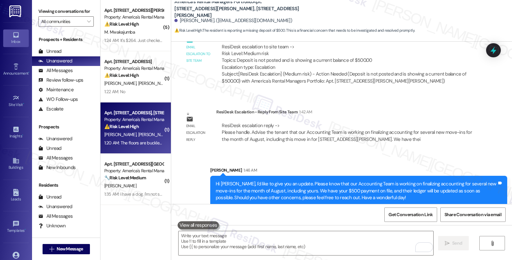
click at [126, 130] on div "Apt. [STREET_ADDRESS], [STREET_ADDRESS] Property: America's Rental Managers Por…" at bounding box center [134, 120] width 61 height 22
type textarea "Fetching suggested responses. Please feel free to read through the conversation…"
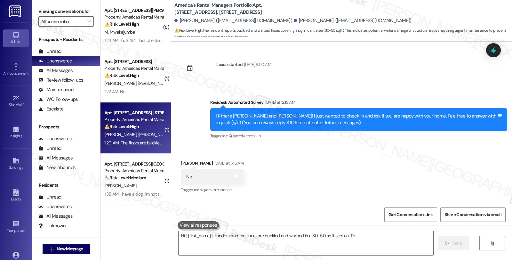
scroll to position [1018, 0]
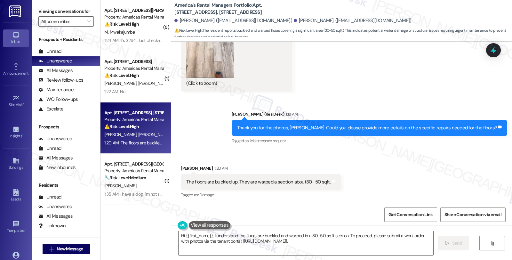
click at [224, 183] on div "The floors are buckled up. They are warped a section about30- 50 sqft." at bounding box center [258, 182] width 144 height 7
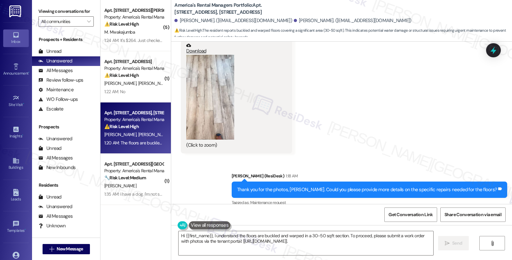
scroll to position [947, 0]
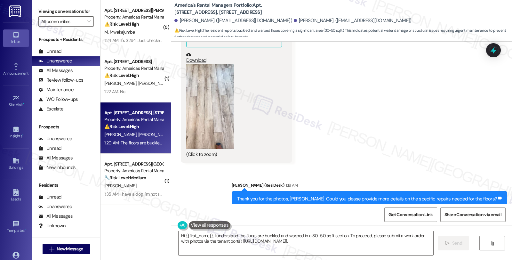
click at [206, 116] on button "Zoom image" at bounding box center [210, 106] width 48 height 85
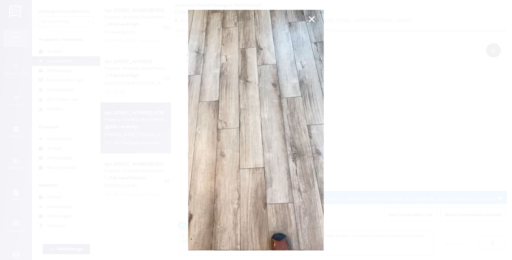
click at [366, 134] on button "Unzoom image" at bounding box center [256, 130] width 512 height 260
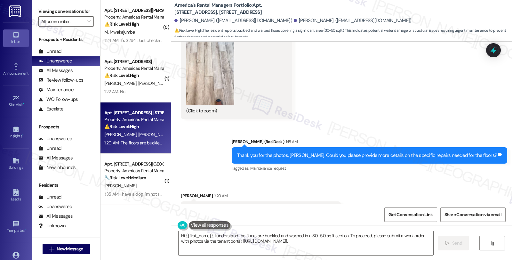
scroll to position [1018, 0]
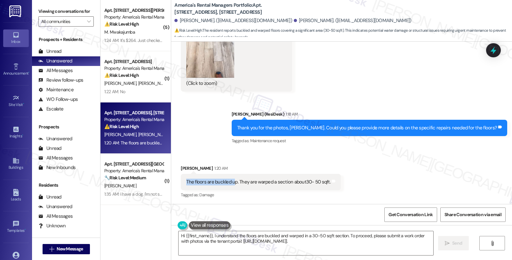
drag, startPoint x: 181, startPoint y: 181, endPoint x: 231, endPoint y: 183, distance: 49.4
click at [231, 183] on div "The floors are buckled up. They are warped a section about30- 50 sqft." at bounding box center [259, 182] width 146 height 7
copy div "The floors are buckled u"
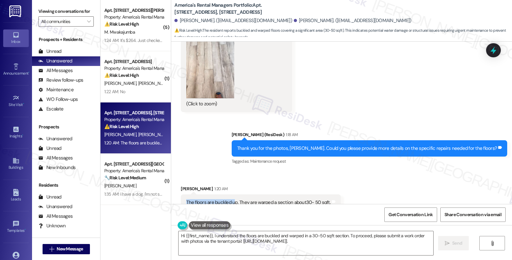
scroll to position [982, 0]
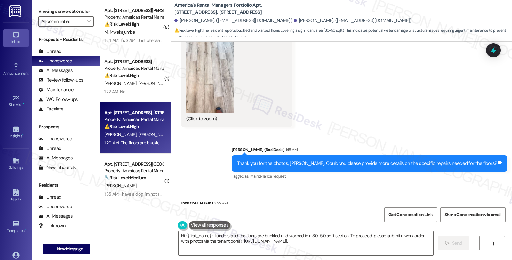
click at [216, 76] on button "Zoom image" at bounding box center [210, 71] width 48 height 85
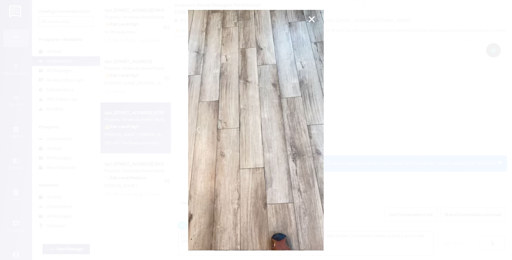
click at [313, 20] on button "Unzoom image" at bounding box center [256, 130] width 512 height 260
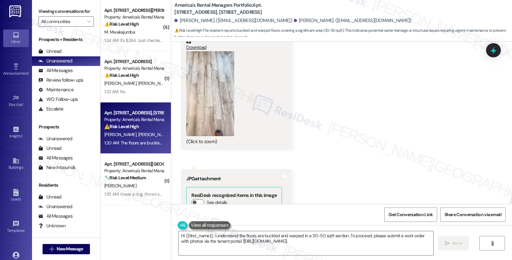
scroll to position [698, 0]
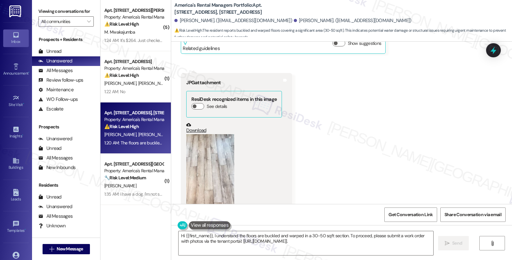
click at [216, 142] on button "Zoom image" at bounding box center [210, 176] width 48 height 85
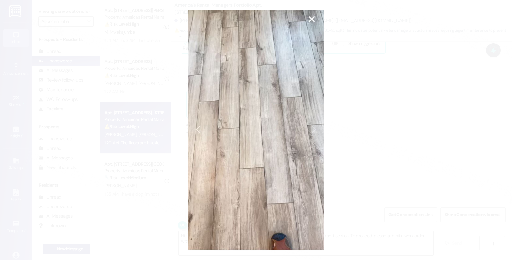
click at [380, 96] on button "Unzoom image" at bounding box center [256, 130] width 512 height 260
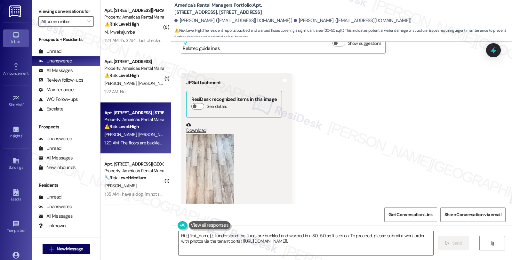
scroll to position [555, 0]
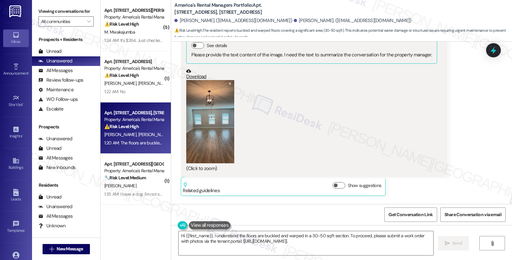
click at [207, 123] on button "Zoom image" at bounding box center [210, 121] width 48 height 83
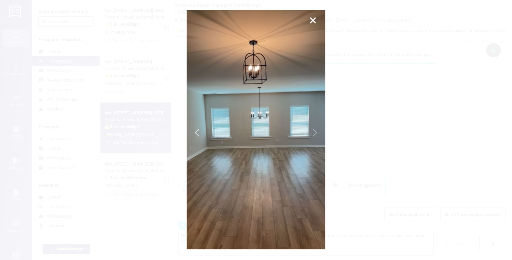
click at [379, 84] on button "Unzoom image" at bounding box center [256, 130] width 512 height 260
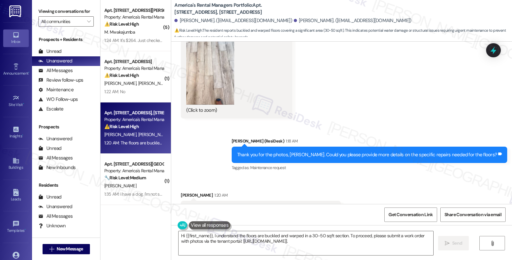
scroll to position [1018, 0]
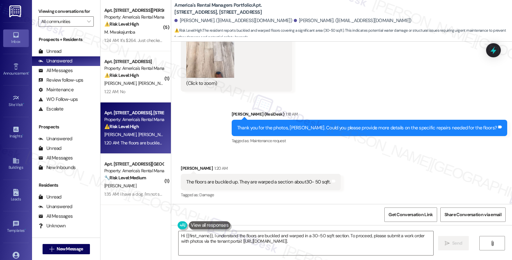
click at [278, 199] on div "Tagged as: Damage Click to highlight conversations about Damage" at bounding box center [261, 194] width 160 height 9
drag, startPoint x: 183, startPoint y: 178, endPoint x: 348, endPoint y: 178, distance: 164.9
click at [348, 178] on div "Received via SMS Christopher Capps 1:20 AM The floors are buckled up. They are …" at bounding box center [341, 178] width 341 height 54
copy div "The floors are buckled up. They are warped a section about30- 50 sqft. Tags and…"
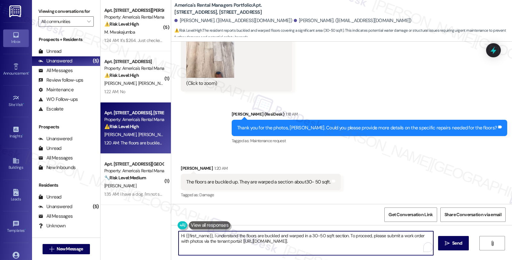
drag, startPoint x: 180, startPoint y: 238, endPoint x: 364, endPoint y: 240, distance: 184.5
click at [364, 240] on textarea "Hi {{first_name}}, I understand the floors are buckled and warped in a 30-50 sq…" at bounding box center [306, 243] width 255 height 24
paste textarea "Is the affected area near any water sources like a kitchen, bathroom, or laundr…"
click at [456, 238] on button " Send" at bounding box center [453, 243] width 31 height 14
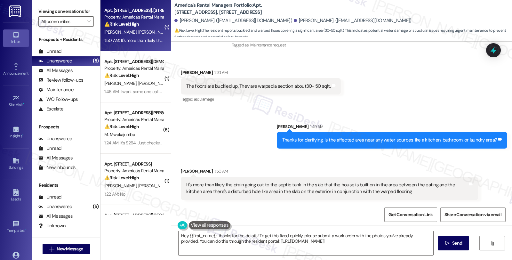
scroll to position [1114, 0]
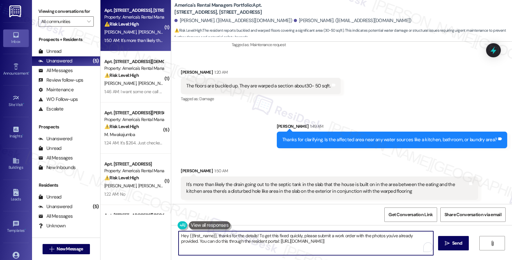
drag, startPoint x: 363, startPoint y: 241, endPoint x: 143, endPoint y: 225, distance: 220.0
click at [143, 225] on div "( 1 ) Apt. [STREET_ADDRESS], [STREET_ADDRESS] Property: America's Rental Manage…" at bounding box center [307, 130] width 412 height 260
type textarea "Could you please share photos of the hole so I can"
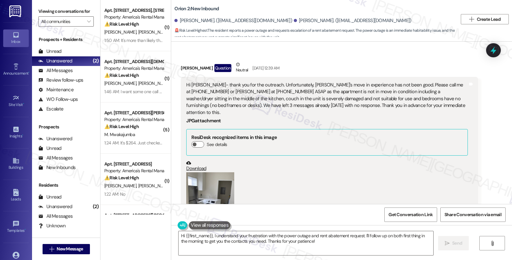
scroll to position [254, 0]
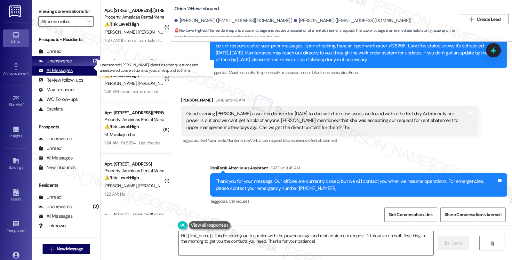
click at [59, 74] on div "All Messages" at bounding box center [55, 70] width 34 height 7
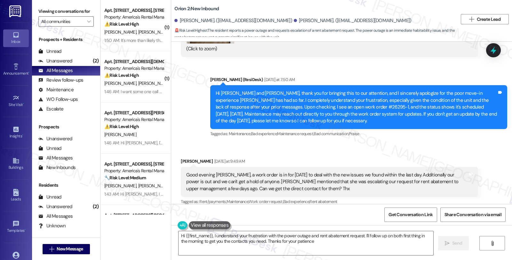
type textarea "Hi {{first_name}}, I understand your frustration with the power outage and rent…"
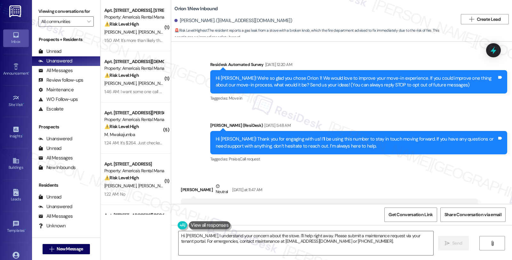
scroll to position [318, 0]
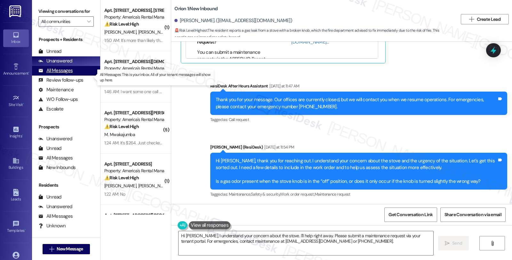
click at [63, 74] on div "All Messages" at bounding box center [55, 70] width 34 height 7
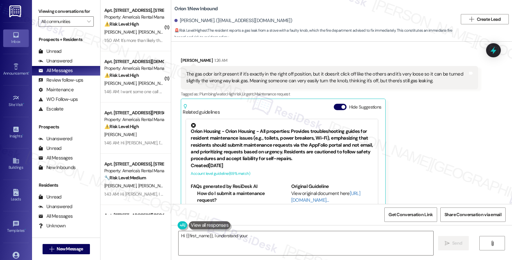
scroll to position [363, 0]
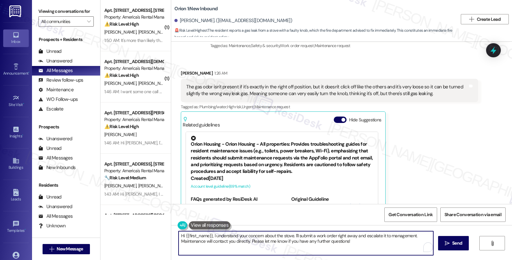
drag, startPoint x: 156, startPoint y: 241, endPoint x: 147, endPoint y: 233, distance: 12.3
click at [147, 233] on div "( 1 ) Apt. [STREET_ADDRESS], [STREET_ADDRESS] Property: America's Rental Manage…" at bounding box center [307, 130] width 412 height 260
click at [309, 238] on textarea "Thanks for letting me know. Let me put in a work order to have" at bounding box center [306, 243] width 255 height 24
click at [323, 236] on textarea "Thanks for letting me know. Let me put in a work order to have it checked." at bounding box center [306, 243] width 255 height 24
click at [354, 236] on textarea "Thanks for letting me know. Let me put in a work order to have it checked. Coul…" at bounding box center [306, 243] width 255 height 24
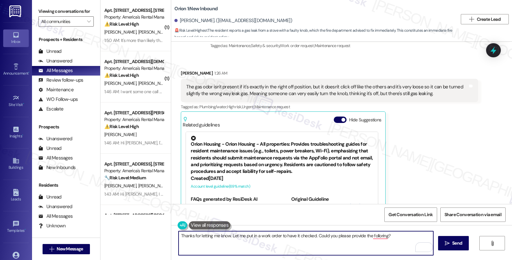
click at [354, 236] on textarea "Thanks for letting me know. Let me put in a work order to have it checked. Coul…" at bounding box center [306, 243] width 255 height 24
click at [399, 240] on textarea "Thanks for letting me know. Let me put in a work order to have it checked. Coul…" at bounding box center [306, 243] width 255 height 24
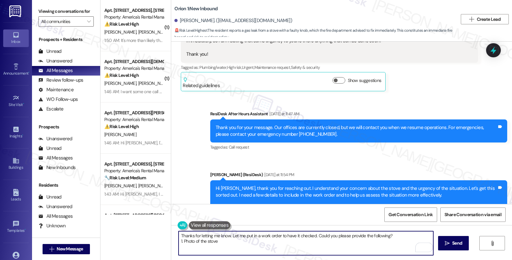
scroll to position [114, 0]
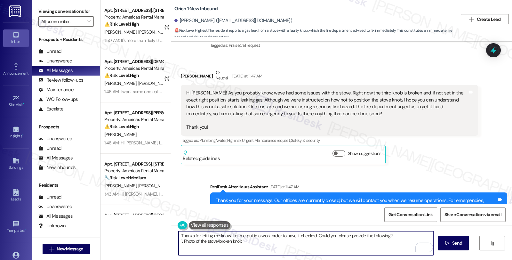
click at [258, 244] on textarea "Thanks for letting me know. Let me put in a work order to have it checked. Coul…" at bounding box center [306, 243] width 255 height 24
paste textarea "Estefania"
click at [187, 247] on textarea "Thanks for letting me know. Let me put in a work order to have it checked. Coul…" at bounding box center [306, 243] width 255 height 24
paste textarea "Do we have your permission to enter during your absence? Also, do you have pets…"
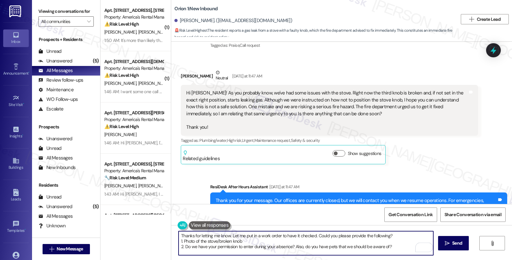
click at [292, 247] on textarea "Thanks for letting me know. Let me put in a work order to have it checked. Coul…" at bounding box center [306, 243] width 255 height 24
type textarea "Thanks for letting me know. Let me put in a work order to have it checked. Coul…"
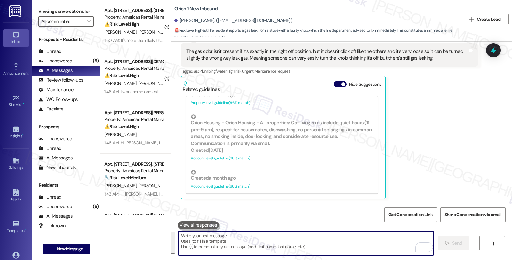
scroll to position [676, 0]
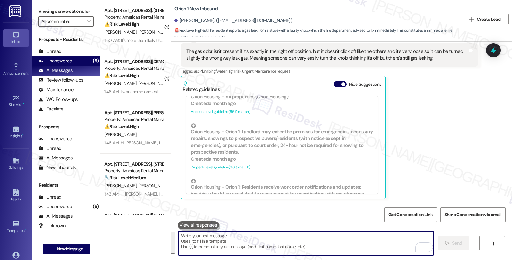
click at [72, 66] on div "Unanswered (5)" at bounding box center [66, 61] width 68 height 10
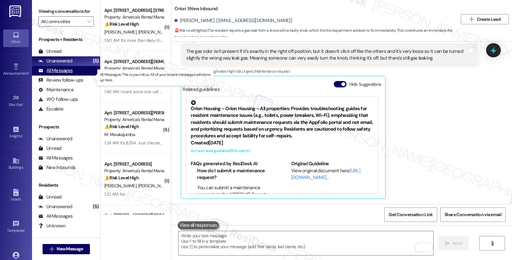
click at [61, 74] on div "All Messages" at bounding box center [55, 70] width 34 height 7
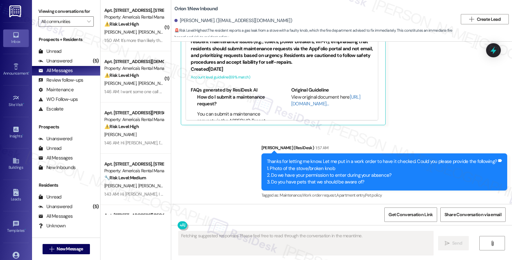
scroll to position [473, 0]
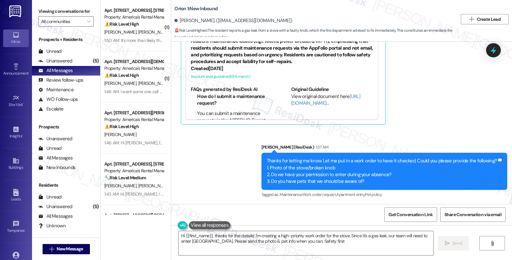
type textarea "Hi {{first_name}}, thanks for the details! I'm creating a high-priority work or…"
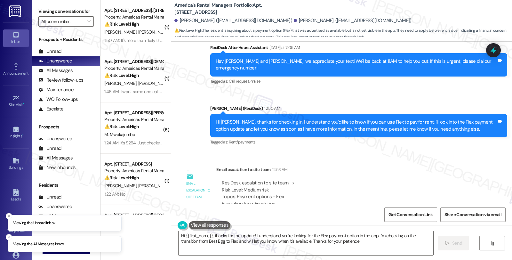
type textarea "Hi {{first_name}}, thanks for the update! I understand you're looking for the F…"
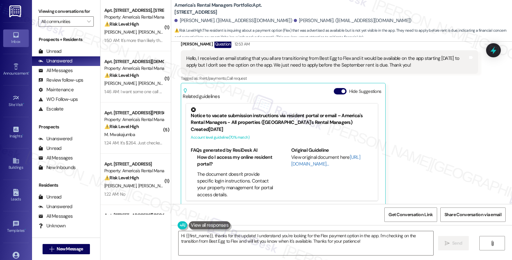
scroll to position [383, 0]
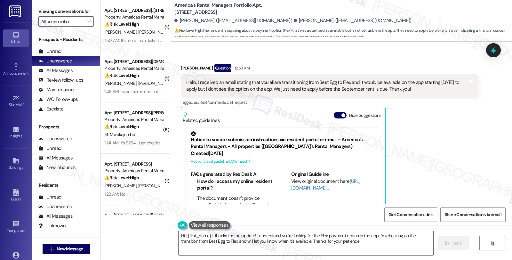
drag, startPoint x: 418, startPoint y: 77, endPoint x: 181, endPoint y: 69, distance: 237.5
click at [186, 79] on div "Hello, I received an email stating that you all are transitioning from Best Egg…" at bounding box center [327, 86] width 283 height 14
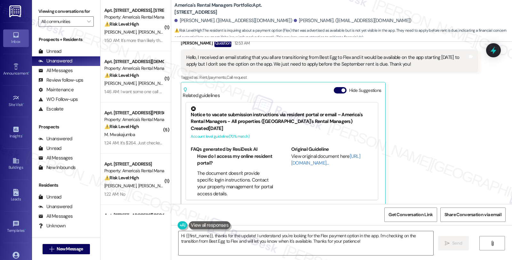
scroll to position [455, 0]
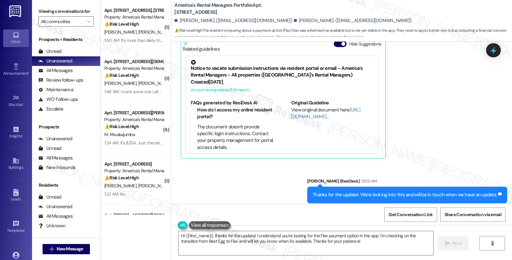
copy div "Hello, I received an email stating that you all are transitioning from Best Egg…"
click at [453, 115] on div "[PERSON_NAME] Question 12:53 AM Hello, I received an email stating that you all…" at bounding box center [329, 76] width 297 height 166
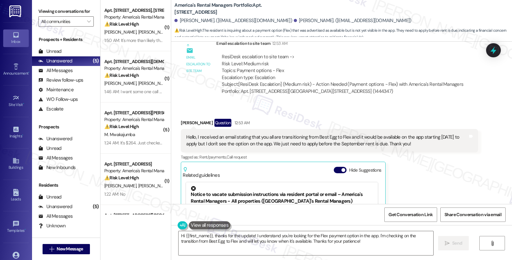
scroll to position [312, 0]
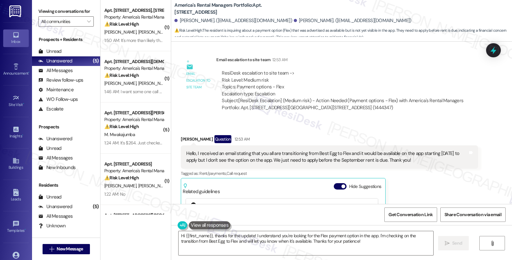
click at [439, 187] on div "Laura Smith Question 12:53 AM Hello, I received an email stating that you all a…" at bounding box center [329, 218] width 297 height 166
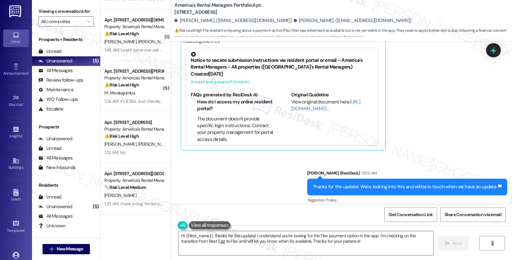
scroll to position [506, 0]
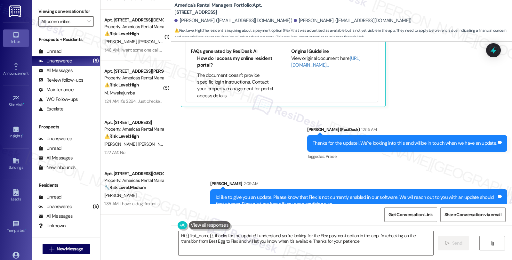
click at [422, 97] on div "Received via SMS Laura Smith Question 12:53 AM Hello, I received an email stati…" at bounding box center [329, 24] width 307 height 176
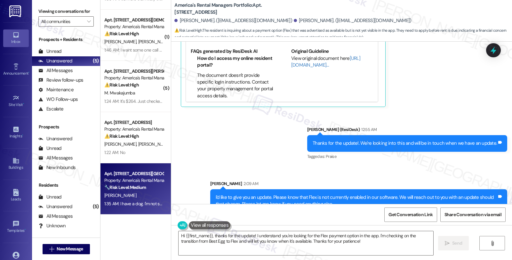
click at [128, 173] on div "Apt. [STREET_ADDRESS][GEOGRAPHIC_DATA][STREET_ADDRESS]" at bounding box center [133, 173] width 59 height 7
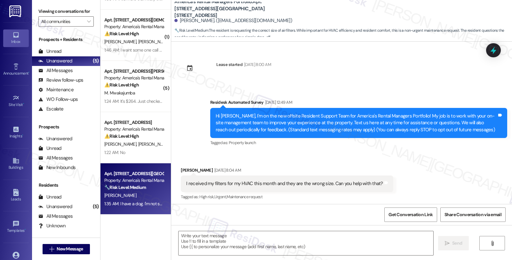
scroll to position [697, 0]
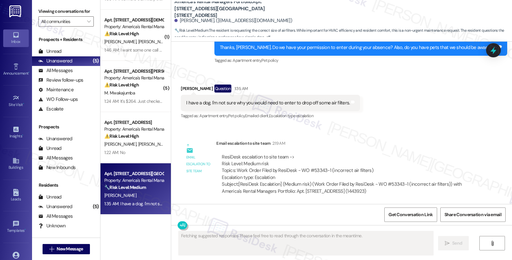
click at [310, 171] on div "ResiDesk escalation to site team -> Risk Level: Medium risk Topics: Work Order …" at bounding box center [347, 168] width 251 height 28
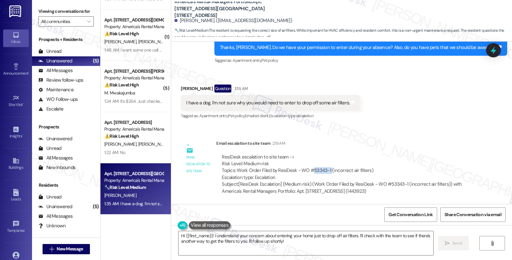
drag, startPoint x: 308, startPoint y: 171, endPoint x: 325, endPoint y: 170, distance: 17.6
click at [325, 170] on div "ResiDesk escalation to site team -> Risk Level: Medium risk Topics: Work Order …" at bounding box center [347, 168] width 251 height 28
copy div "53343-1"
click at [179, 235] on textarea "Hi {{first_name}}! I understand your concern about entering your home just to d…" at bounding box center [306, 243] width 255 height 24
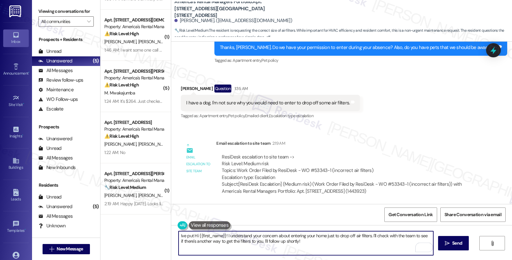
click at [179, 236] on textarea "Ive put Hi {{first_name}}! I understand your concern about entering your home j…" at bounding box center [306, 243] width 255 height 24
click at [192, 234] on textarea "I've put Hi {{first_name}}! I understand your concern about entering your home …" at bounding box center [306, 243] width 255 height 24
paste textarea "53343-1"
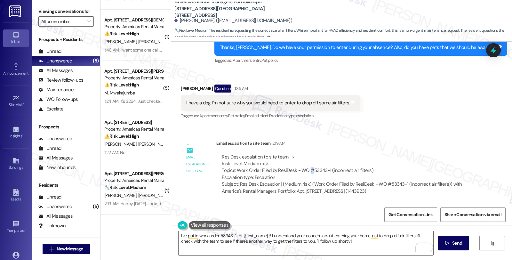
click at [304, 167] on div "ResiDesk escalation to site team -> Risk Level: Medium risk Topics: Work Order …" at bounding box center [347, 168] width 251 height 28
copy div "#"
click at [216, 234] on textarea "I've put in work order 53343-1 Hi {{first_name}}! I understand your concern abo…" at bounding box center [306, 243] width 255 height 24
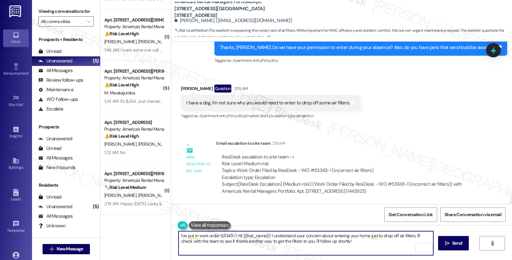
paste textarea "#"
click at [238, 234] on textarea "I've put in work order #53343-1 Hi {{first_name}}! I understand your concern ab…" at bounding box center [306, 243] width 255 height 24
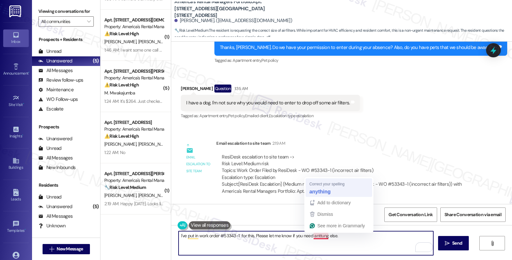
type textarea "I've put in work order #53343-1 for this. Please let me know if you need anythi…"
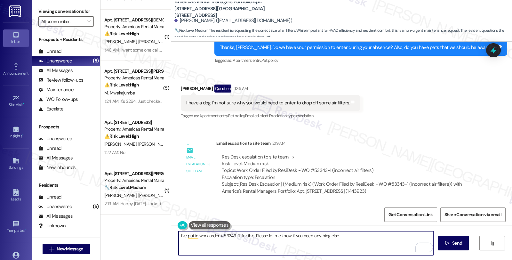
click at [259, 236] on textarea "I've put in work order #53343-1 for this. Please let me know if you need anythi…" at bounding box center [306, 243] width 255 height 24
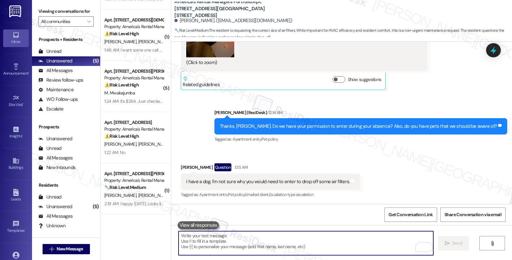
scroll to position [742, 0]
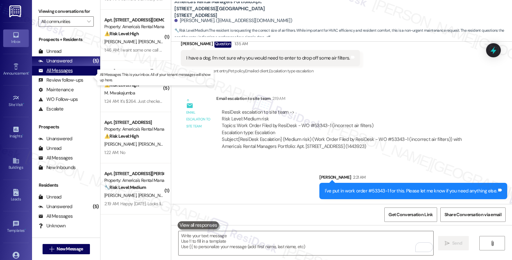
click at [73, 76] on div "All Messages (undefined)" at bounding box center [66, 71] width 68 height 10
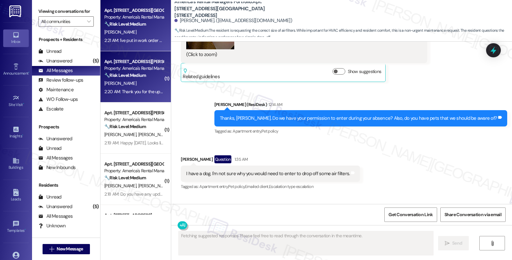
scroll to position [618, 0]
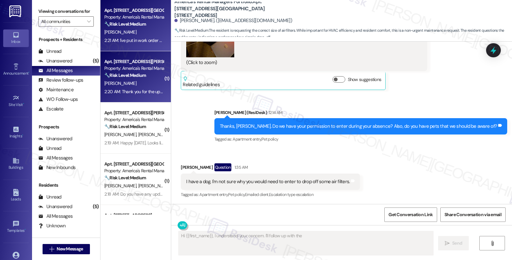
type textarea "Hi {{first_name}}, I understand your concern. I'll follow up with the team"
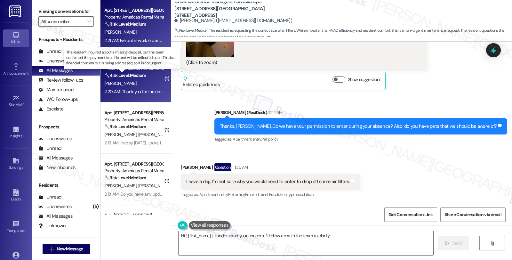
click at [118, 75] on strong "🔧 Risk Level: Medium" at bounding box center [125, 75] width 42 height 6
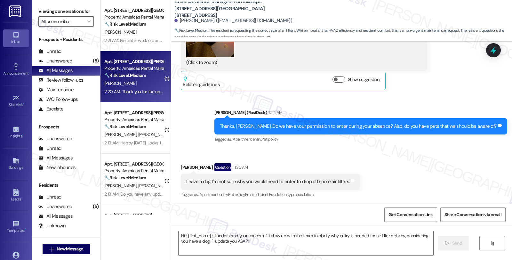
type textarea "Fetching suggested responses. Please feel free to read through the conversation…"
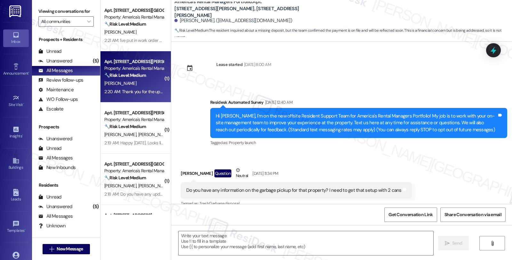
scroll to position [1292, 0]
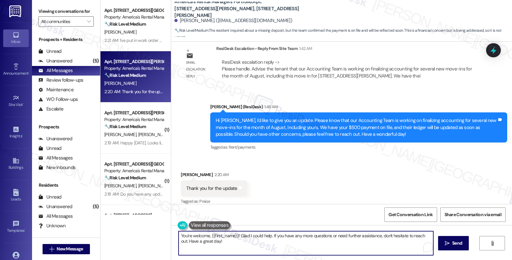
click at [198, 241] on textarea "You're welcome, {{first_name}}! Glad I could help. If you have any more questio…" at bounding box center [306, 243] width 255 height 24
drag, startPoint x: 236, startPoint y: 237, endPoint x: 269, endPoint y: 238, distance: 33.0
click at [269, 238] on textarea "You're welcome, {{first_name}}! Glad I could help. If you have any more questio…" at bounding box center [306, 243] width 255 height 24
type textarea "You're welcome, {{first_name}}! If you have any more questions or need further …"
click at [400, 165] on div "Received via SMS Starla Honea 2:20 AM Thank you for the update Tags and notes T…" at bounding box center [341, 184] width 341 height 54
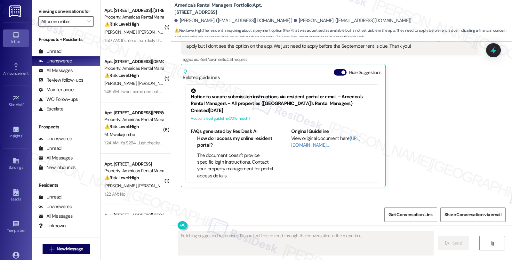
scroll to position [455, 0]
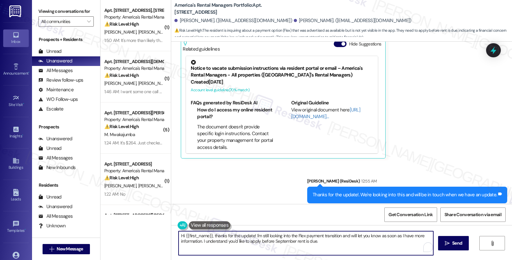
drag, startPoint x: 321, startPoint y: 245, endPoint x: 142, endPoint y: 217, distance: 181.1
click at [142, 217] on div "( 1 ) Apt. [STREET_ADDRESS], [STREET_ADDRESS] Property: America's Rental Manage…" at bounding box center [307, 130] width 412 height 260
paste textarea "Advise the tenants that Flex is not currently enabled in our software, and that…"
drag, startPoint x: 230, startPoint y: 235, endPoint x: 241, endPoint y: 235, distance: 11.2
click at [231, 235] on textarea "I'd like to give you an update. Advise the tenants that Flex is not currently e…" at bounding box center [306, 243] width 255 height 24
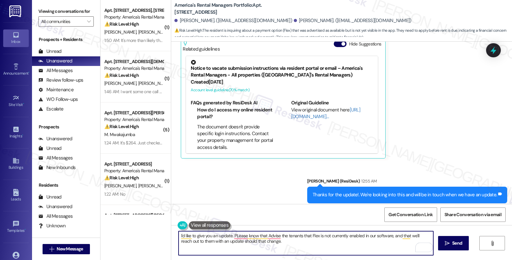
click at [308, 235] on textarea "I'd like to give you an update. PLease know that Advise the tenants that Flex i…" at bounding box center [306, 243] width 255 height 24
click at [343, 238] on textarea "I'd like to give you an update. Please know that Flex is not currently enabled …" at bounding box center [306, 243] width 255 height 24
drag, startPoint x: 386, startPoint y: 235, endPoint x: 395, endPoint y: 235, distance: 8.7
click at [387, 235] on textarea "I'd like to give you an update. Please know that Flex is not currently enabled …" at bounding box center [306, 243] width 255 height 24
click at [383, 236] on textarea "I'd like to give you an update. Please know that Flex is not currently enabled …" at bounding box center [306, 243] width 255 height 24
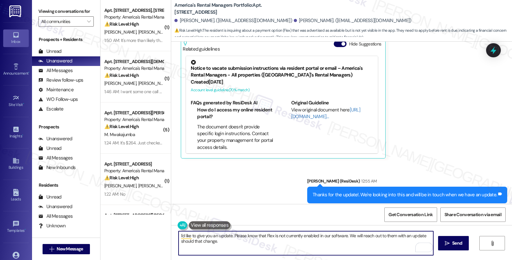
click at [383, 236] on textarea "I'd like to give you an update. Please know that Flex is not currently enabled …" at bounding box center [306, 243] width 255 height 24
click at [239, 243] on textarea "I'd like to give you an update. Please know that Flex is not currently enabled …" at bounding box center [306, 243] width 255 height 24
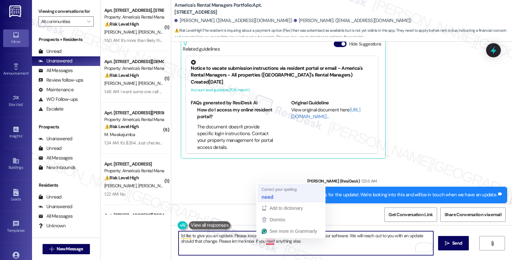
type textarea "I'd like to give you an update. Please know that Flex is not currently enabled …"
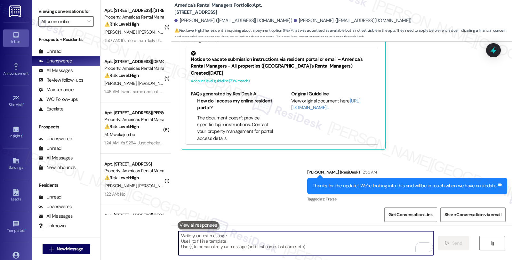
scroll to position [506, 0]
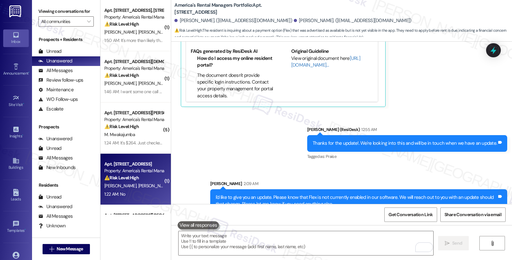
click at [145, 182] on div "[PERSON_NAME] [PERSON_NAME]" at bounding box center [134, 186] width 61 height 8
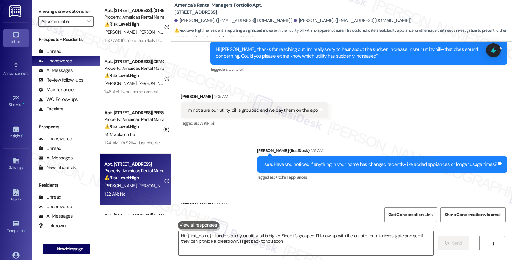
type textarea "Hi {{first_name}}, I understand your utility bill is higher. Since it's grouped…"
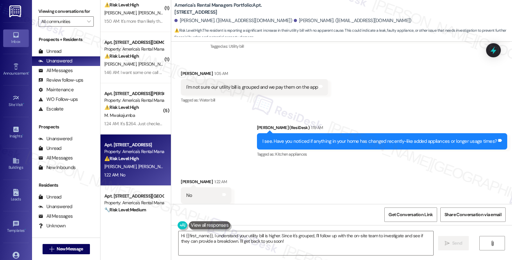
scroll to position [42, 0]
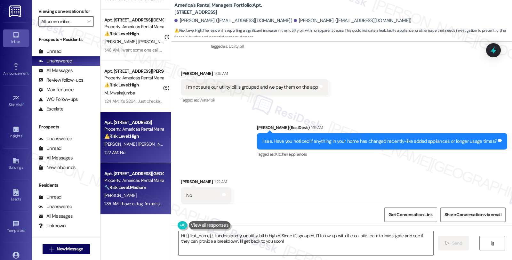
click at [148, 196] on div "[PERSON_NAME]" at bounding box center [134, 196] width 61 height 8
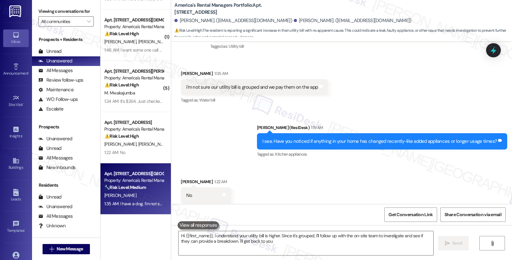
type textarea "Hi {{first_name}}, I understand your utility bill is higher. Since it's grouped…"
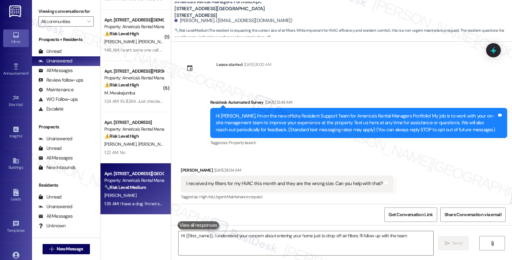
scroll to position [618, 0]
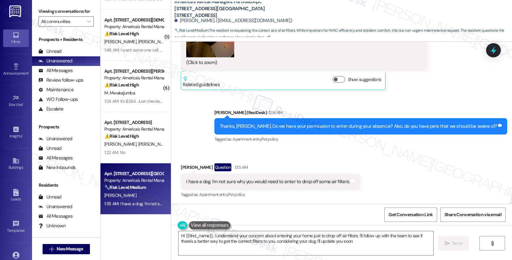
type textarea "Hi {{first_name}}, I understand your concern about entering your home just to d…"
click at [265, 5] on b "America's Rental Managers Portfolio: Apt. [STREET_ADDRESS][GEOGRAPHIC_DATA][STR…" at bounding box center [239, 8] width 128 height 20
copy b "2225"
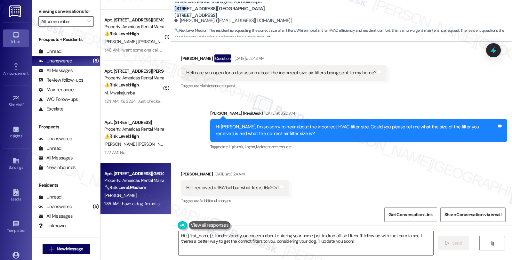
scroll to position [227, 0]
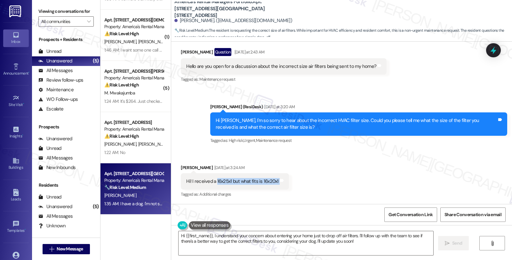
drag, startPoint x: 211, startPoint y: 181, endPoint x: 295, endPoint y: 186, distance: 83.4
click at [295, 186] on div "Received via SMS [PERSON_NAME] [DATE] at 3:24 AM Hi! I received a 16x25x1 but w…" at bounding box center [341, 195] width 341 height 90
copy div "16x25x1 but what fits is 16x20x1 Tags and notes"
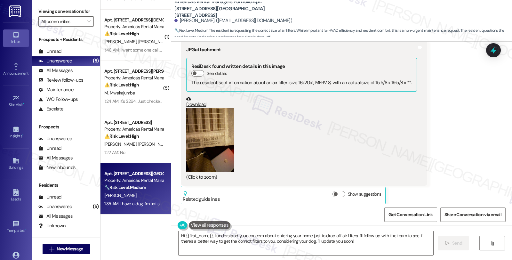
scroll to position [547, 0]
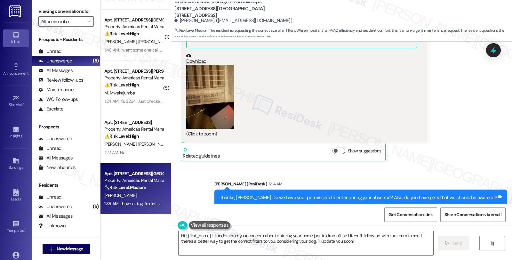
click at [199, 61] on link "Download" at bounding box center [301, 58] width 231 height 11
drag, startPoint x: 176, startPoint y: 20, endPoint x: 205, endPoint y: 25, distance: 29.2
click at [205, 25] on div "[PERSON_NAME]. ([EMAIL_ADDRESS][DOMAIN_NAME])" at bounding box center [344, 20] width 338 height 13
drag, startPoint x: 207, startPoint y: 21, endPoint x: 171, endPoint y: 21, distance: 36.2
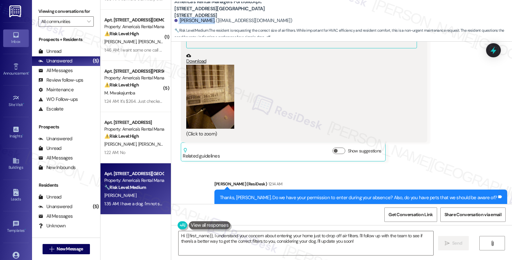
click at [175, 21] on div "[PERSON_NAME]. ([EMAIL_ADDRESS][DOMAIN_NAME])" at bounding box center [234, 20] width 118 height 7
copy div "[PERSON_NAME]"
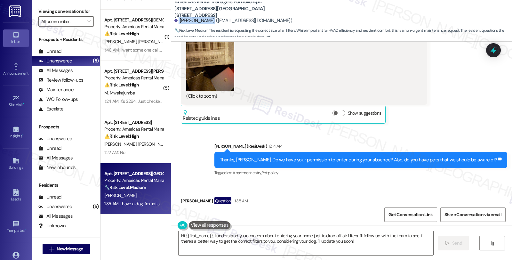
scroll to position [618, 0]
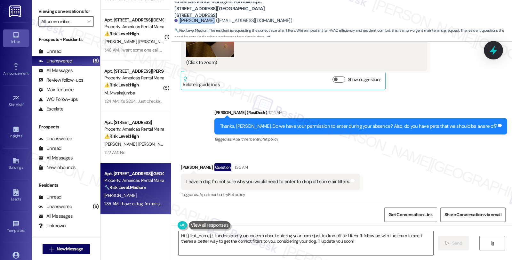
click at [490, 52] on icon at bounding box center [493, 50] width 11 height 11
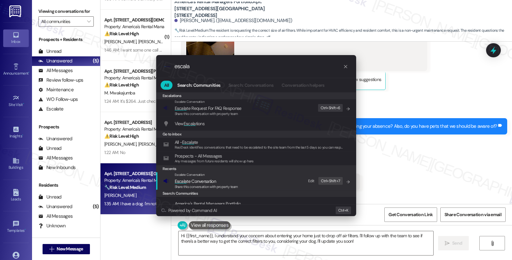
type input "escala"
click at [216, 181] on span "Escala te Conversation" at bounding box center [195, 181] width 41 height 6
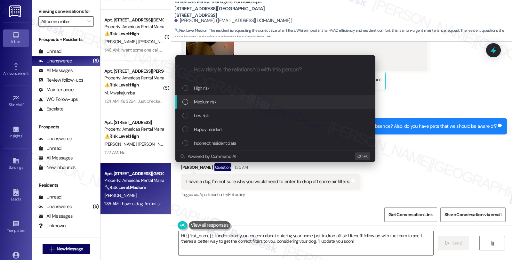
click at [225, 101] on div "Medium risk" at bounding box center [276, 101] width 187 height 7
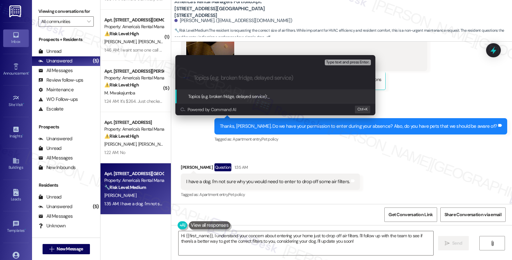
paste input "#53343-1"
click at [194, 78] on input "#53343-1 (incorrect air filters)" at bounding box center [278, 78] width 169 height 7
paste input "Work Order Filed by ResiDesk - WO #"
click at [283, 77] on input "Work Order Filed by ResiDesk - WO ##53343-1 (incorrect air filters)" at bounding box center [278, 78] width 169 height 7
click at [285, 77] on input "Work Order Filed by ResiDesk - WO ##53343-1 (incorrect air filters)" at bounding box center [278, 78] width 169 height 7
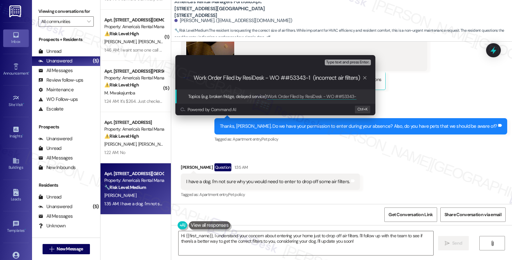
type input "Work Order Filed by ResiDesk - WO #53343-1 (incorrect air filters)"
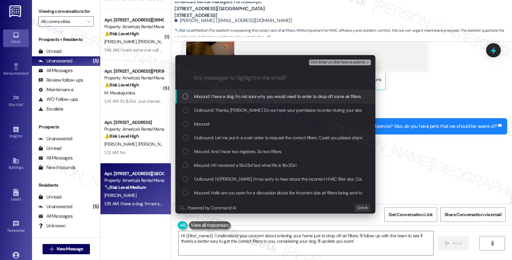
click at [252, 96] on span "Inbound: I have a dog. I'm not sure why you would need to enter to drop off som…" at bounding box center [278, 96] width 168 height 7
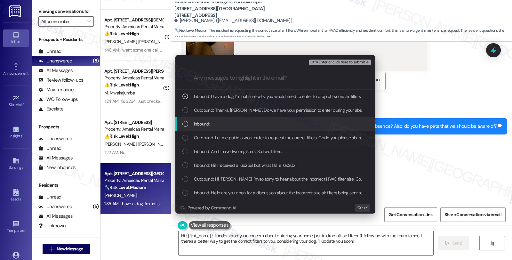
click at [200, 124] on span "Inbound:" at bounding box center [202, 123] width 16 height 7
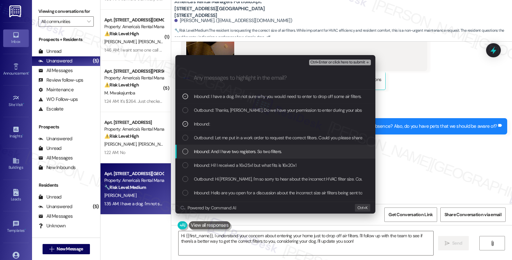
click at [213, 154] on span "Inbound: And I have two registers. So two filters." at bounding box center [238, 151] width 88 height 7
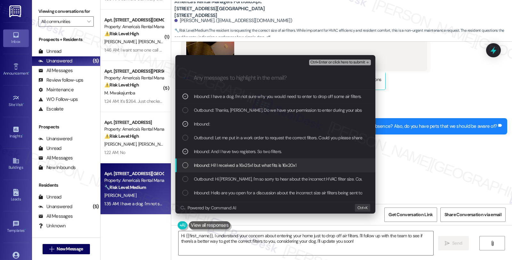
click at [222, 169] on div "Inbound: Hi! I received a 16x25x1 but what fits is 16x20x1" at bounding box center [276, 166] width 200 height 14
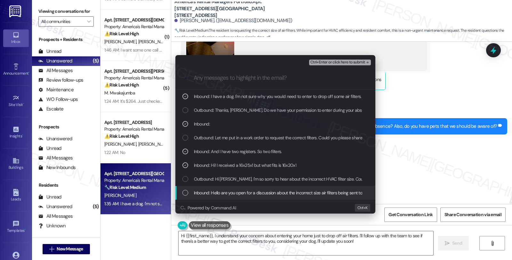
click at [230, 196] on span "Inbound: Hello are you open for a discussion about the incorrect size air filte…" at bounding box center [288, 192] width 189 height 7
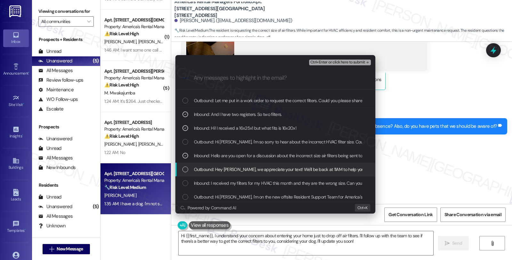
scroll to position [39, 0]
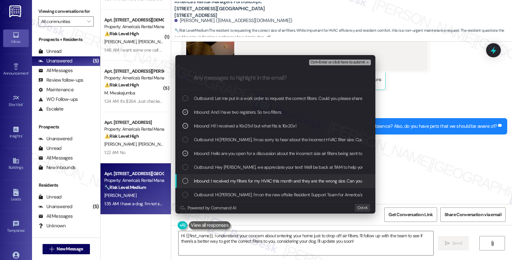
click at [280, 183] on span "Inbound: I received my filters for my HVAC this month and they are the wrong si…" at bounding box center [292, 180] width 197 height 7
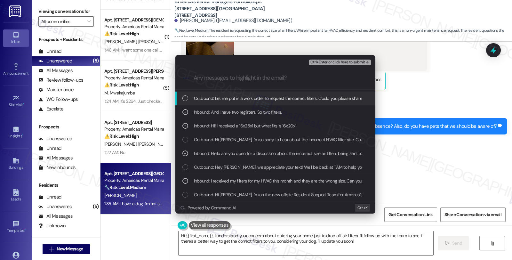
click at [333, 63] on span "Ctrl+Enter or click here to submit" at bounding box center [338, 62] width 55 height 4
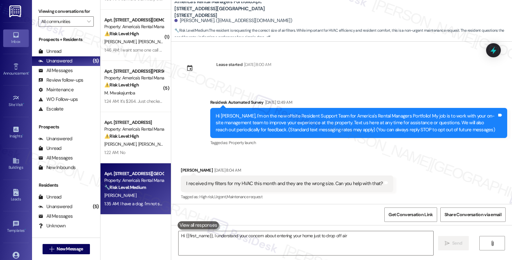
scroll to position [618, 0]
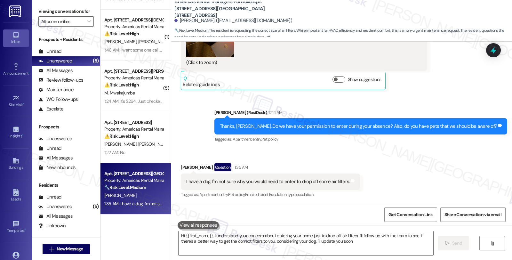
type textarea "Hi {{first_name}}, I understand your concern about entering your home just to d…"
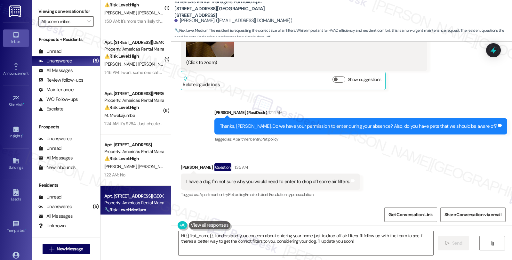
scroll to position [42, 0]
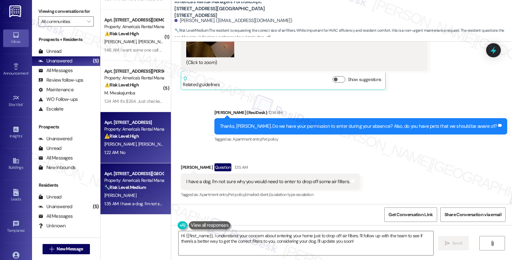
click at [133, 129] on div "Property: America's Rental Managers Portfolio" at bounding box center [133, 129] width 59 height 7
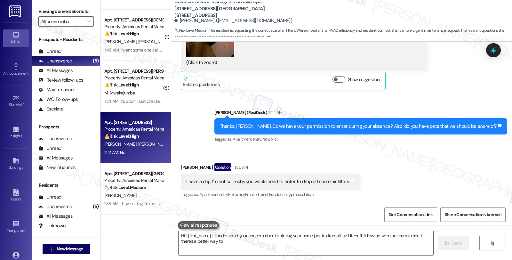
type textarea "Hi {{first_name}}, I understand your concern about entering your home just to d…"
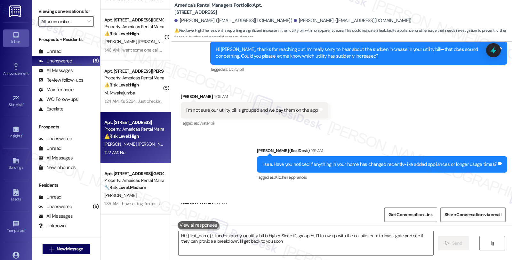
type textarea "Hi {{first_name}}, I understand your utility bill is higher. Since it's grouped…"
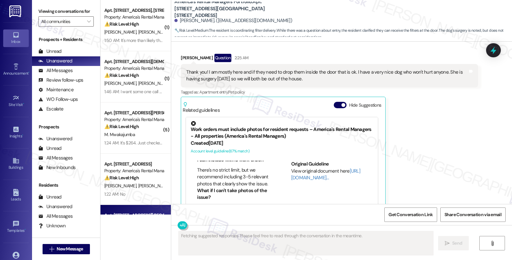
scroll to position [960, 0]
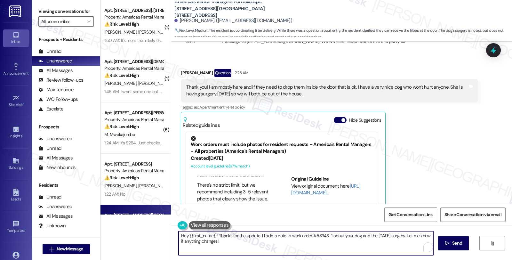
drag, startPoint x: 291, startPoint y: 243, endPoint x: 135, endPoint y: 225, distance: 157.8
click at [135, 225] on div "( 1 ) Apt. 384 South Pine Drive, 384 South Pine Drive Property: America's Renta…" at bounding box center [307, 130] width 412 height 260
paste textarea "please reply advising that we will have the correct filters shipped to her ASAP…"
click at [179, 234] on textarea "I'd like to give you an update. please reply advising that we will have the cor…" at bounding box center [306, 243] width 255 height 24
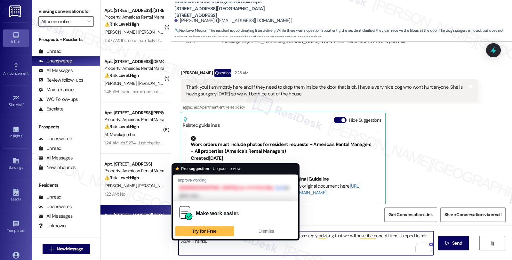
click at [179, 235] on textarea "Jus to ====I'd like to give you an update. please reply advising that we will h…" at bounding box center [306, 243] width 255 height 24
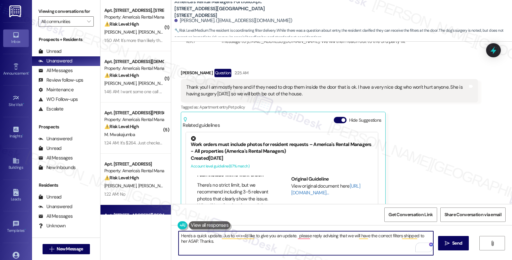
click at [344, 235] on textarea "Here's a quick update. Jus to ====I'd like to give you an update. please reply …" at bounding box center [306, 243] width 255 height 24
click at [296, 236] on textarea "Here's a quick update. We will have the correct filters shipped to her ASAP. Th…" at bounding box center [306, 243] width 255 height 24
drag, startPoint x: 341, startPoint y: 235, endPoint x: 399, endPoint y: 238, distance: 58.3
click at [399, 238] on textarea "Here's a quick update. We will have the correct filters shipped to you as soon …" at bounding box center [306, 243] width 255 height 24
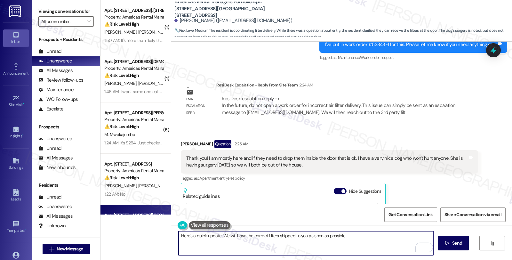
scroll to position [817, 0]
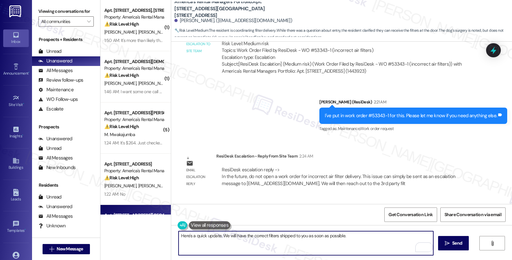
click at [381, 234] on textarea "Here's a quick update. We will have the correct filters shipped to you as soon …" at bounding box center [306, 243] width 255 height 24
paste textarea "Should you have other concerns, please feel free to reach out. Have a great day!"
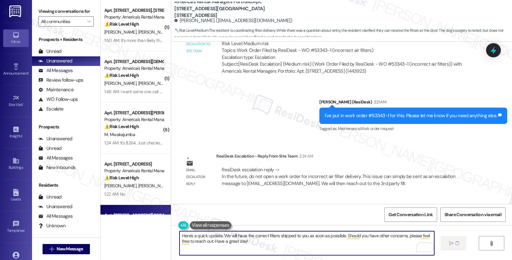
type textarea "Here's a quick update. We will have the correct filters shipped to you as soon …"
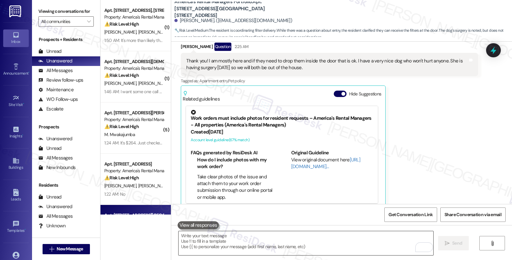
scroll to position [995, 0]
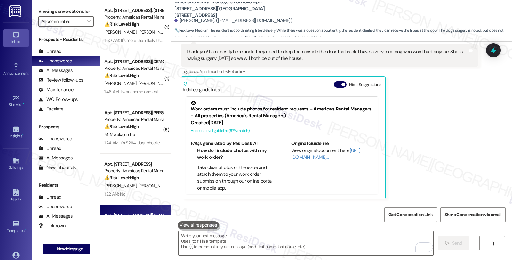
drag, startPoint x: 489, startPoint y: 149, endPoint x: 455, endPoint y: 123, distance: 42.8
click at [489, 149] on div "Received via SMS Jamison Lackey Question 2:25 AM Thank you! I am mostly here an…" at bounding box center [341, 111] width 341 height 185
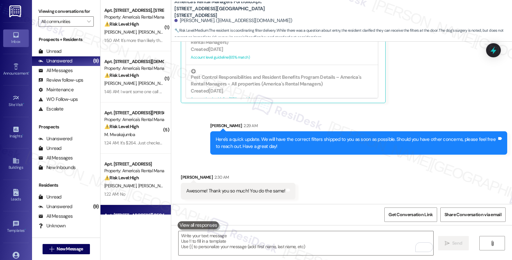
scroll to position [179, 0]
click at [244, 247] on textarea "To enrich screen reader interactions, please activate Accessibility in Grammarl…" at bounding box center [306, 243] width 255 height 24
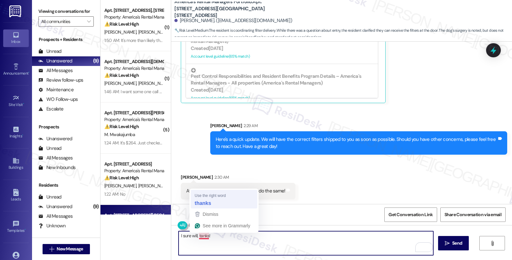
type textarea "I sure will, thanks!"
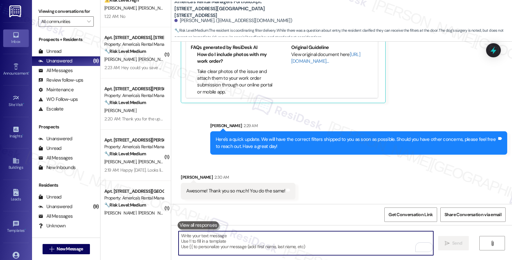
scroll to position [247, 0]
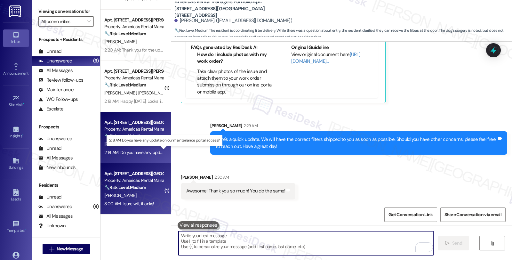
click at [155, 152] on div "2:18 AM: Do you have any update on our maintenance portal access? 2:18 AM: Do y…" at bounding box center [168, 153] width 129 height 6
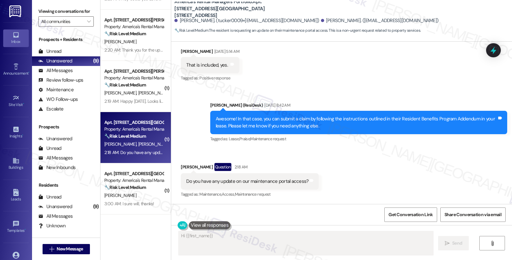
scroll to position [342, 0]
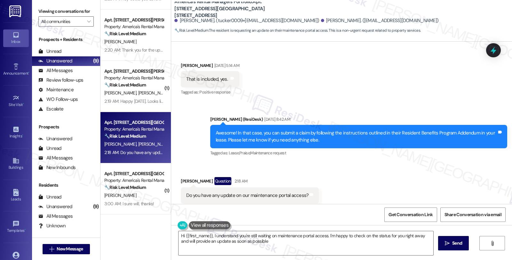
type textarea "Hi {{first_name}}, I understand you're still waiting on maintenance portal acce…"
click at [68, 74] on div "All Messages (undefined)" at bounding box center [66, 71] width 68 height 10
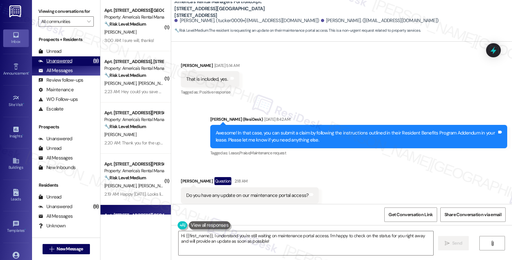
click at [66, 64] on div "Unanswered" at bounding box center [55, 61] width 34 height 7
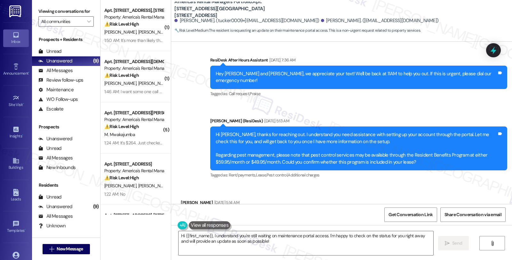
scroll to position [235, 0]
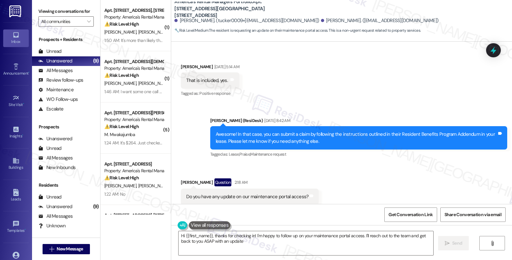
type textarea "Hi {{first_name}}, thanks for checking in! I'm happy to follow up on your maint…"
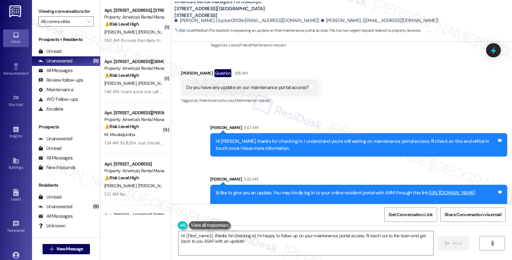
scroll to position [520, 0]
